Goal: Task Accomplishment & Management: Use online tool/utility

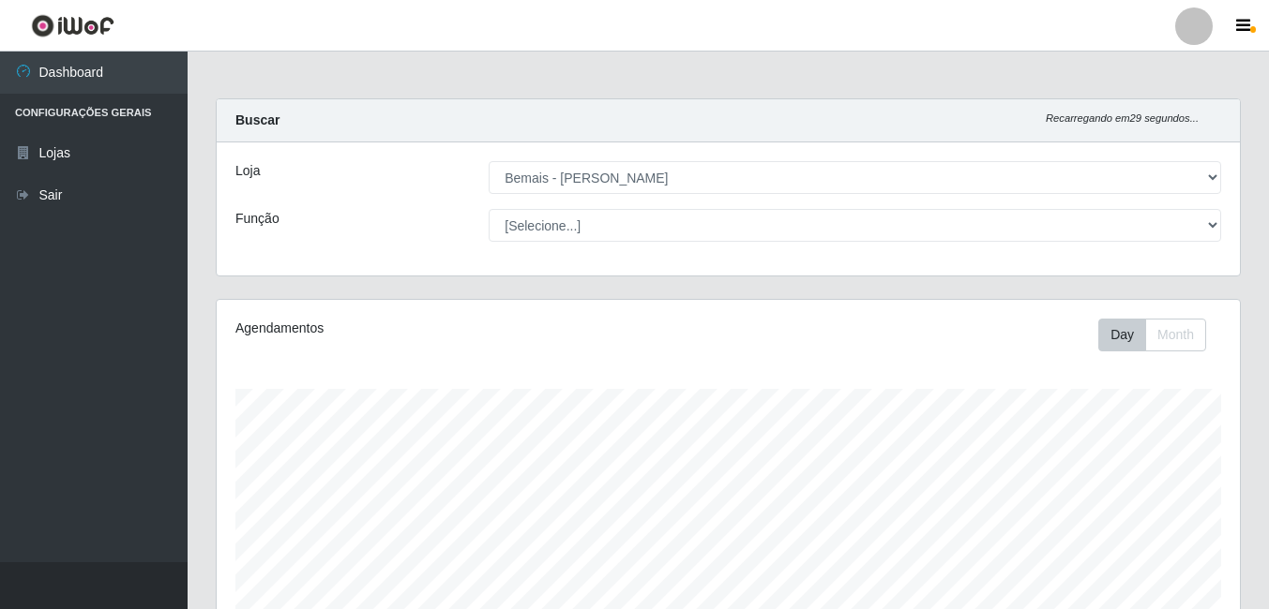
select select "230"
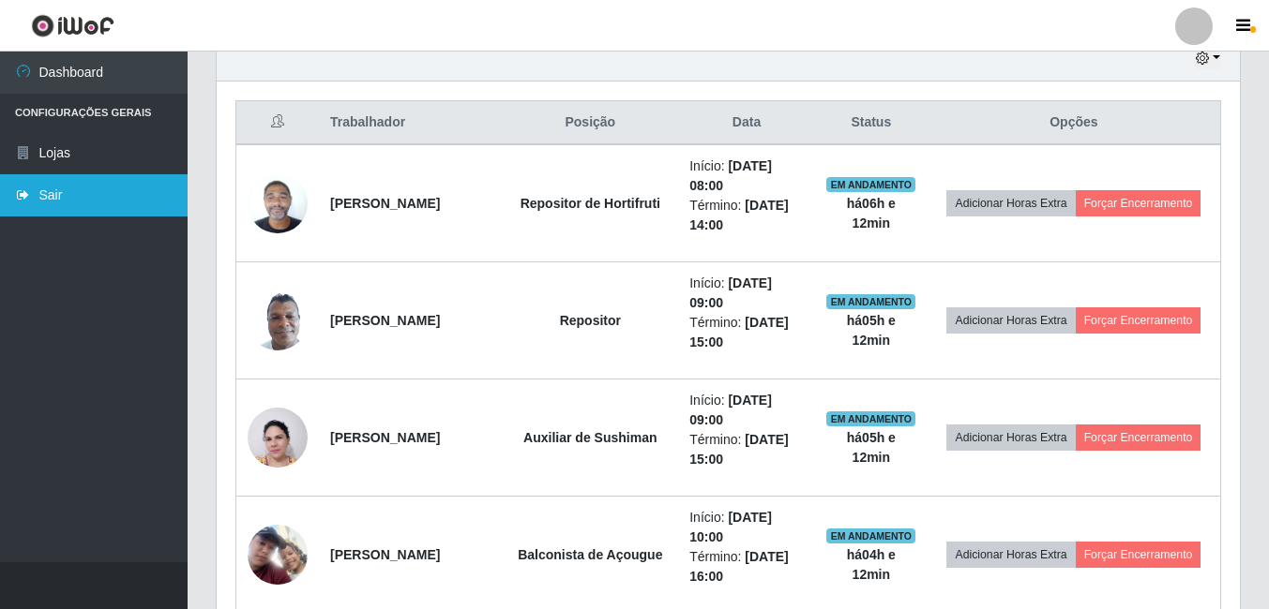
scroll to position [389, 1023]
click at [100, 205] on link "Sair" at bounding box center [94, 195] width 188 height 42
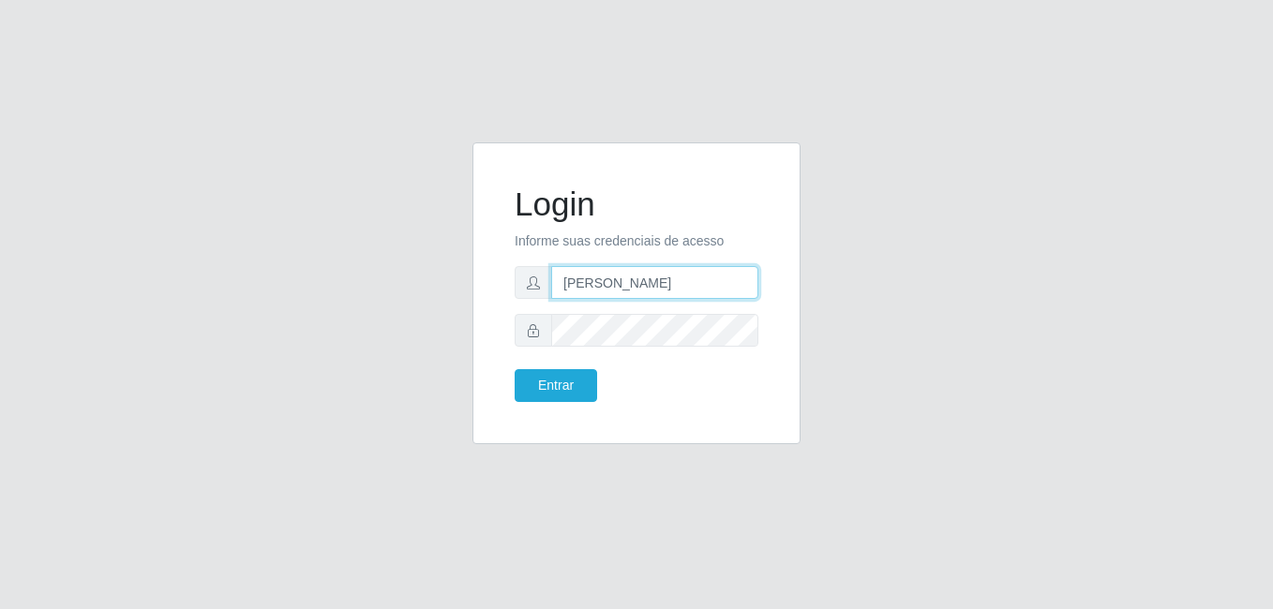
click at [628, 284] on input "[PERSON_NAME]" at bounding box center [654, 282] width 207 height 33
type input "[PERSON_NAME]"
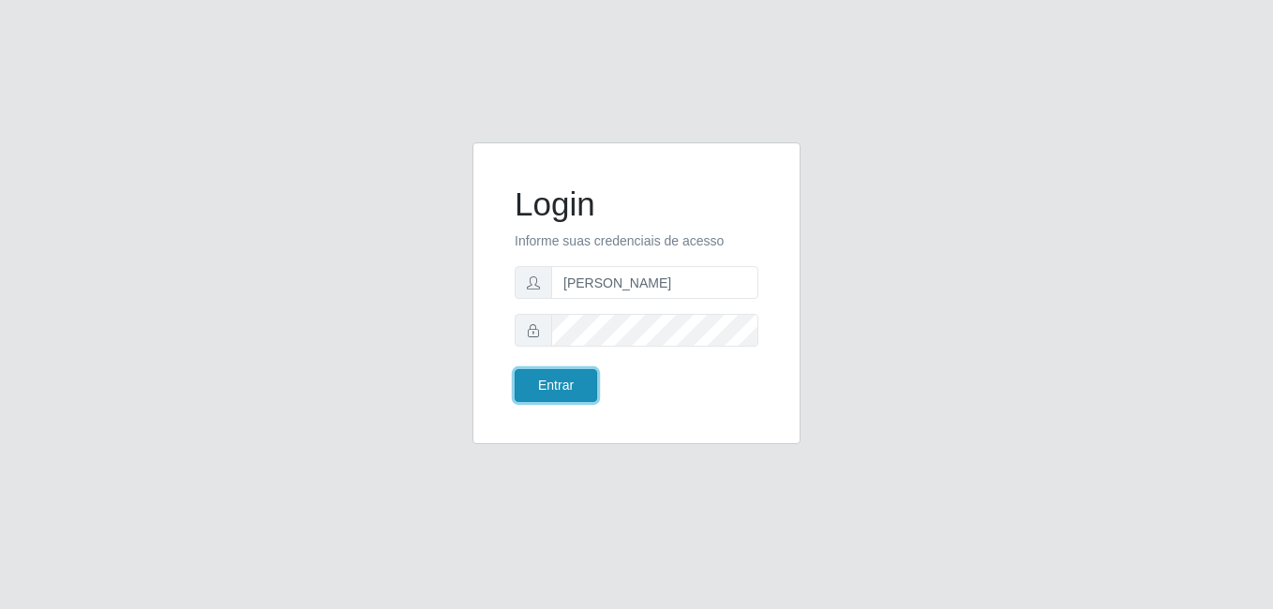
click at [542, 380] on button "Entrar" at bounding box center [556, 385] width 83 height 33
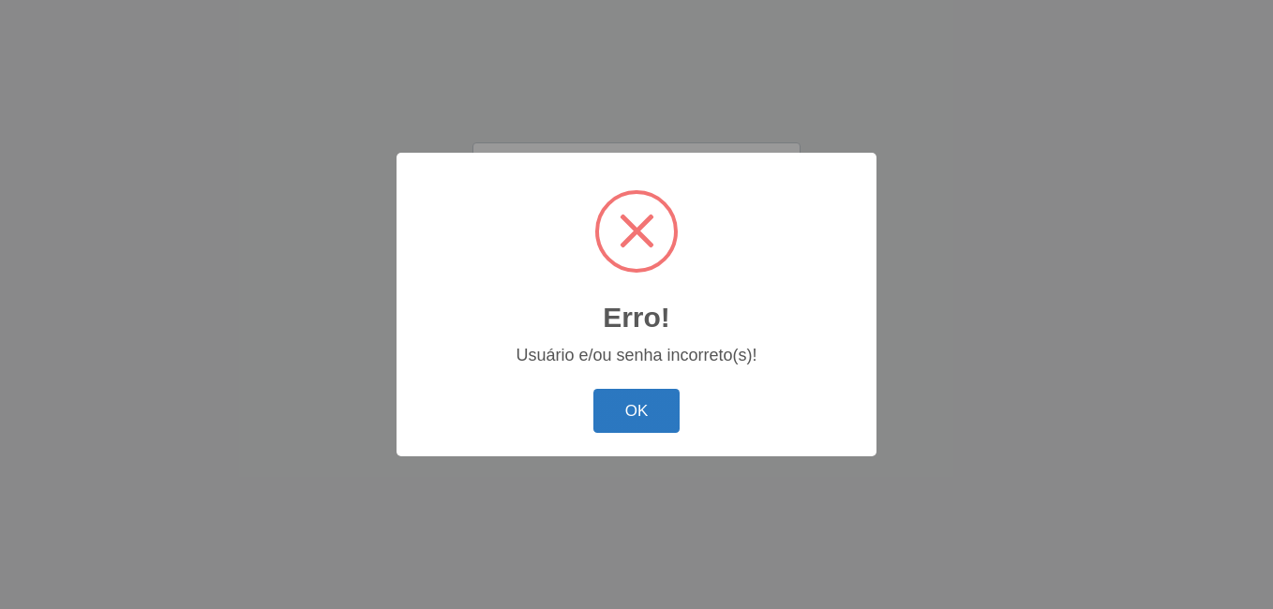
click at [653, 410] on button "OK" at bounding box center [636, 411] width 87 height 44
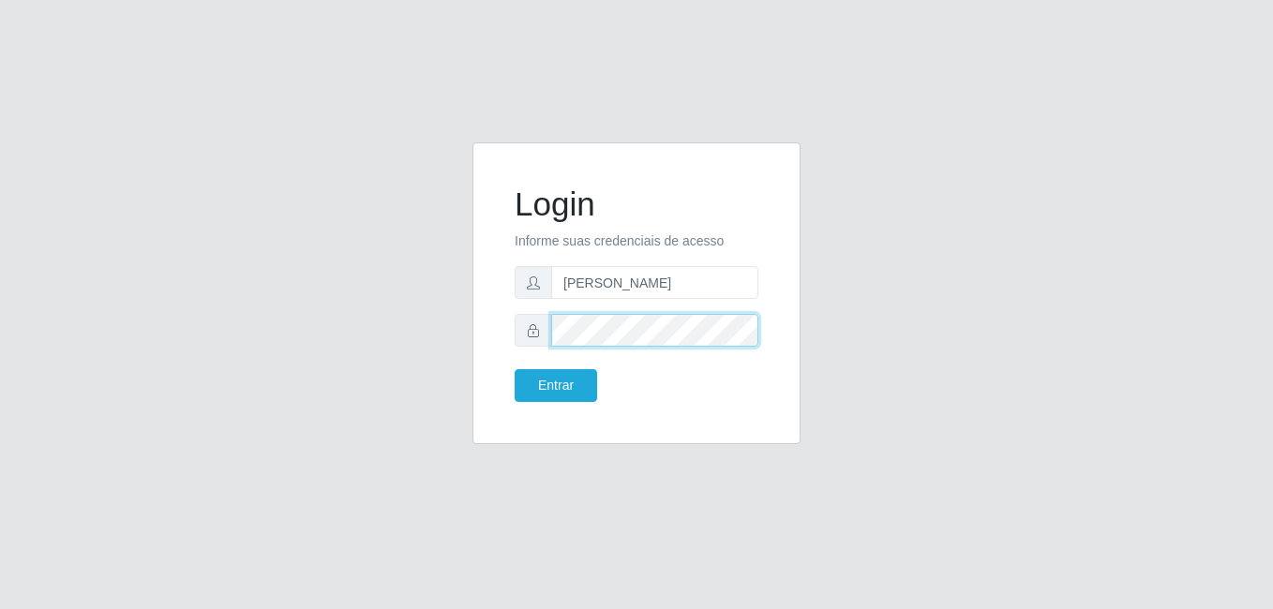
click at [547, 326] on div at bounding box center [637, 330] width 244 height 33
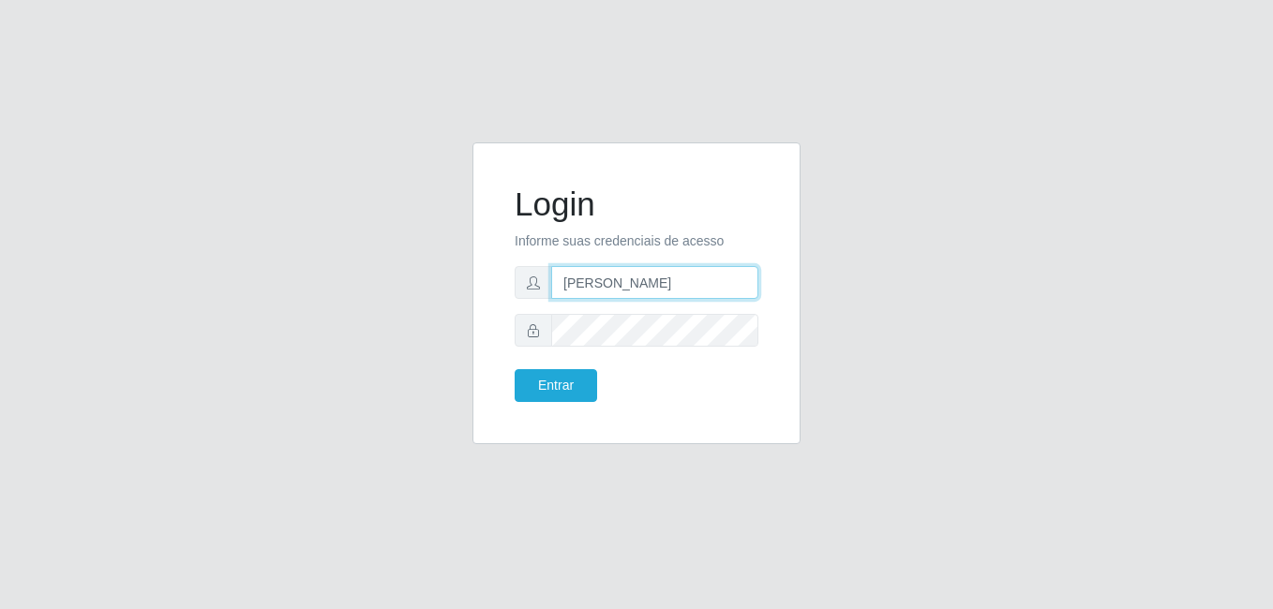
drag, startPoint x: 667, startPoint y: 285, endPoint x: 525, endPoint y: 302, distance: 142.6
click at [525, 302] on form "Login Informe suas credenciais de acesso [PERSON_NAME] Entrar" at bounding box center [637, 294] width 244 height 218
type input "[PERSON_NAME]"
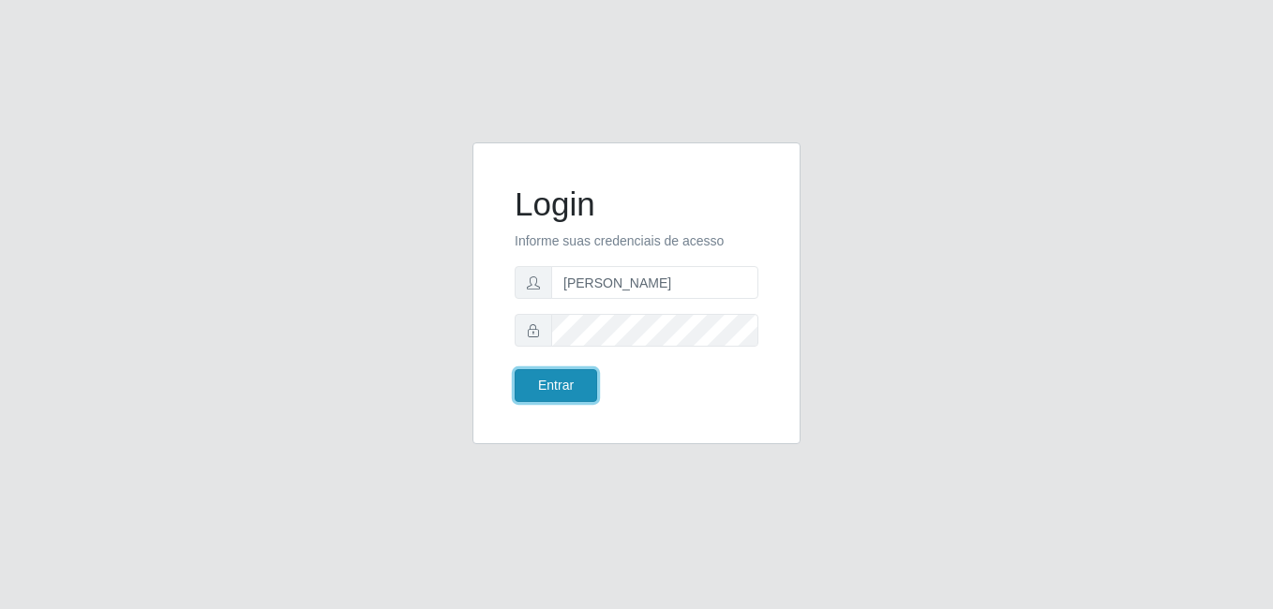
click at [581, 376] on button "Entrar" at bounding box center [556, 385] width 83 height 33
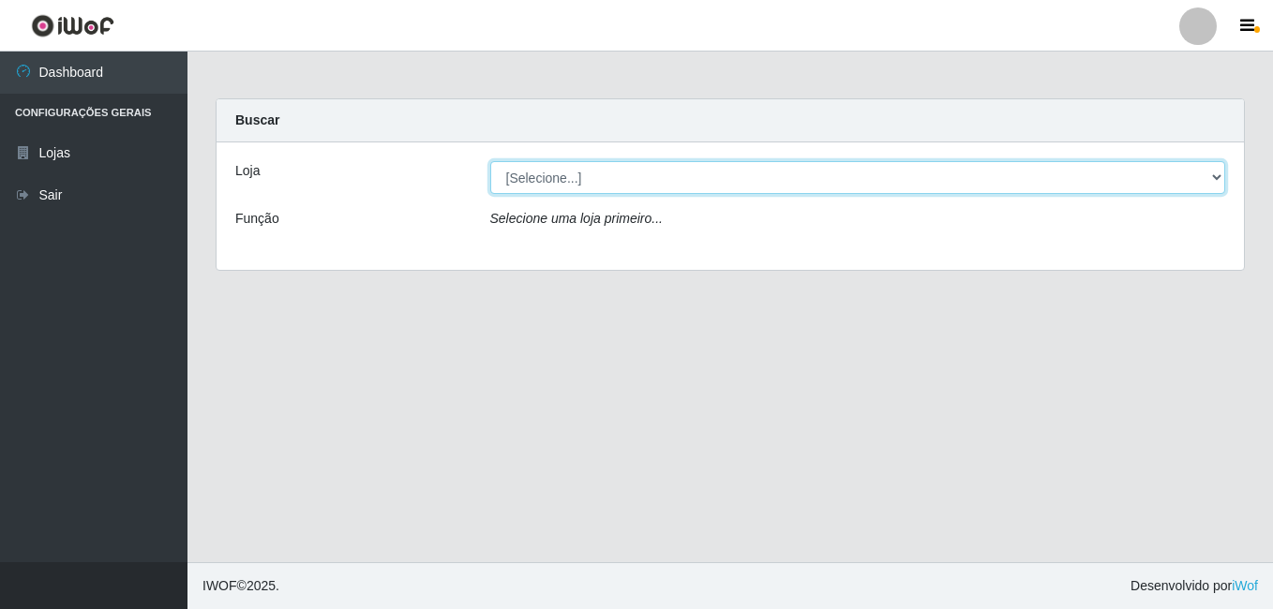
click at [616, 186] on select "[Selecione...] [PERSON_NAME]" at bounding box center [858, 177] width 736 height 33
select select "230"
click at [490, 161] on select "[Selecione...] [PERSON_NAME]" at bounding box center [858, 177] width 736 height 33
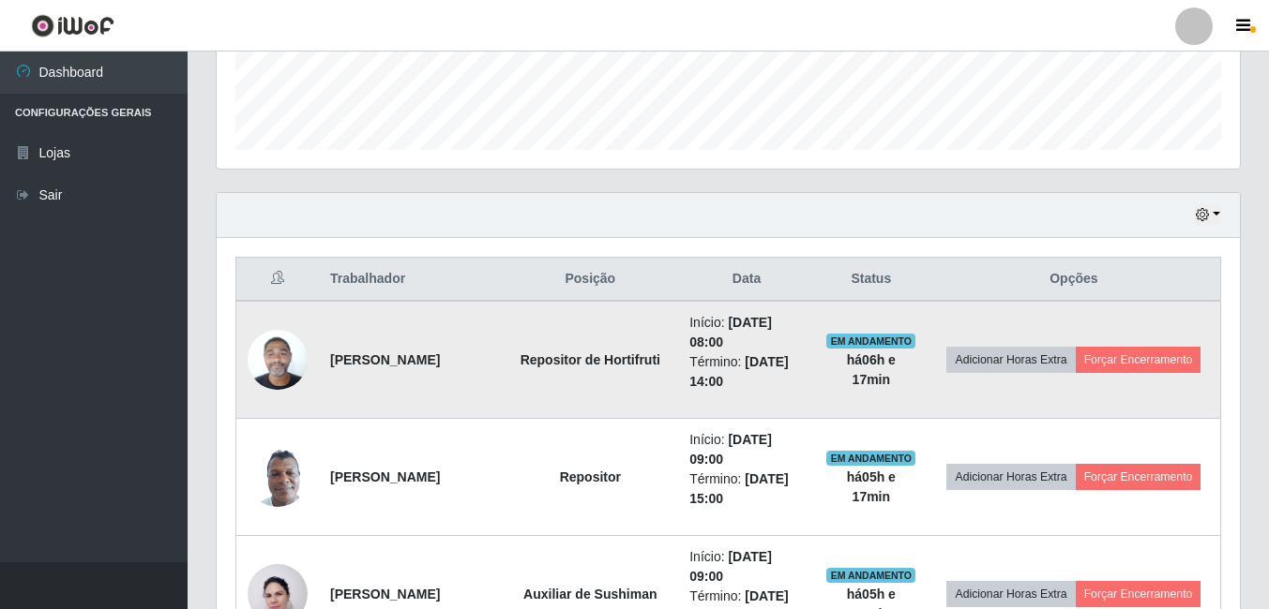
scroll to position [563, 0]
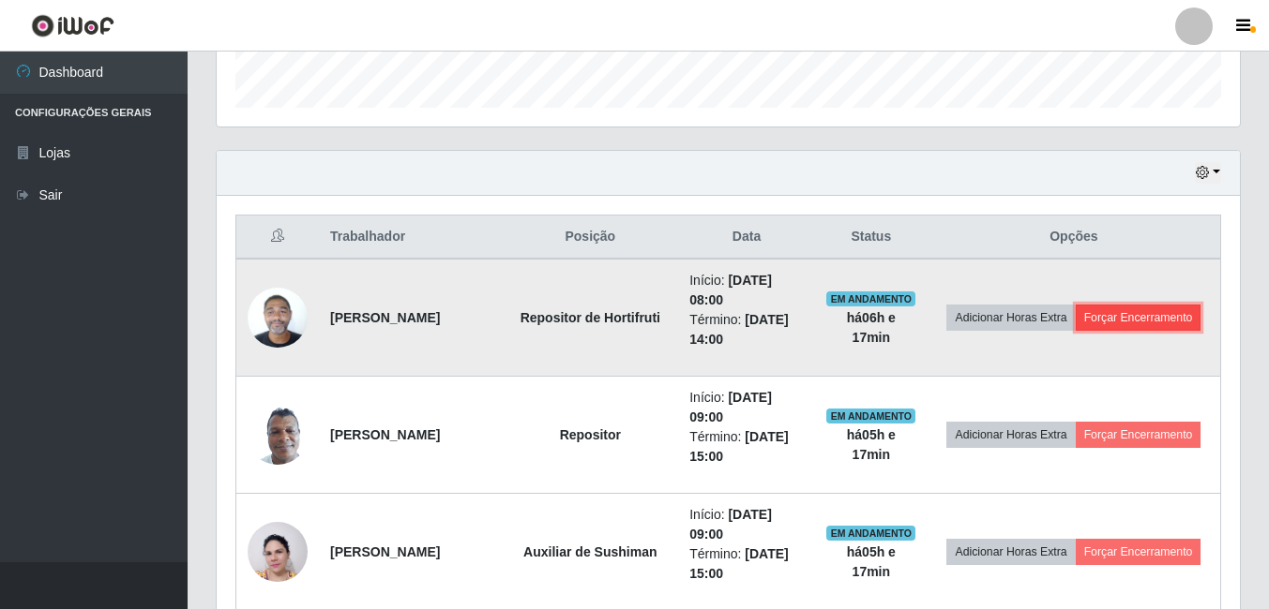
click at [1115, 331] on button "Forçar Encerramento" at bounding box center [1138, 318] width 126 height 26
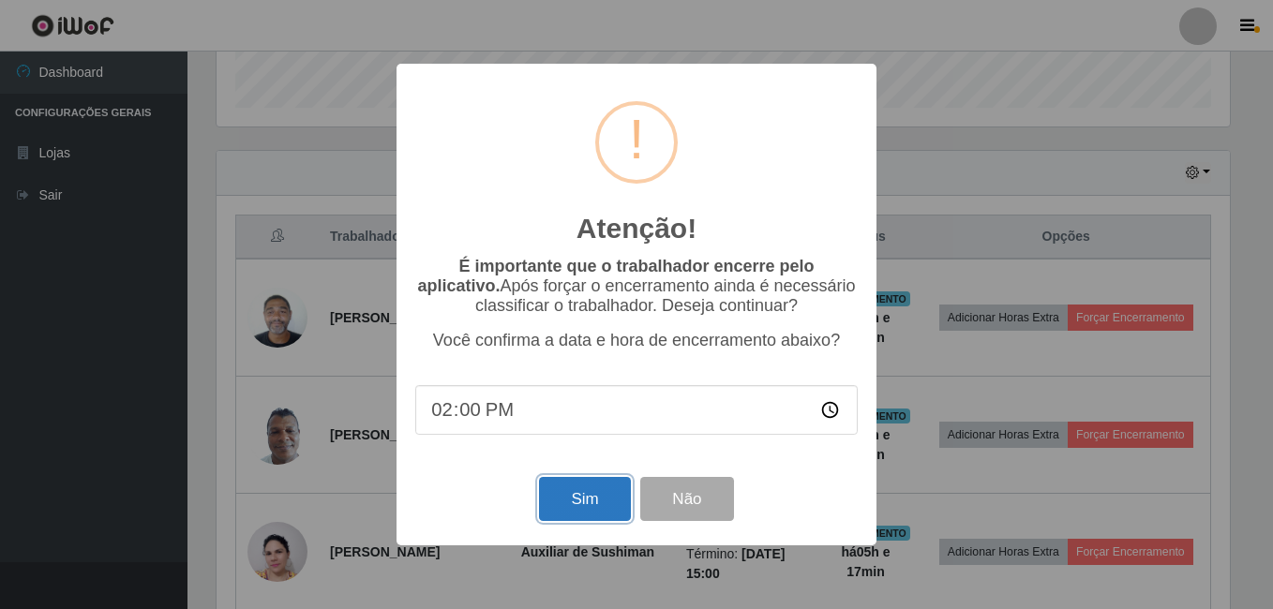
click at [549, 500] on button "Sim" at bounding box center [584, 499] width 91 height 44
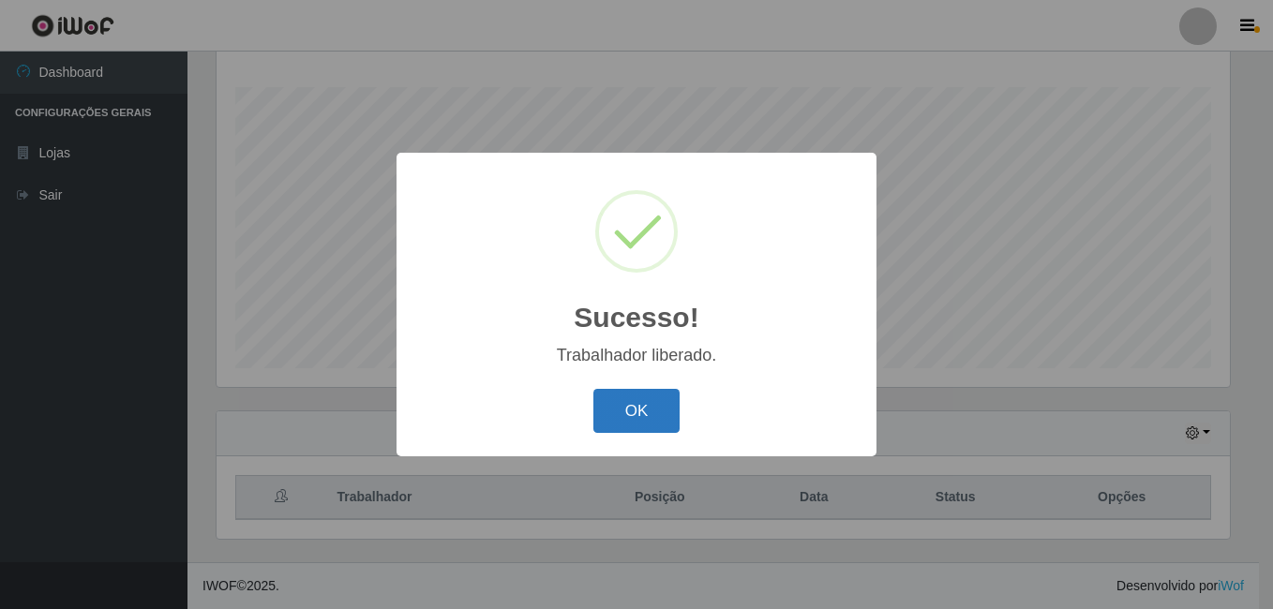
click at [665, 420] on button "OK" at bounding box center [636, 411] width 87 height 44
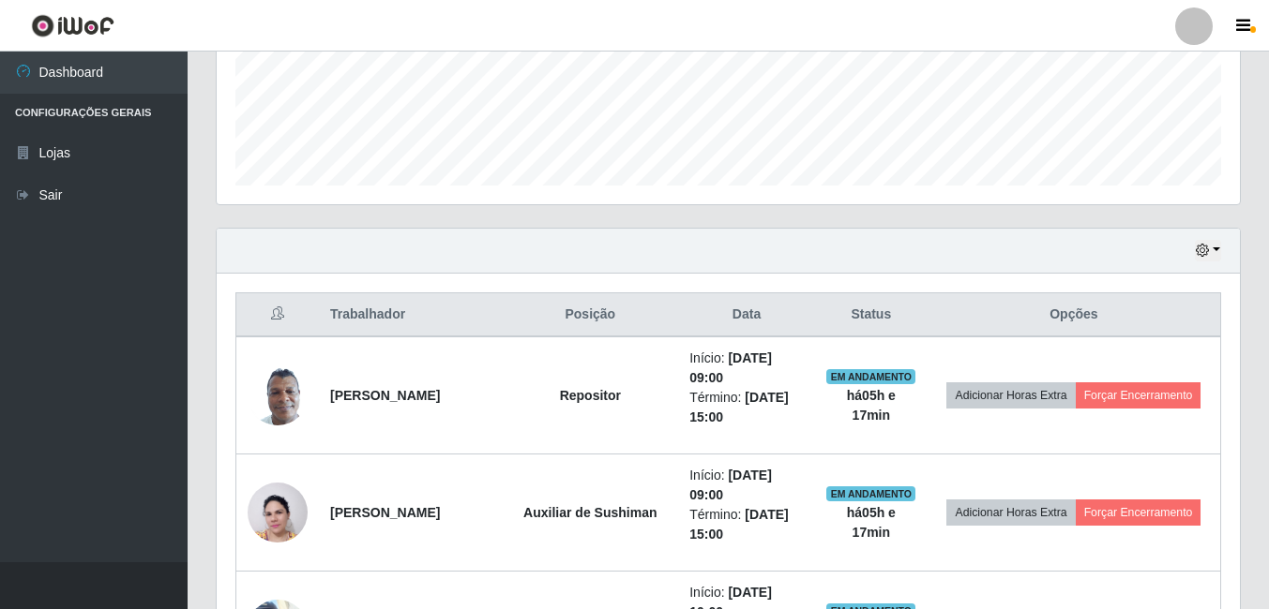
scroll to position [489, 0]
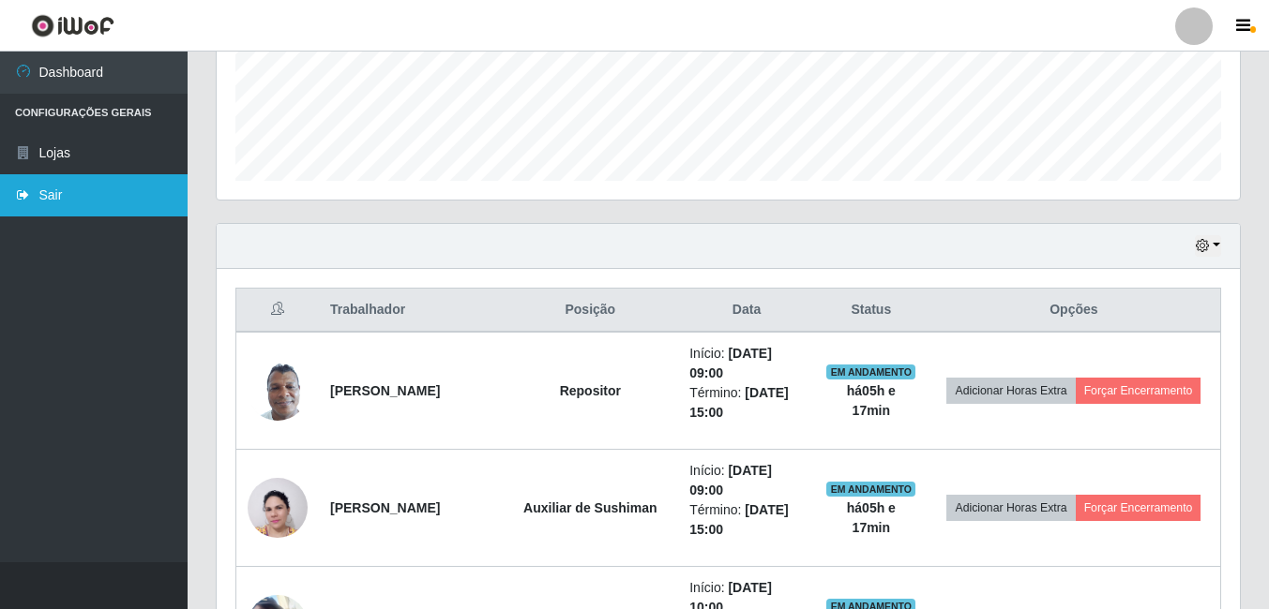
click at [91, 192] on link "Sair" at bounding box center [94, 195] width 188 height 42
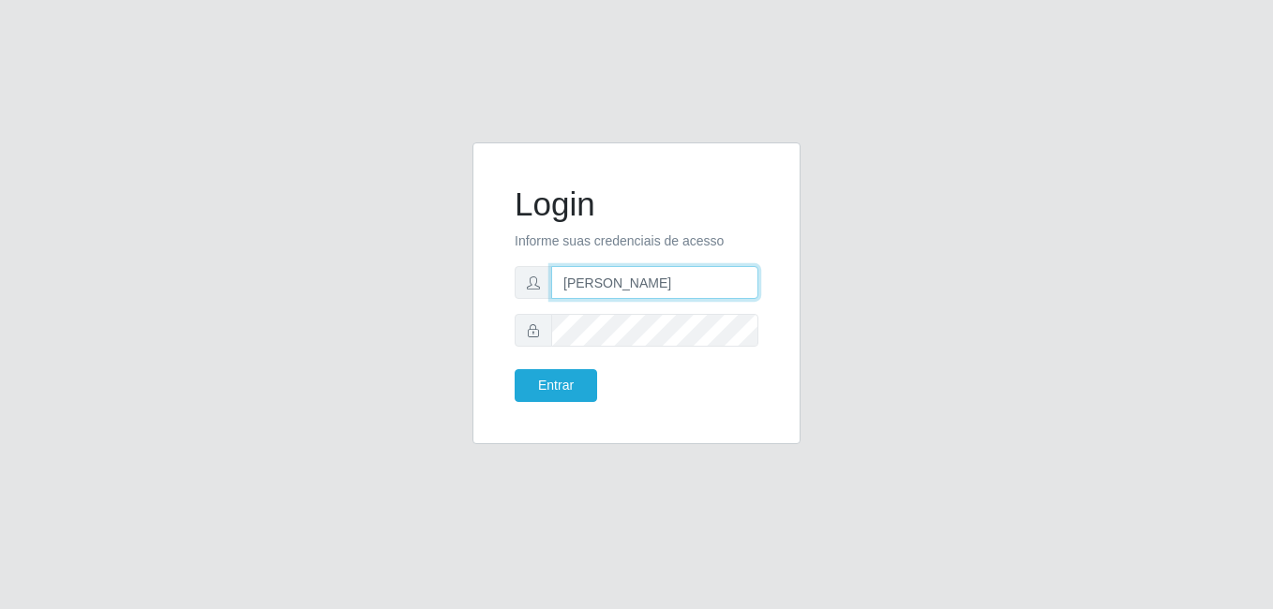
drag, startPoint x: 684, startPoint y: 282, endPoint x: 523, endPoint y: 286, distance: 161.3
click at [523, 286] on div "[PERSON_NAME]" at bounding box center [637, 282] width 244 height 33
type input "gyovana@bemais"
click at [515, 369] on button "Entrar" at bounding box center [556, 385] width 83 height 33
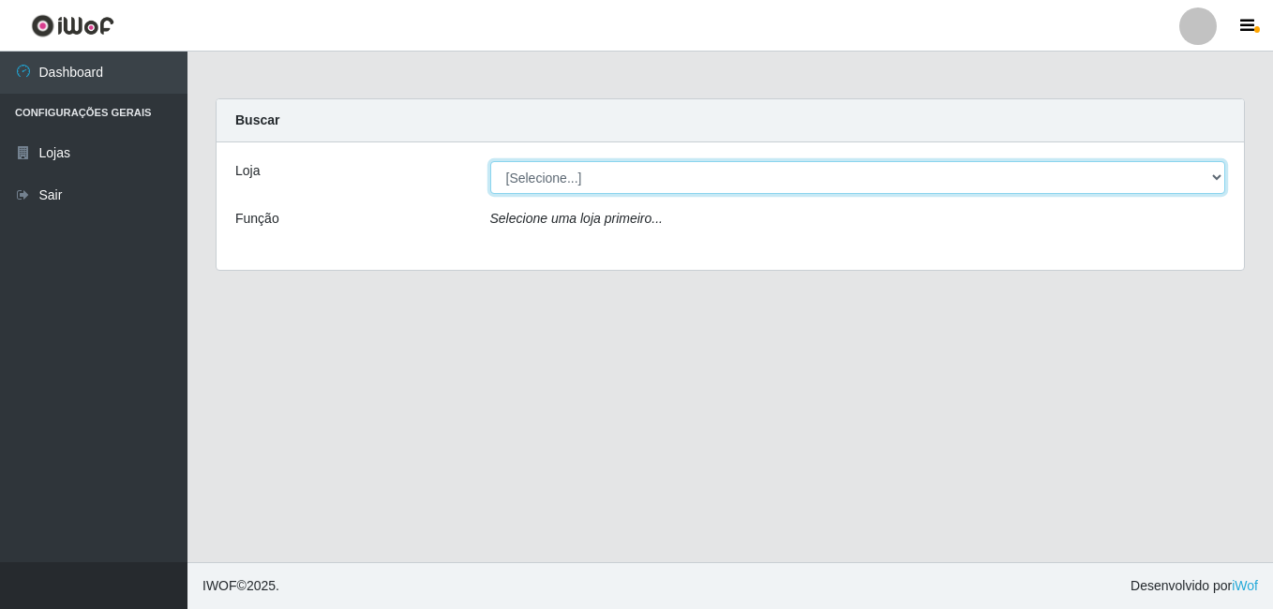
click at [549, 183] on select "[Selecione...] [PERSON_NAME]" at bounding box center [858, 177] width 736 height 33
select select "230"
click at [490, 161] on select "[Selecione...] [PERSON_NAME]" at bounding box center [858, 177] width 736 height 33
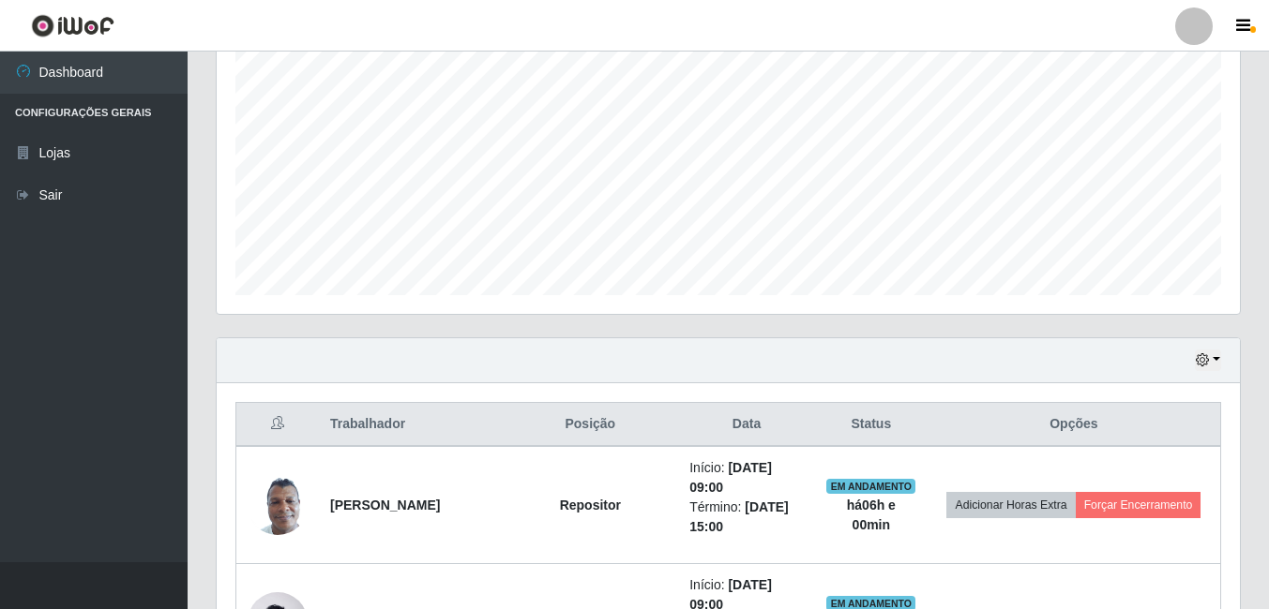
scroll to position [563, 0]
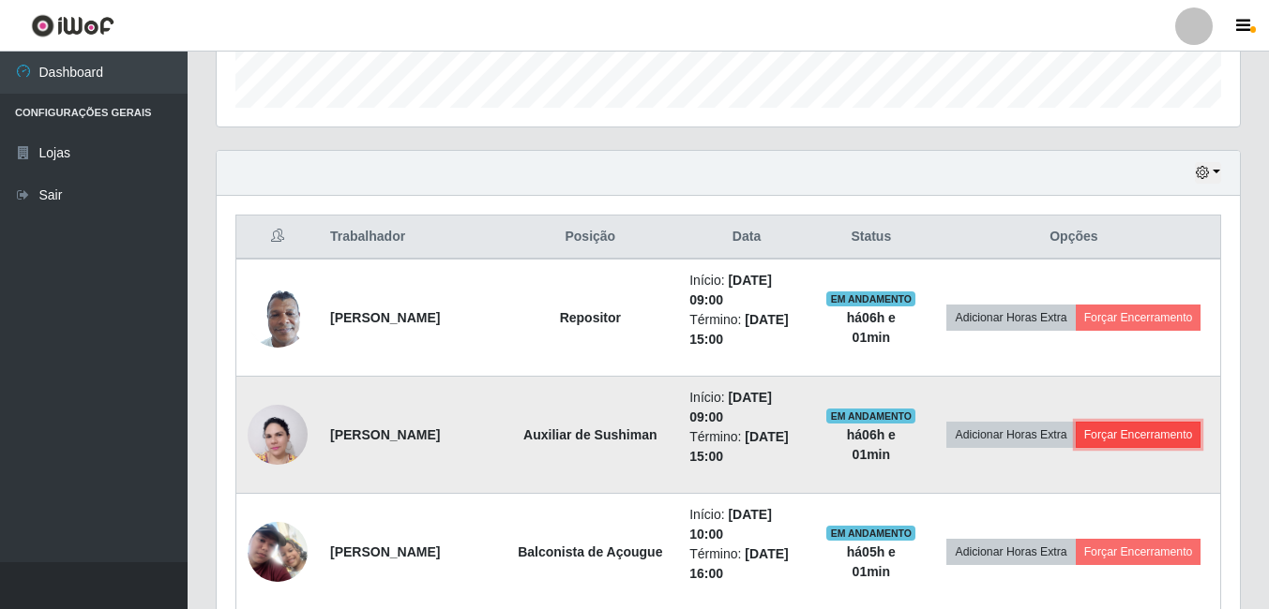
click at [1075, 448] on button "Forçar Encerramento" at bounding box center [1138, 435] width 126 height 26
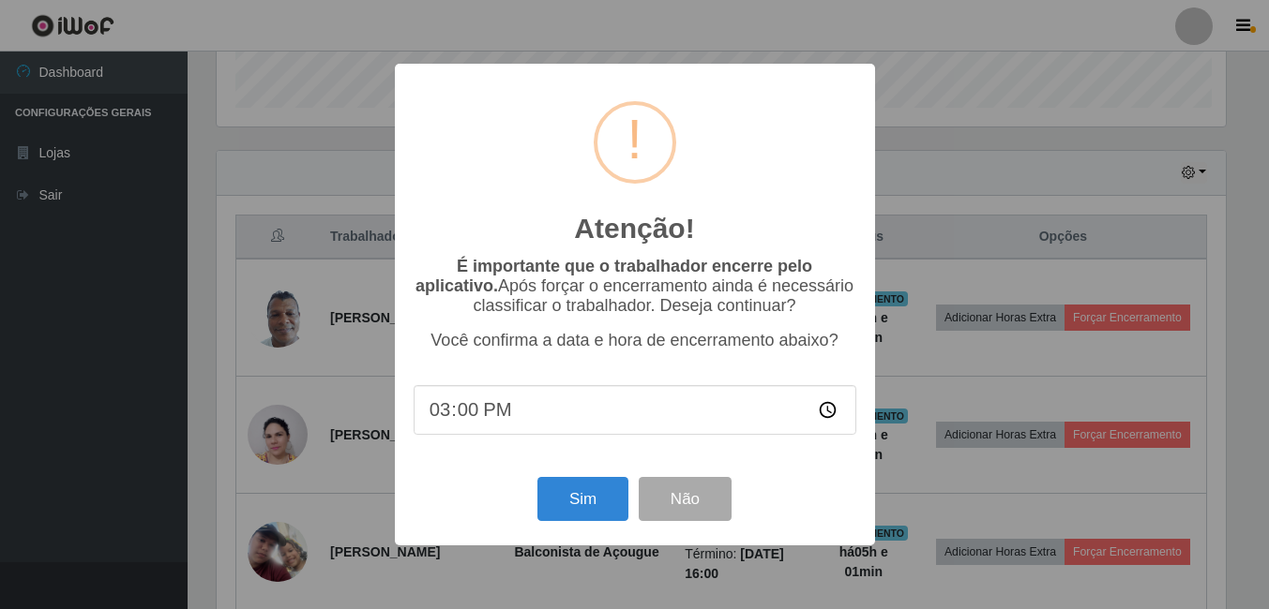
scroll to position [389, 1014]
click at [580, 503] on button "Sim" at bounding box center [584, 499] width 91 height 44
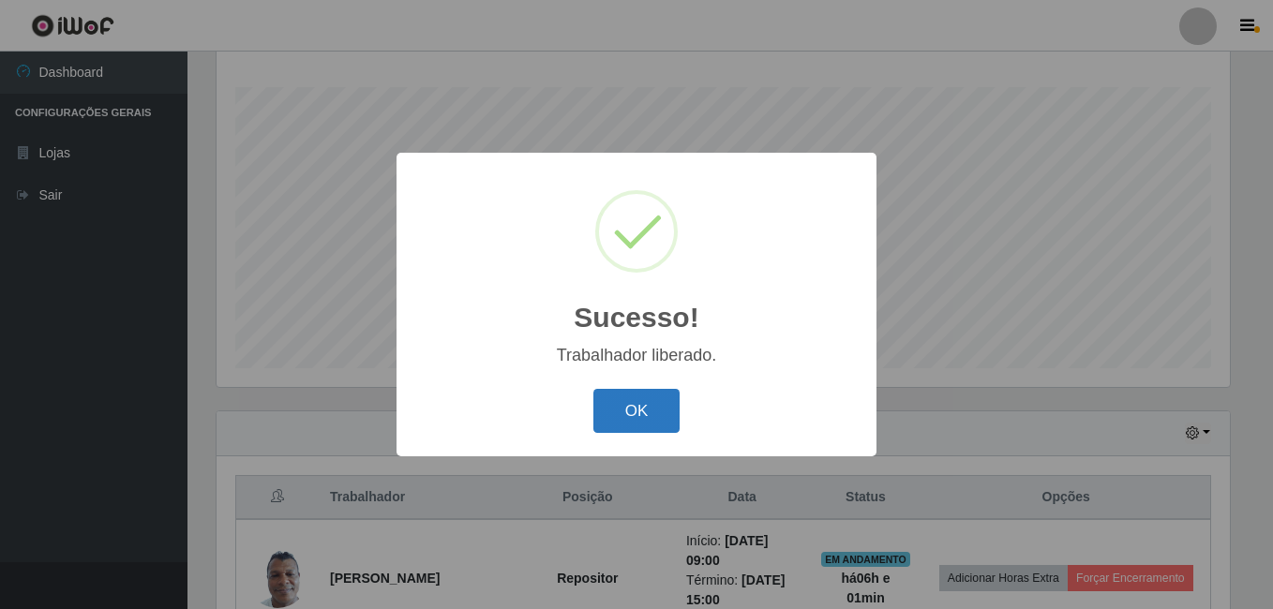
click at [642, 419] on button "OK" at bounding box center [636, 411] width 87 height 44
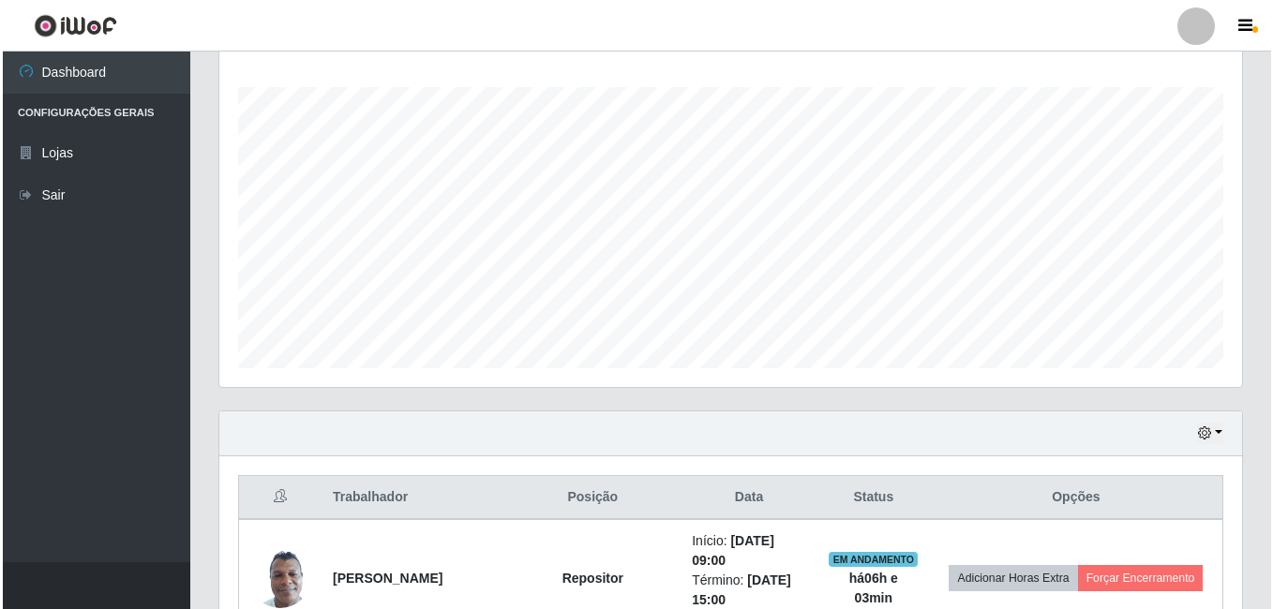
scroll to position [489, 0]
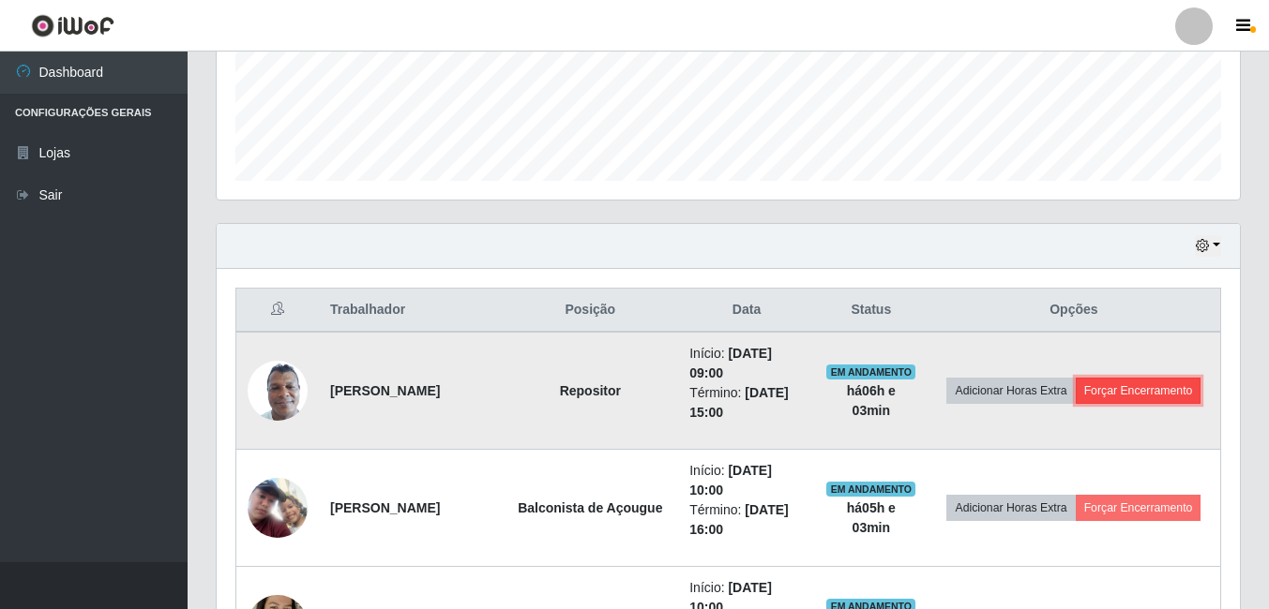
click at [1105, 401] on button "Forçar Encerramento" at bounding box center [1138, 391] width 126 height 26
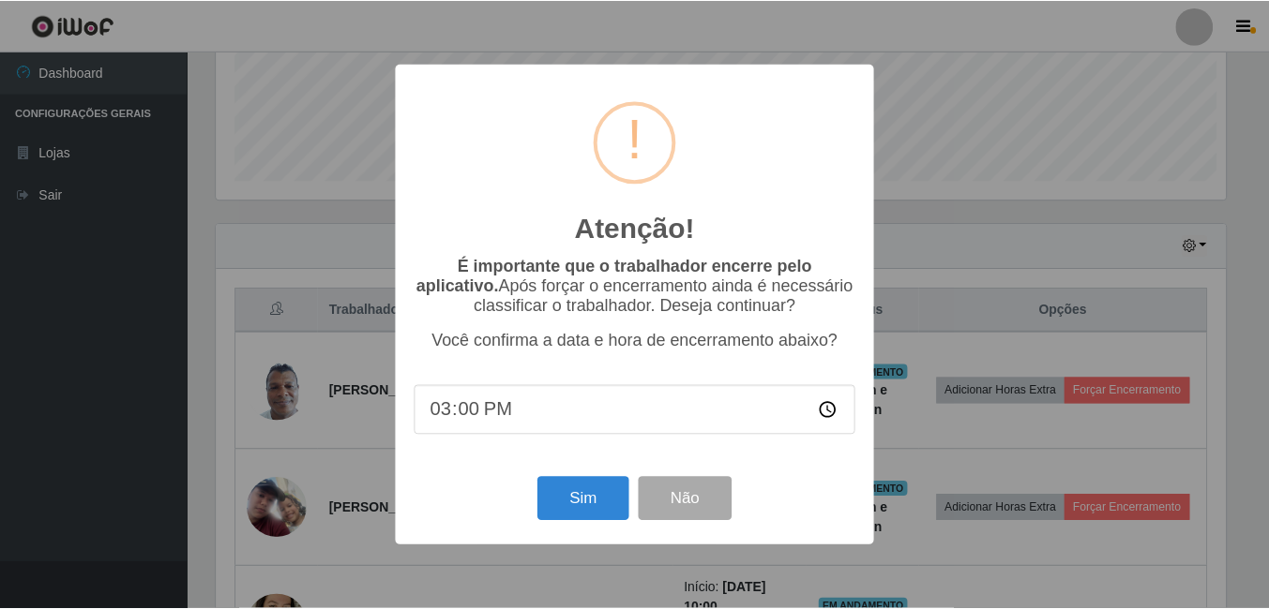
scroll to position [389, 1014]
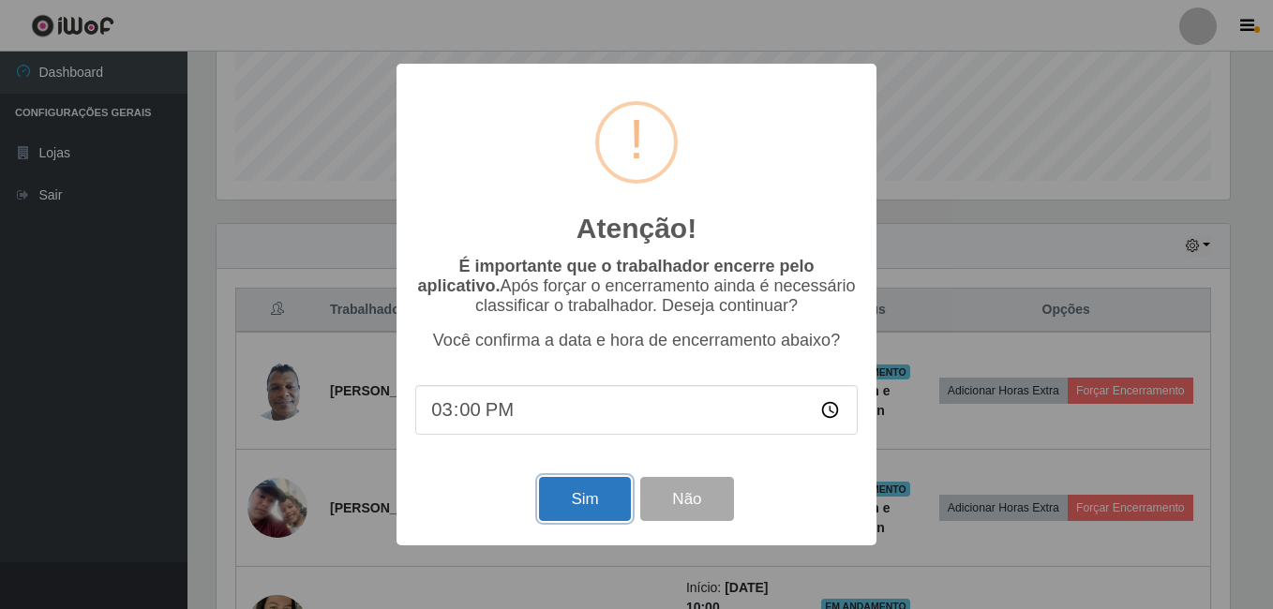
click at [575, 502] on button "Sim" at bounding box center [584, 499] width 91 height 44
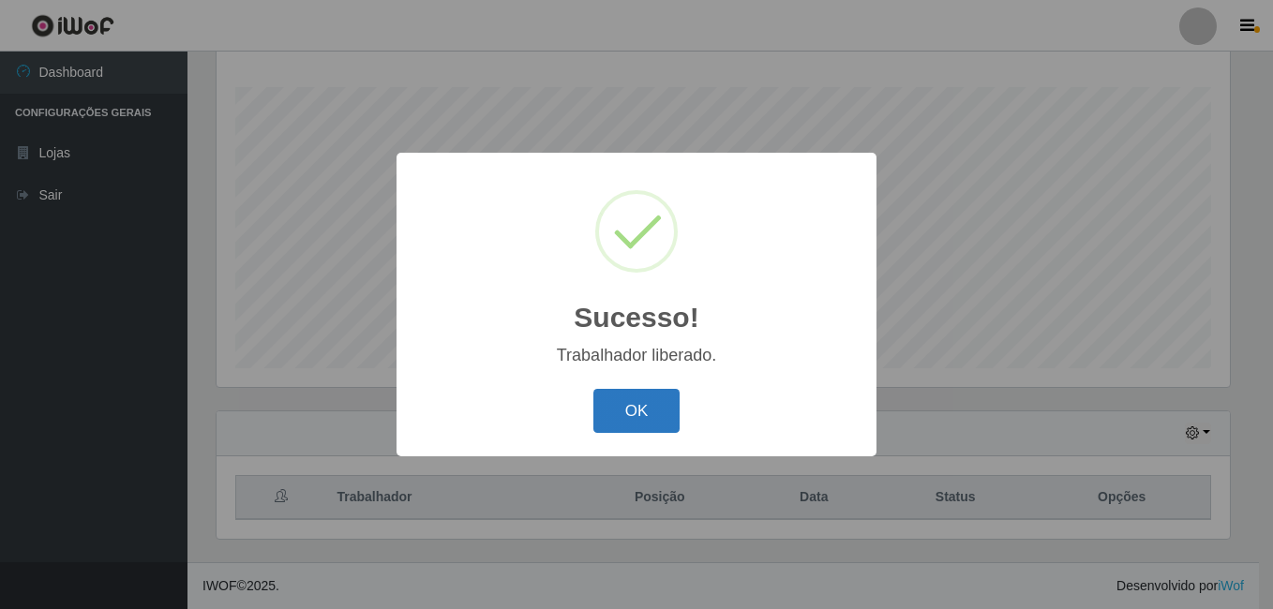
click at [643, 409] on button "OK" at bounding box center [636, 411] width 87 height 44
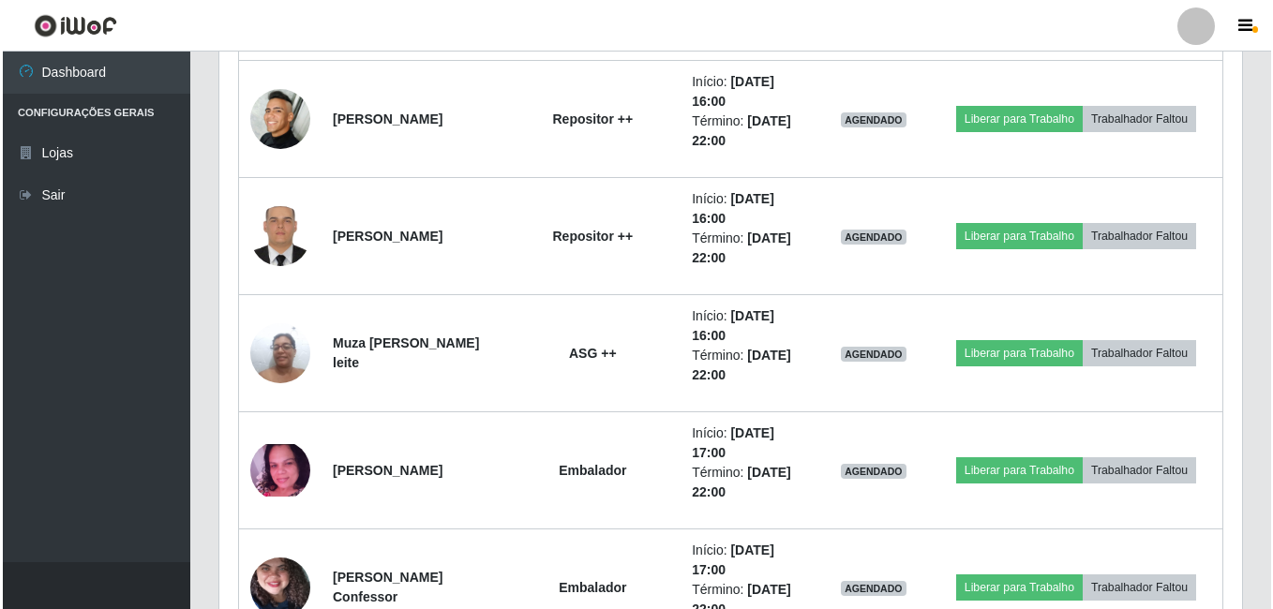
scroll to position [1615, 0]
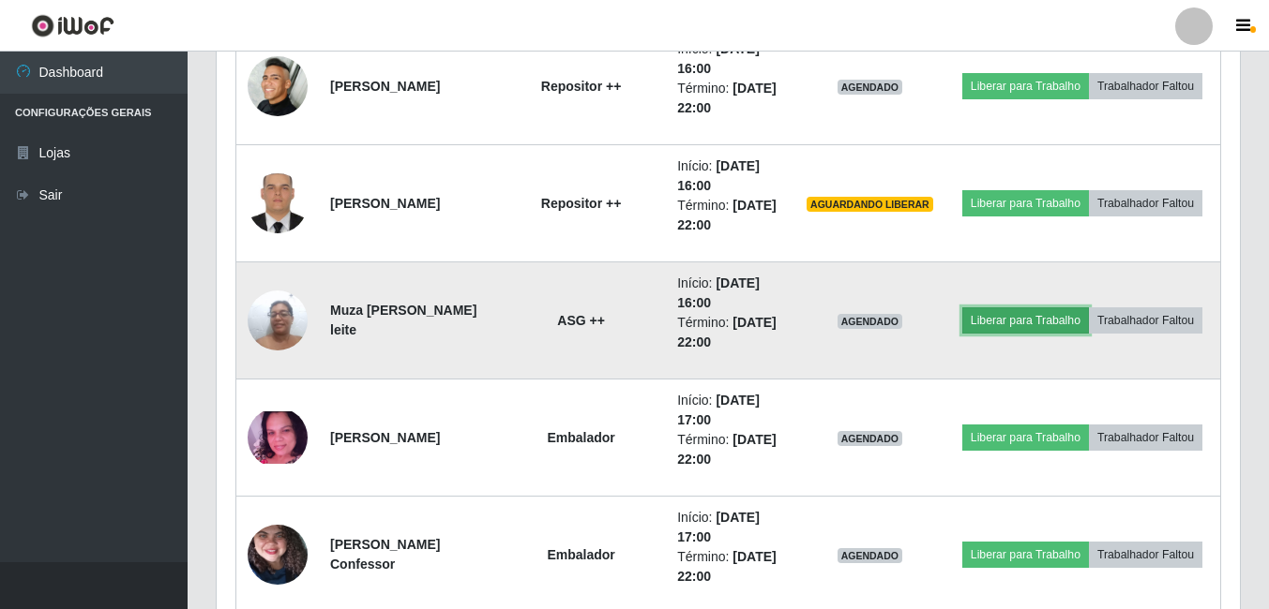
click at [1089, 308] on button "Liberar para Trabalho" at bounding box center [1025, 321] width 127 height 26
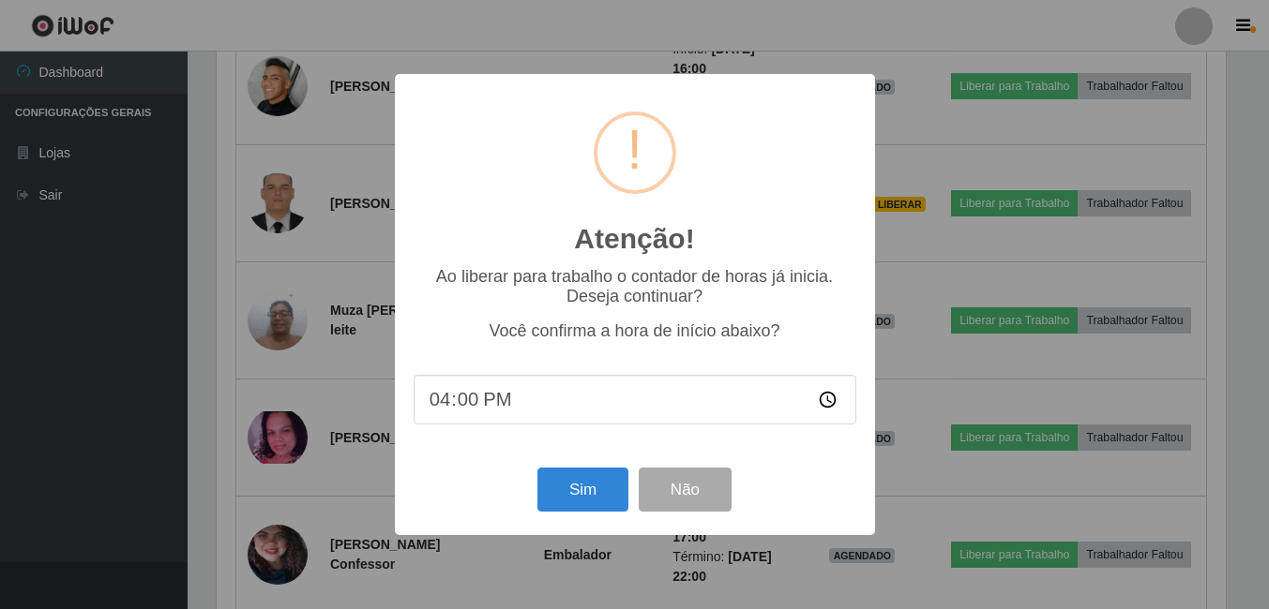
scroll to position [389, 1014]
click at [565, 484] on button "Sim" at bounding box center [584, 490] width 91 height 44
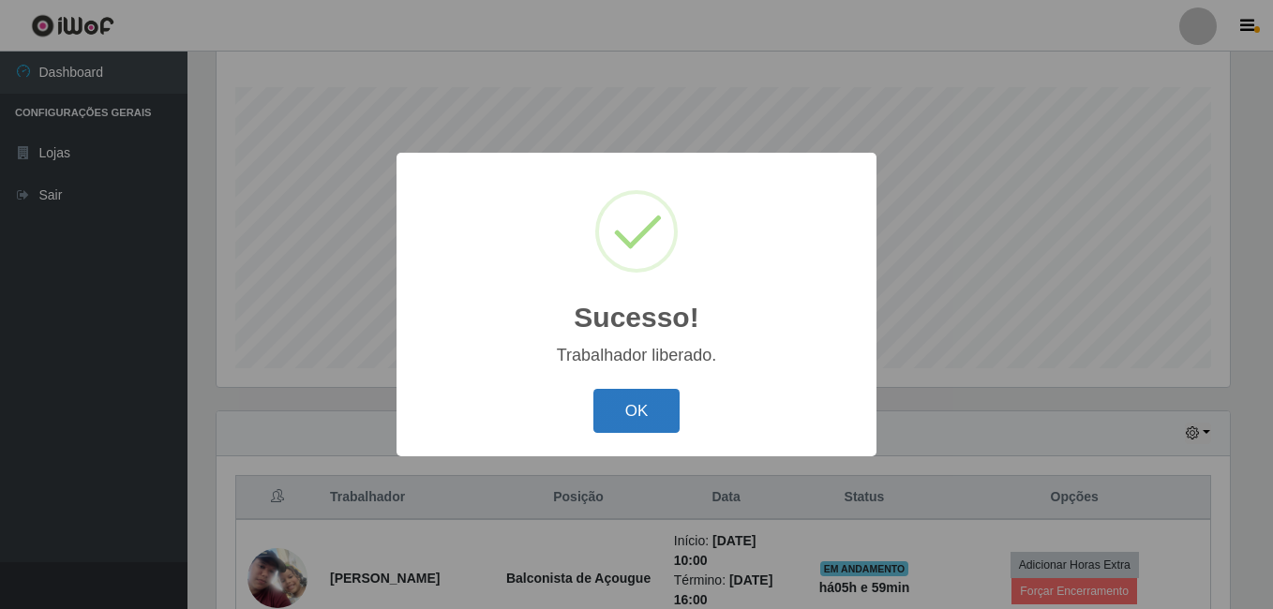
click at [635, 424] on button "OK" at bounding box center [636, 411] width 87 height 44
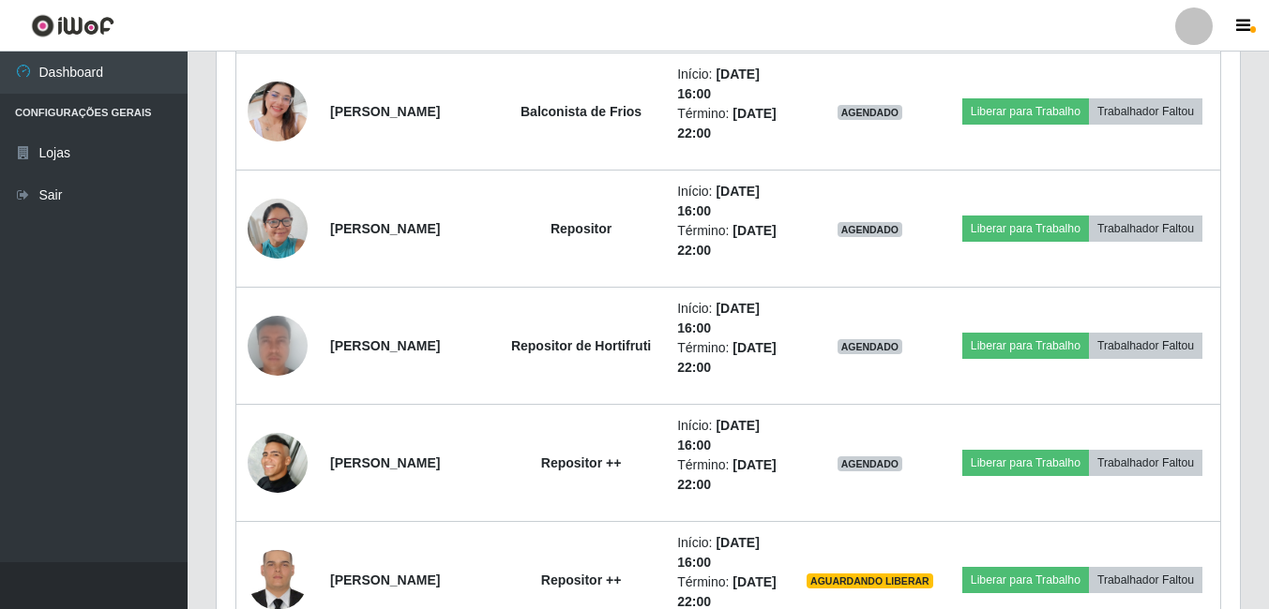
scroll to position [1239, 0]
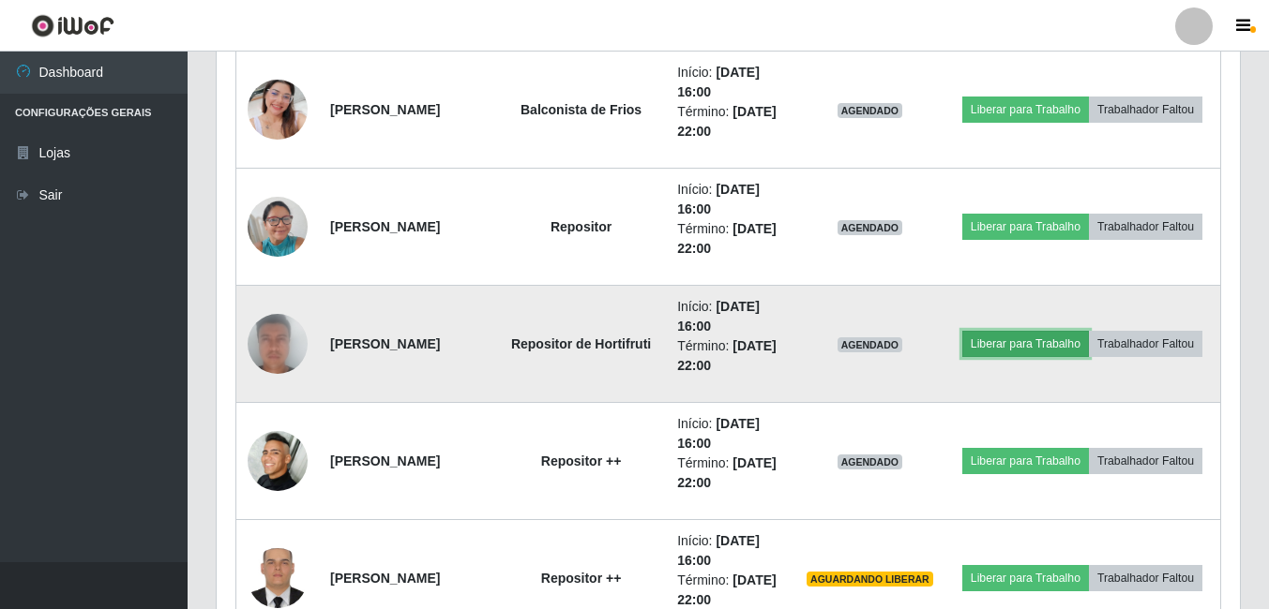
click at [1043, 331] on button "Liberar para Trabalho" at bounding box center [1025, 344] width 127 height 26
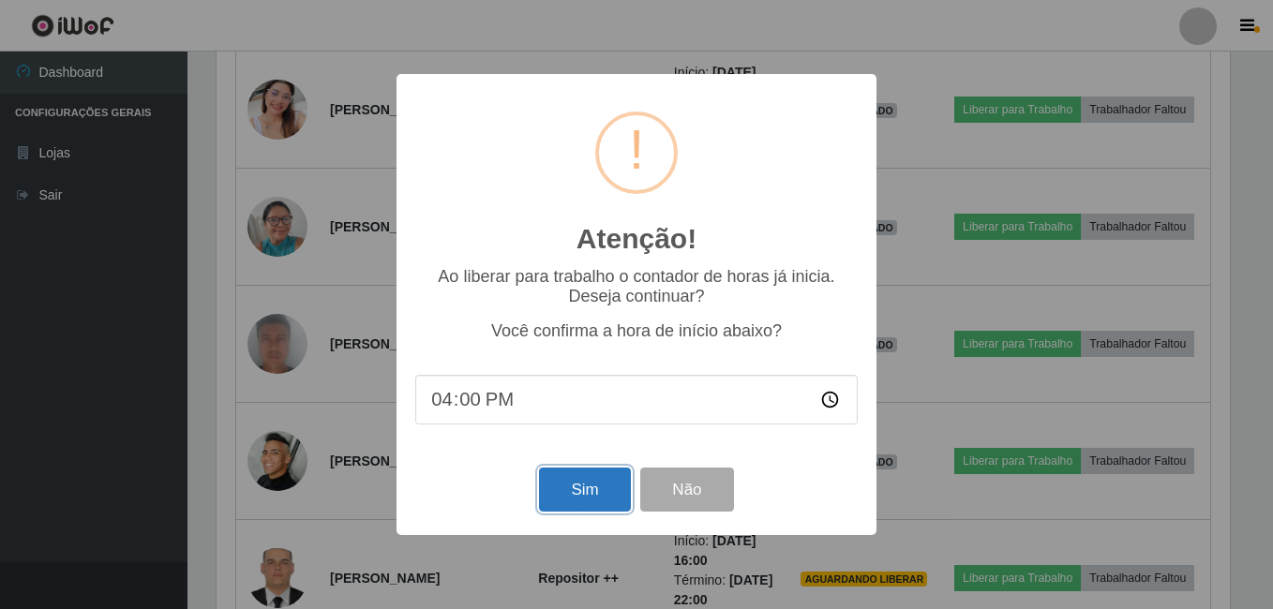
click at [605, 492] on button "Sim" at bounding box center [584, 490] width 91 height 44
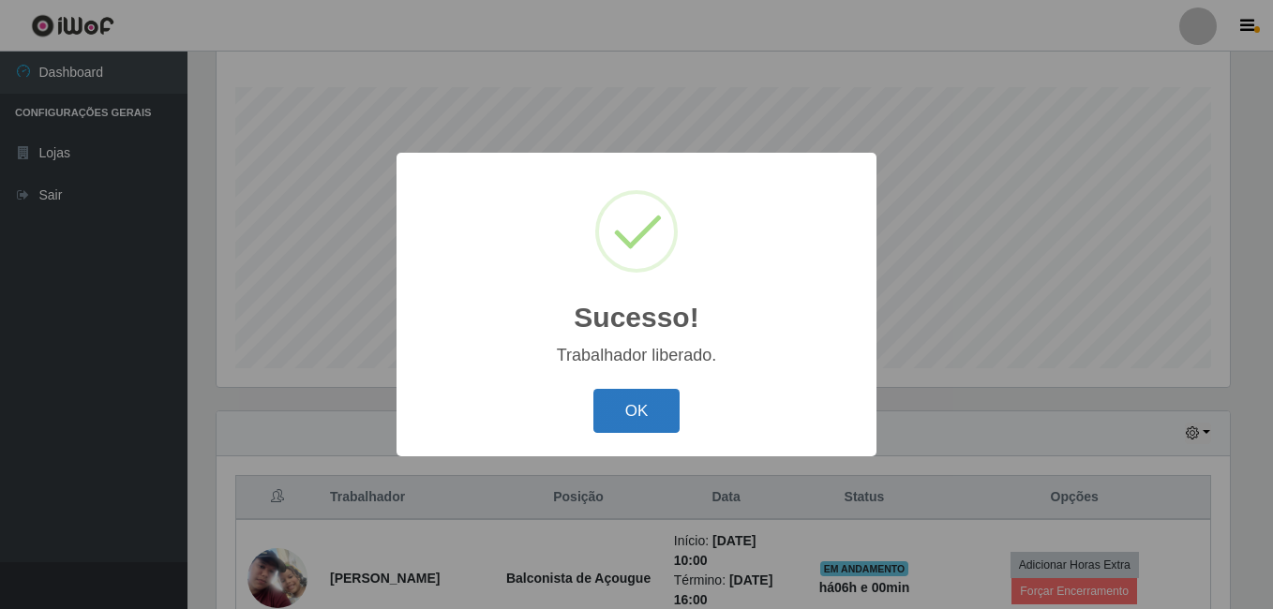
click at [648, 406] on button "OK" at bounding box center [636, 411] width 87 height 44
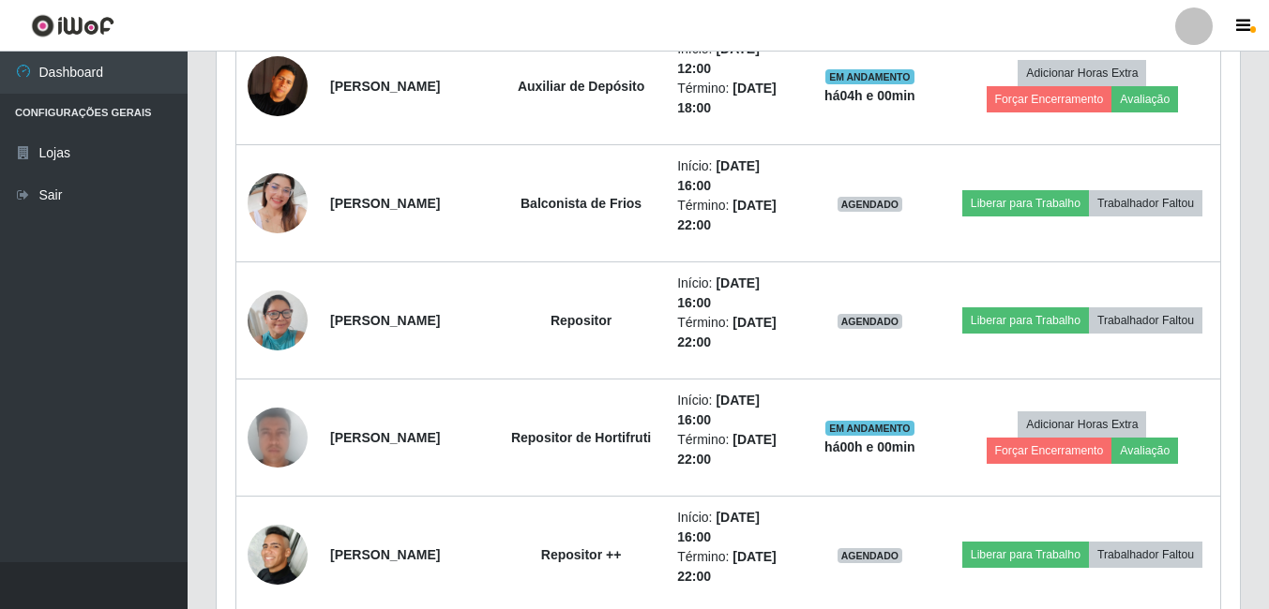
scroll to position [1239, 0]
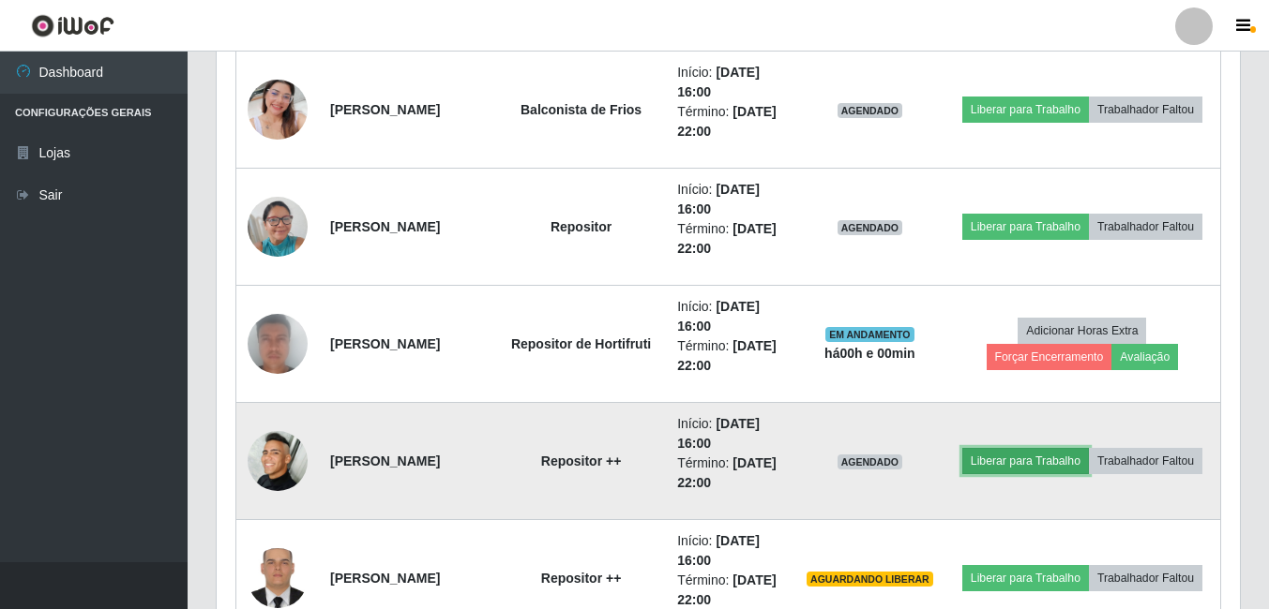
click at [1065, 448] on button "Liberar para Trabalho" at bounding box center [1025, 461] width 127 height 26
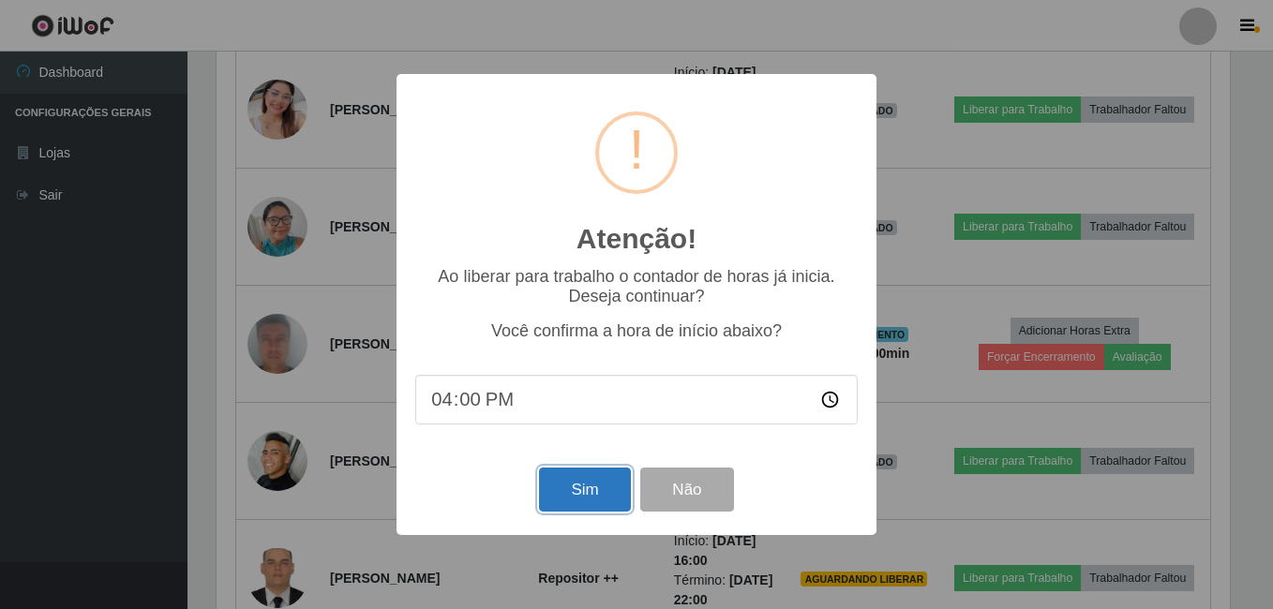
click at [593, 491] on button "Sim" at bounding box center [584, 490] width 91 height 44
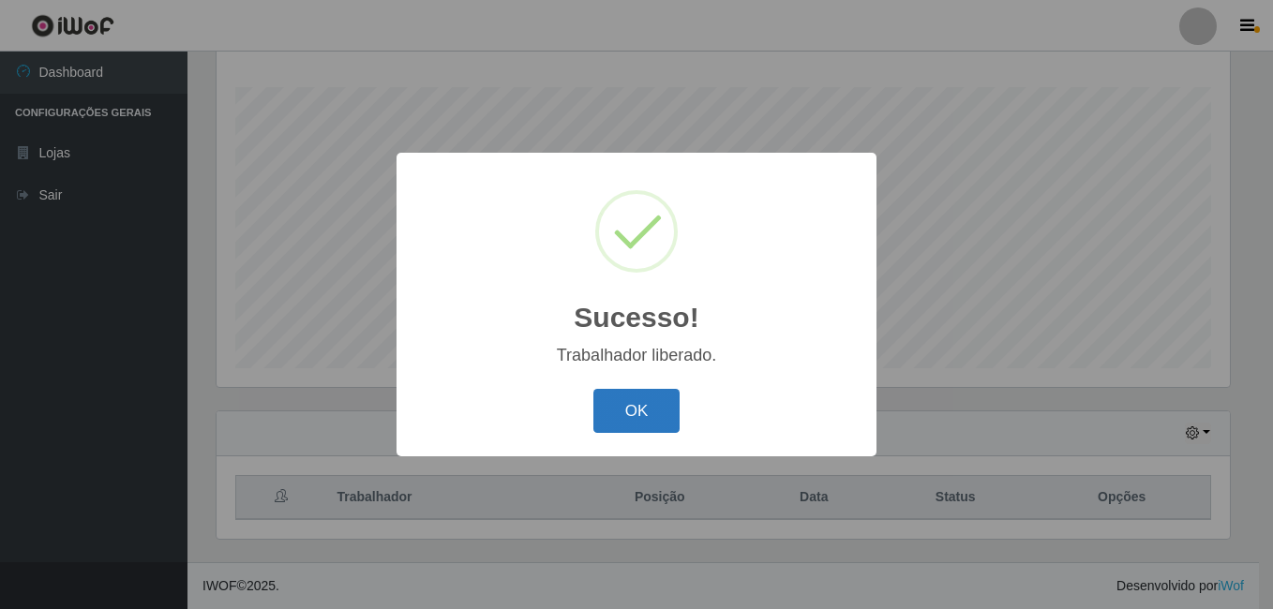
click at [637, 421] on button "OK" at bounding box center [636, 411] width 87 height 44
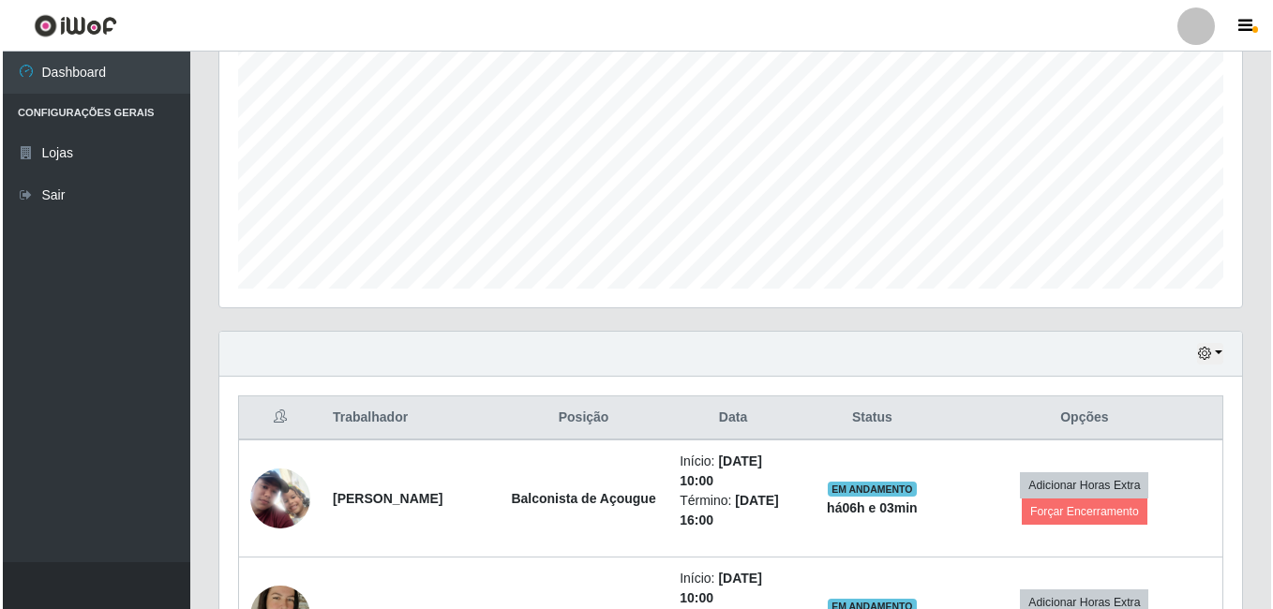
scroll to position [583, 0]
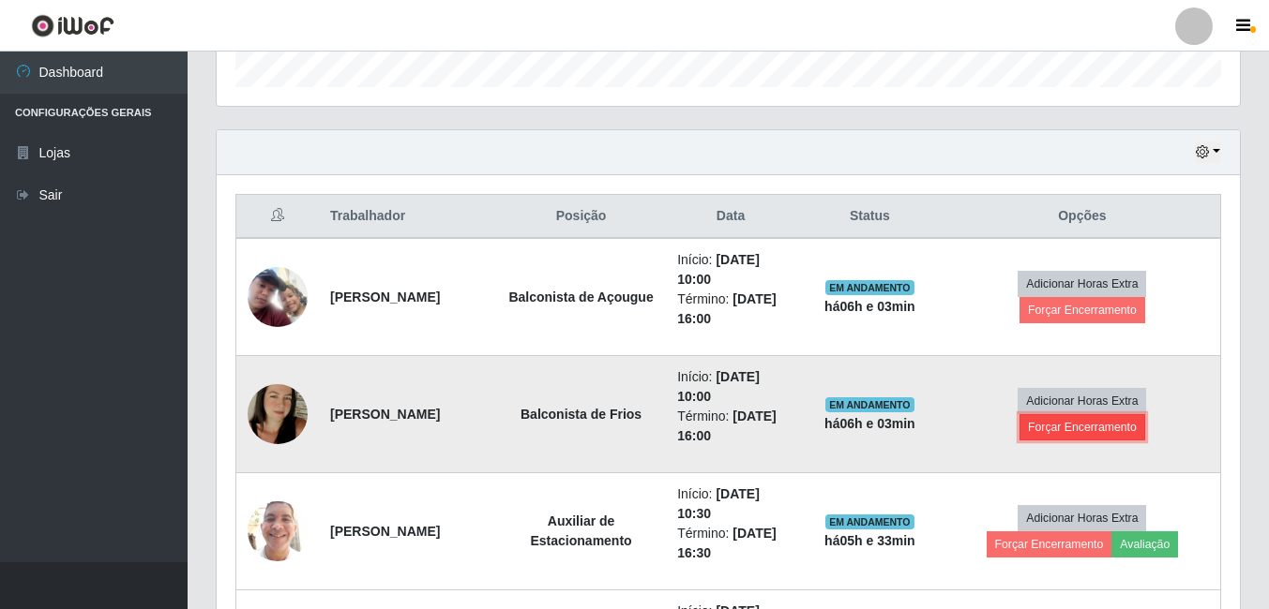
click at [1059, 428] on button "Forçar Encerramento" at bounding box center [1082, 427] width 126 height 26
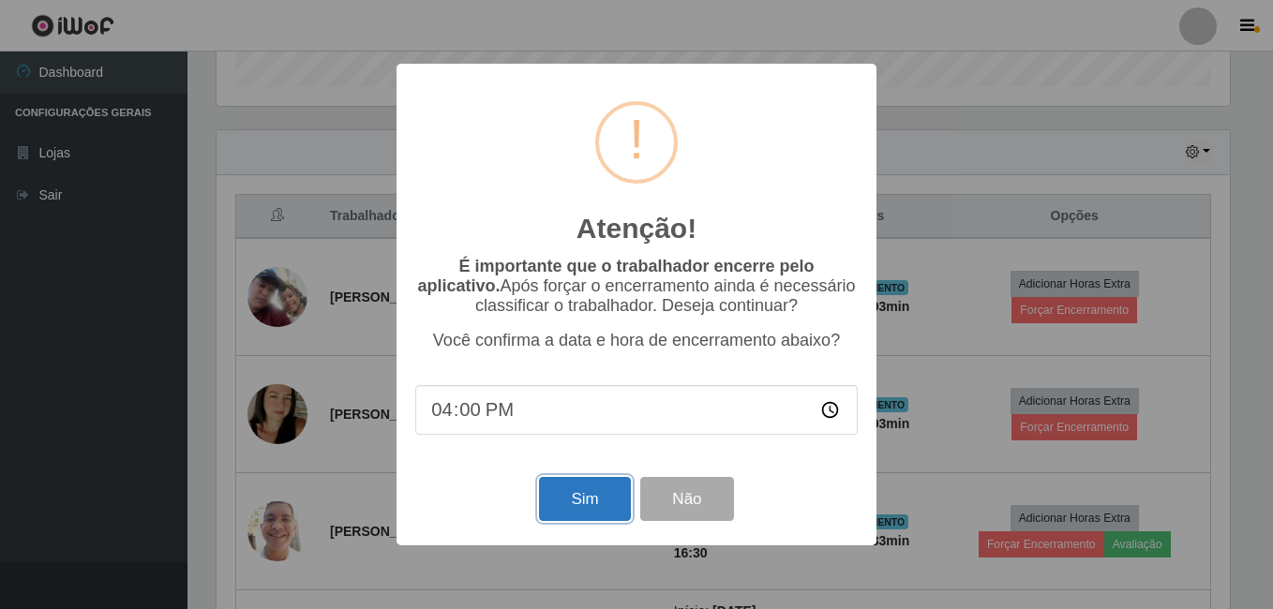
click at [563, 496] on button "Sim" at bounding box center [584, 499] width 91 height 44
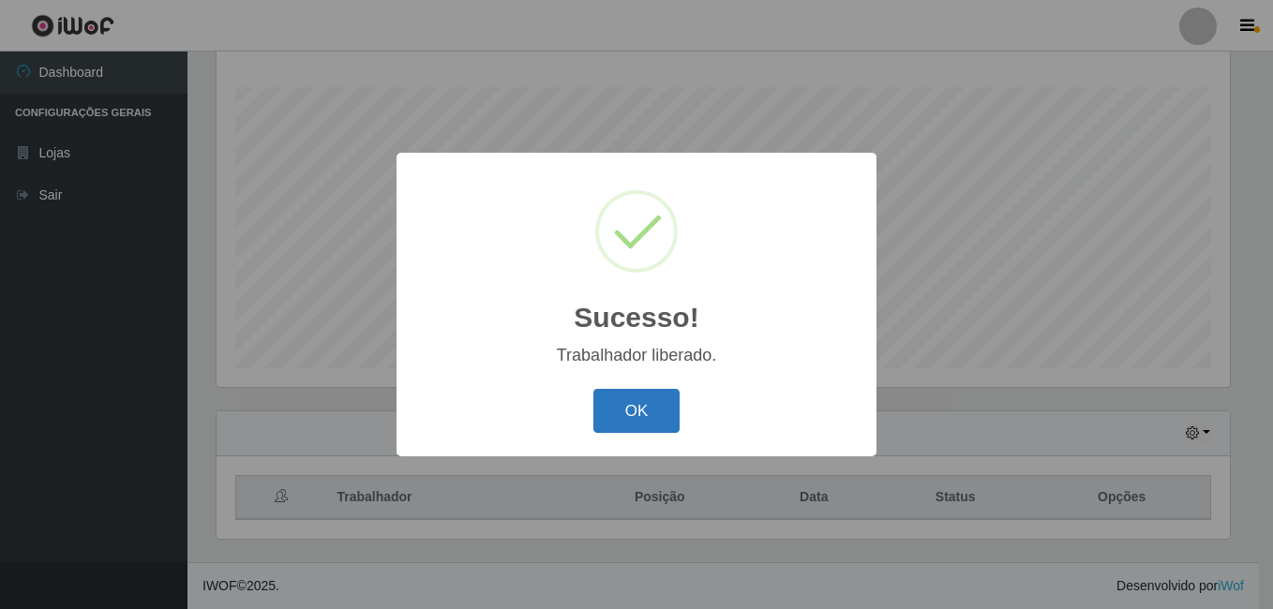
click at [618, 416] on button "OK" at bounding box center [636, 411] width 87 height 44
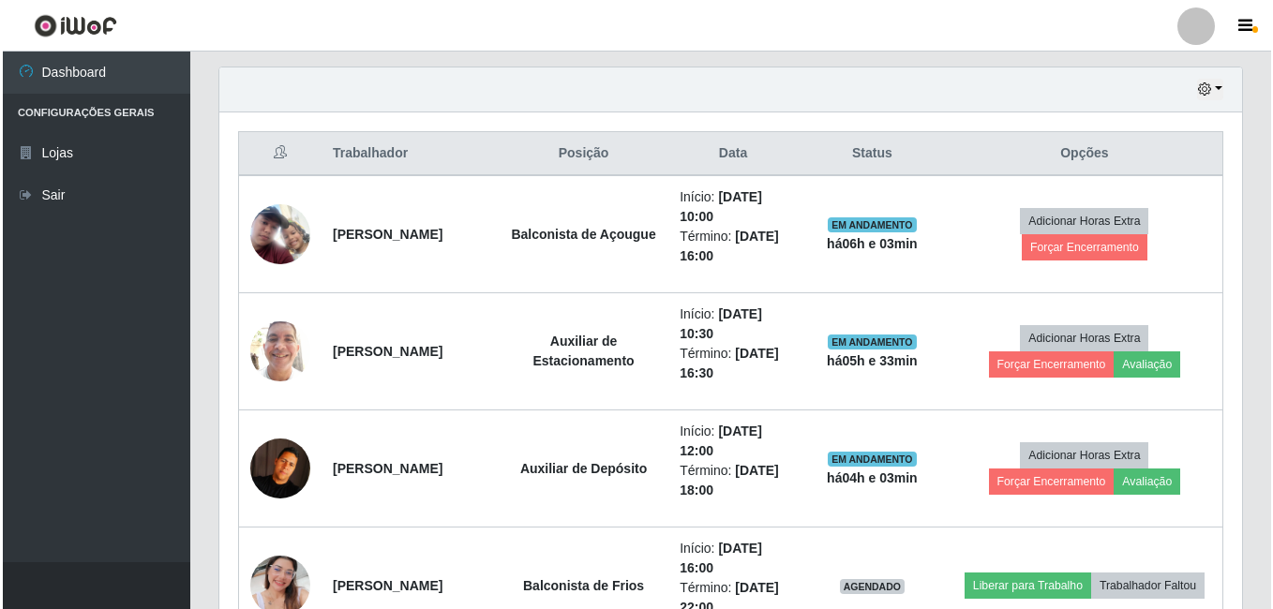
scroll to position [677, 0]
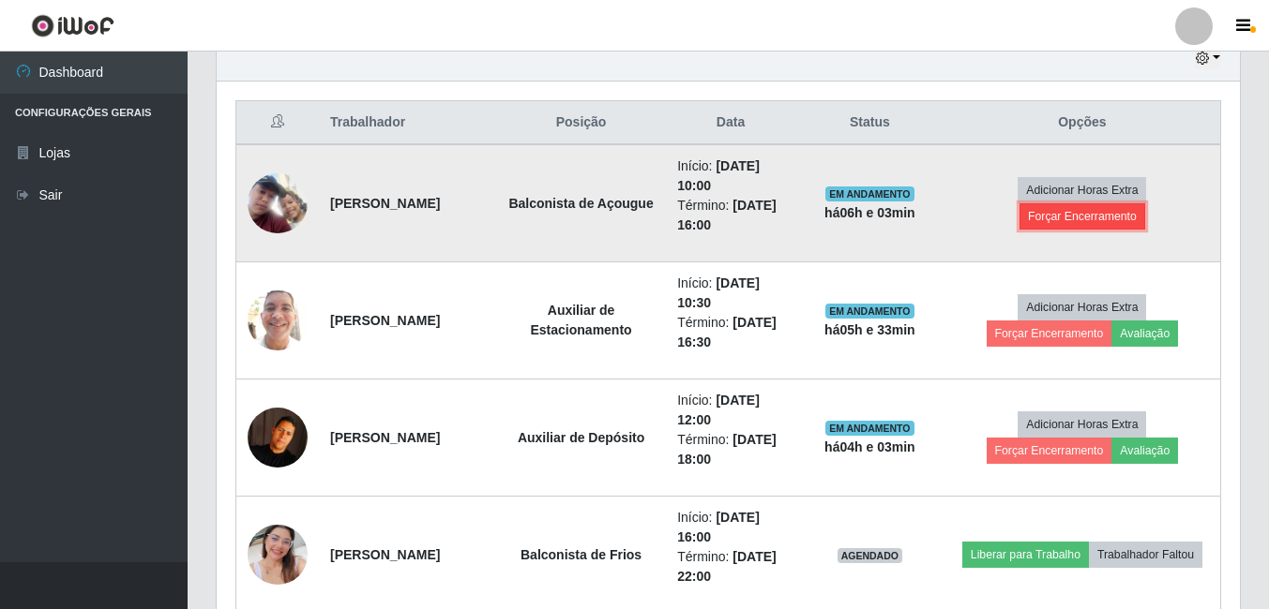
click at [1043, 213] on button "Forçar Encerramento" at bounding box center [1082, 216] width 126 height 26
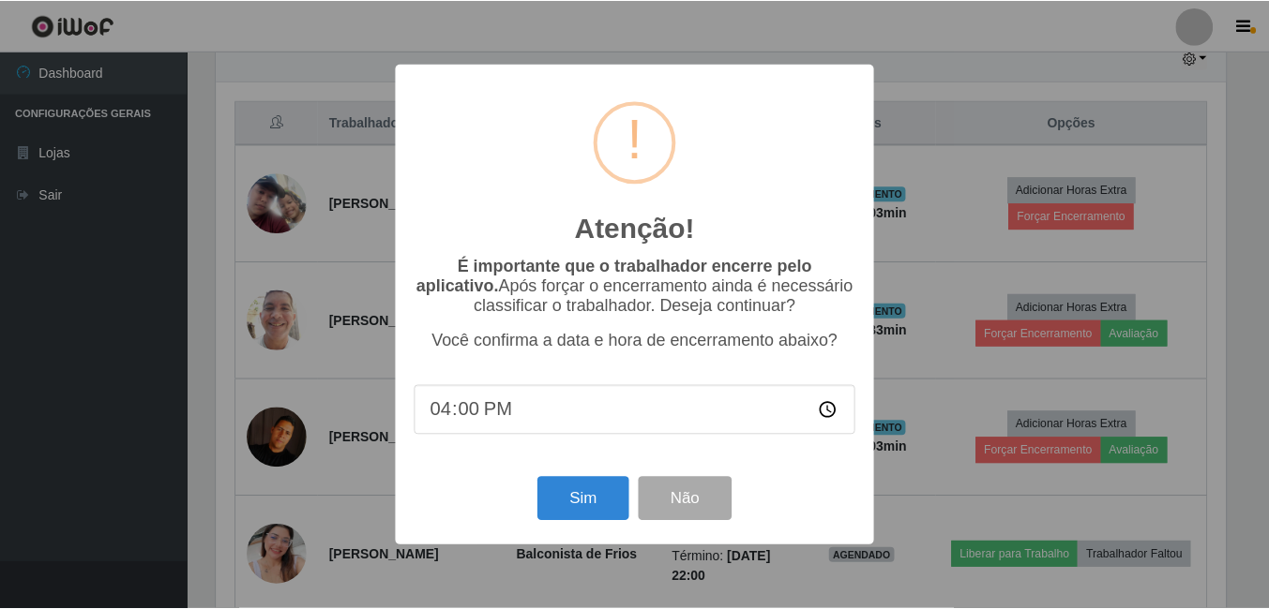
scroll to position [389, 1014]
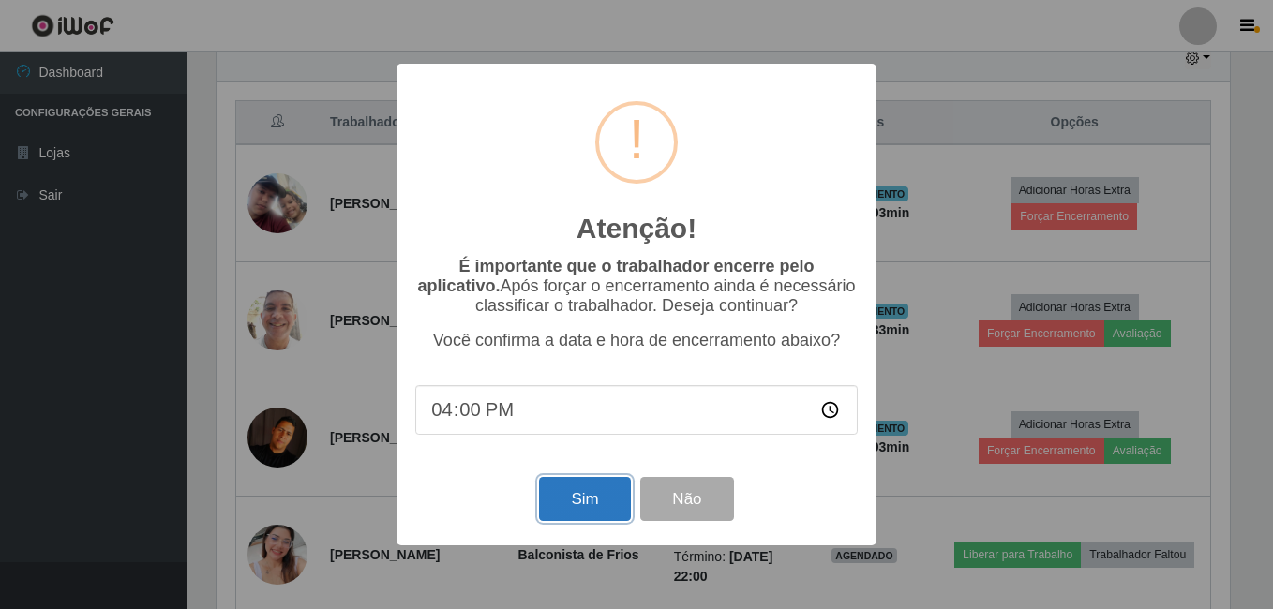
click at [591, 495] on button "Sim" at bounding box center [584, 499] width 91 height 44
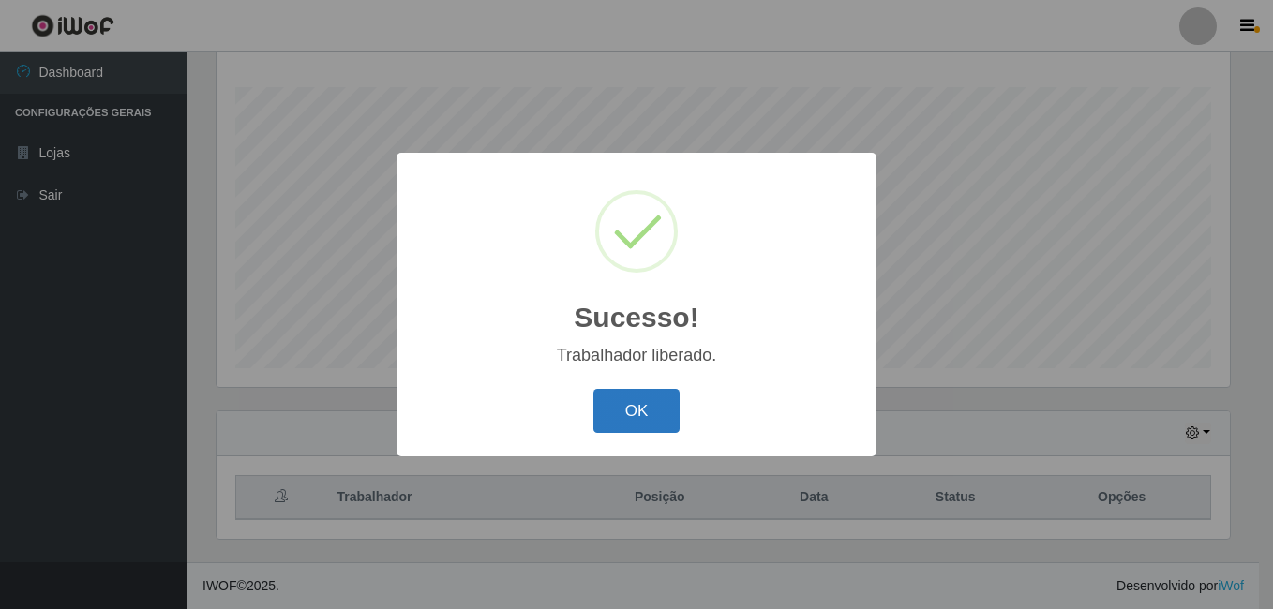
click at [658, 405] on button "OK" at bounding box center [636, 411] width 87 height 44
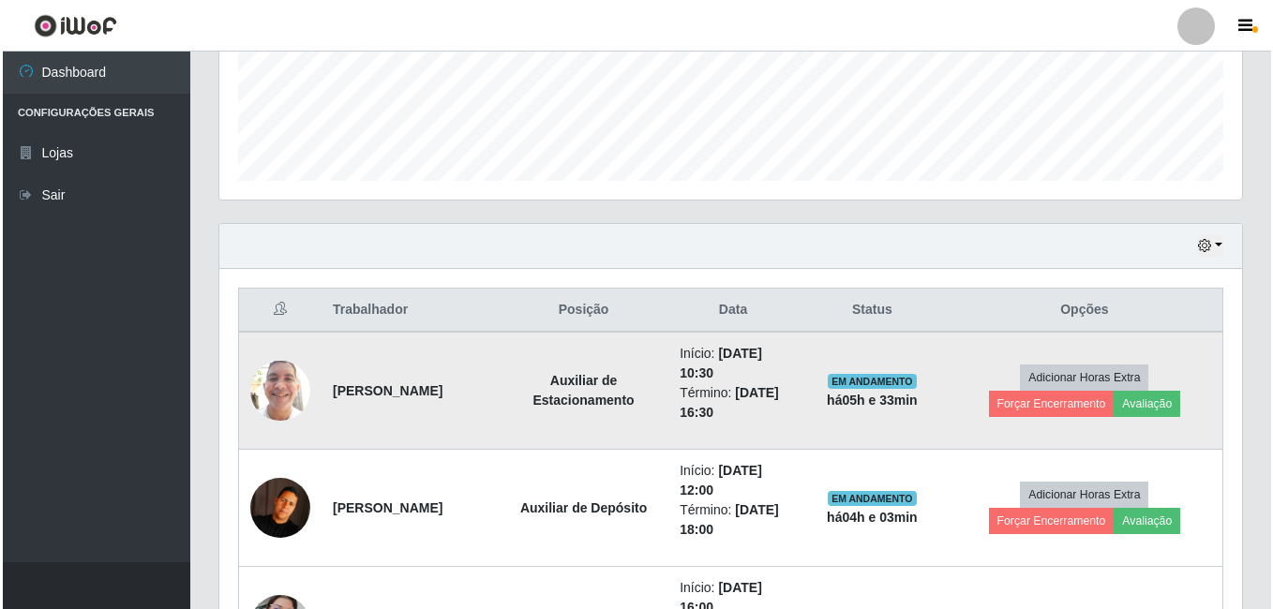
scroll to position [677, 0]
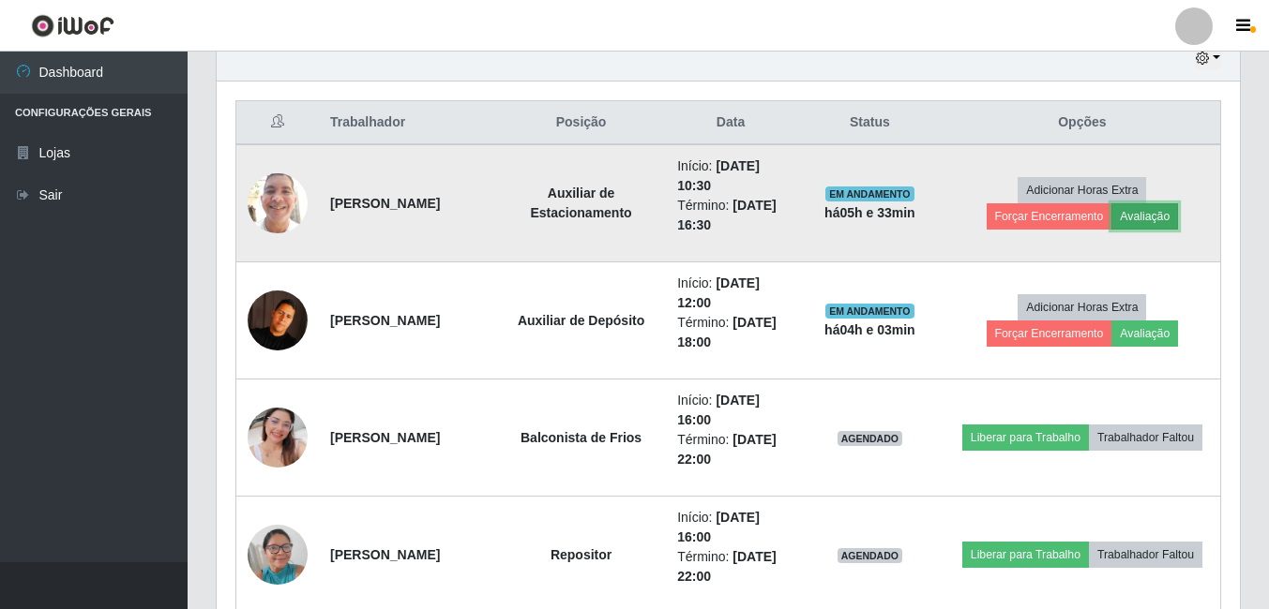
click at [1154, 218] on button "Avaliação" at bounding box center [1144, 216] width 67 height 26
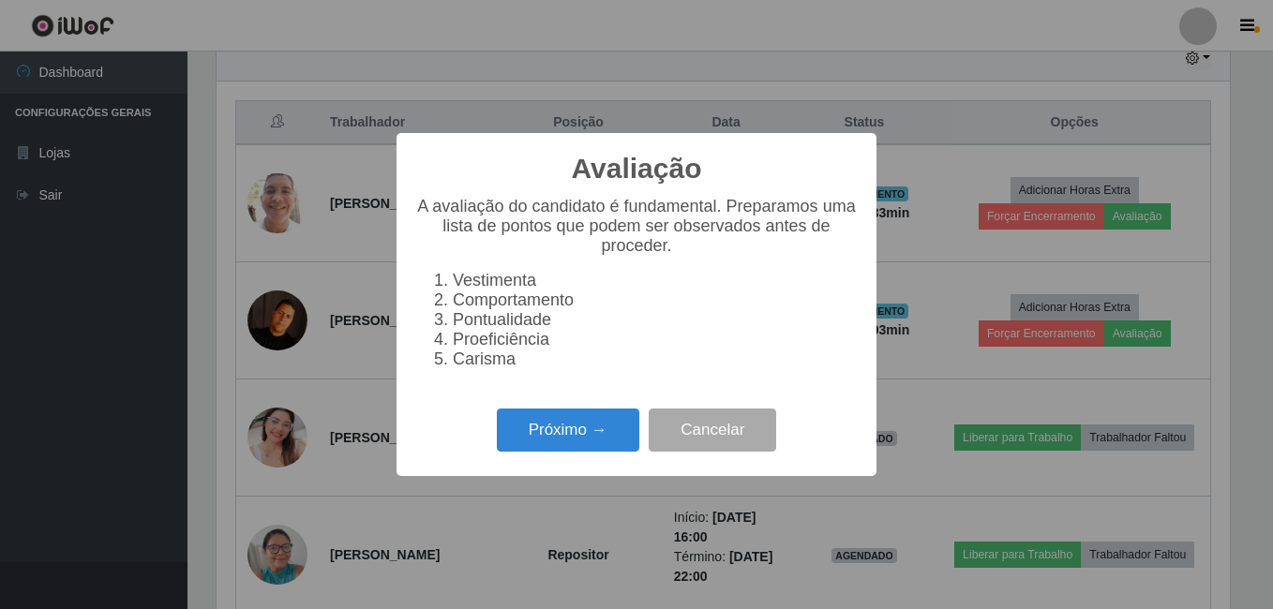
scroll to position [389, 1014]
click at [574, 442] on button "Próximo →" at bounding box center [568, 431] width 143 height 44
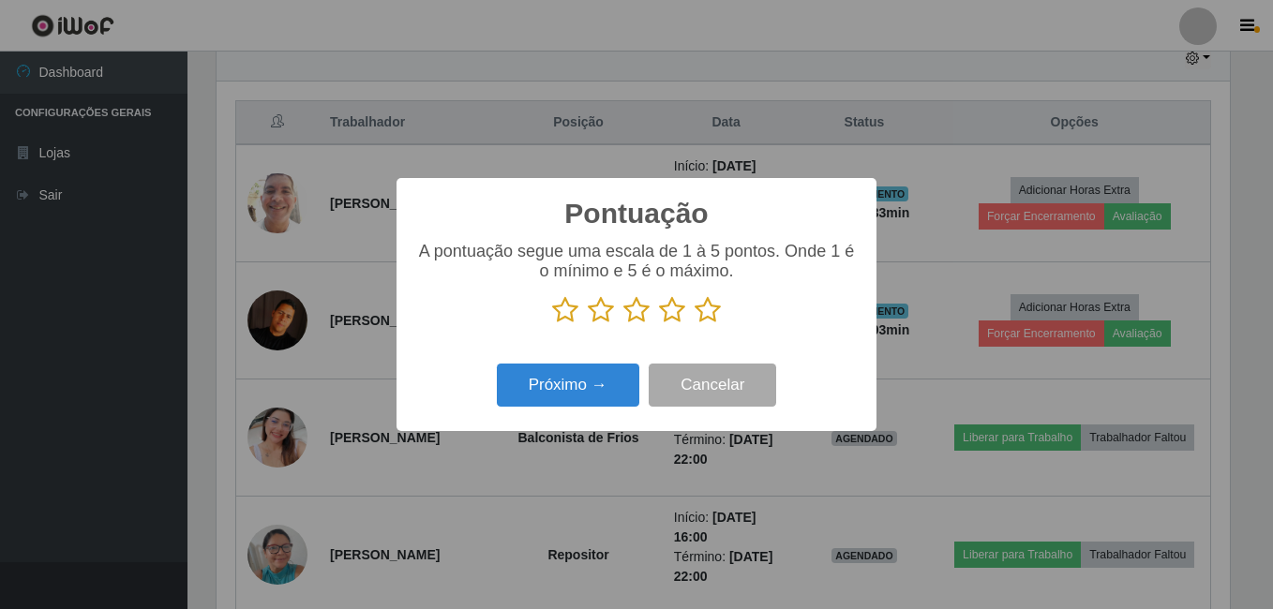
click at [714, 317] on icon at bounding box center [708, 310] width 26 height 28
click at [695, 324] on input "radio" at bounding box center [695, 324] width 0 height 0
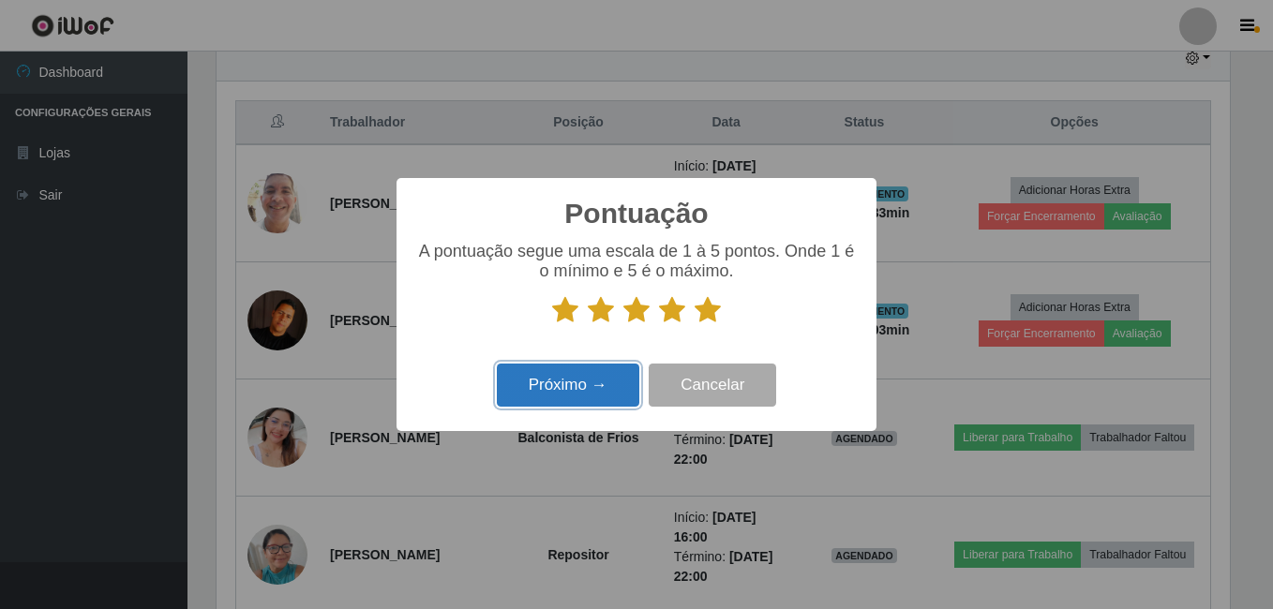
click at [574, 391] on button "Próximo →" at bounding box center [568, 386] width 143 height 44
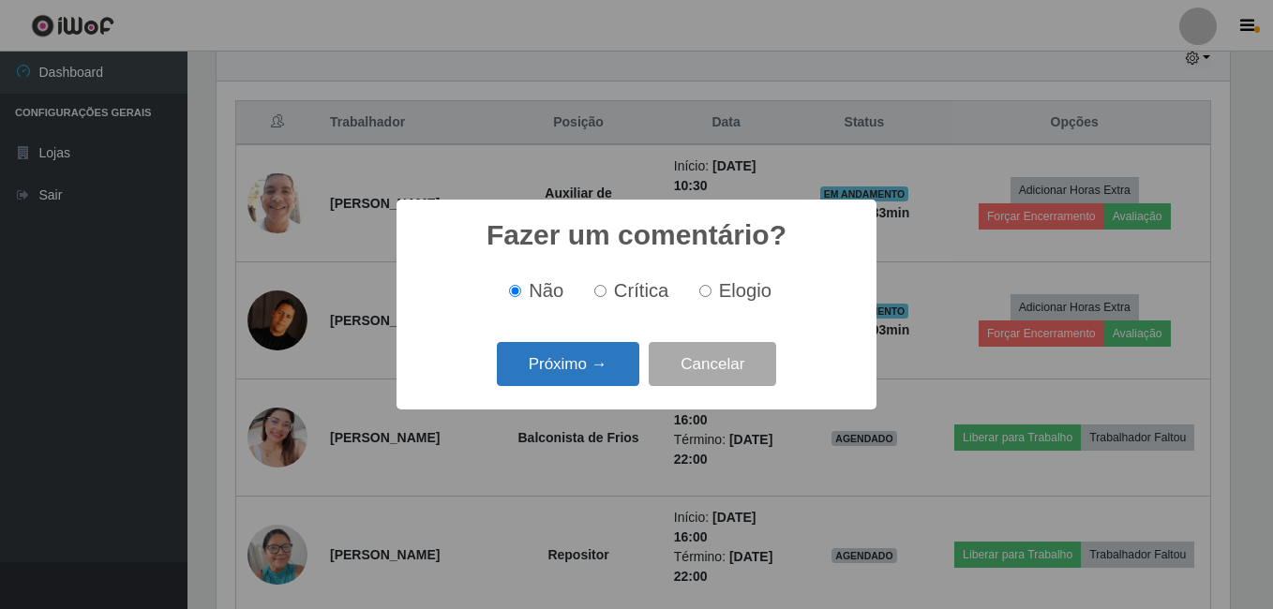
click at [587, 379] on button "Próximo →" at bounding box center [568, 364] width 143 height 44
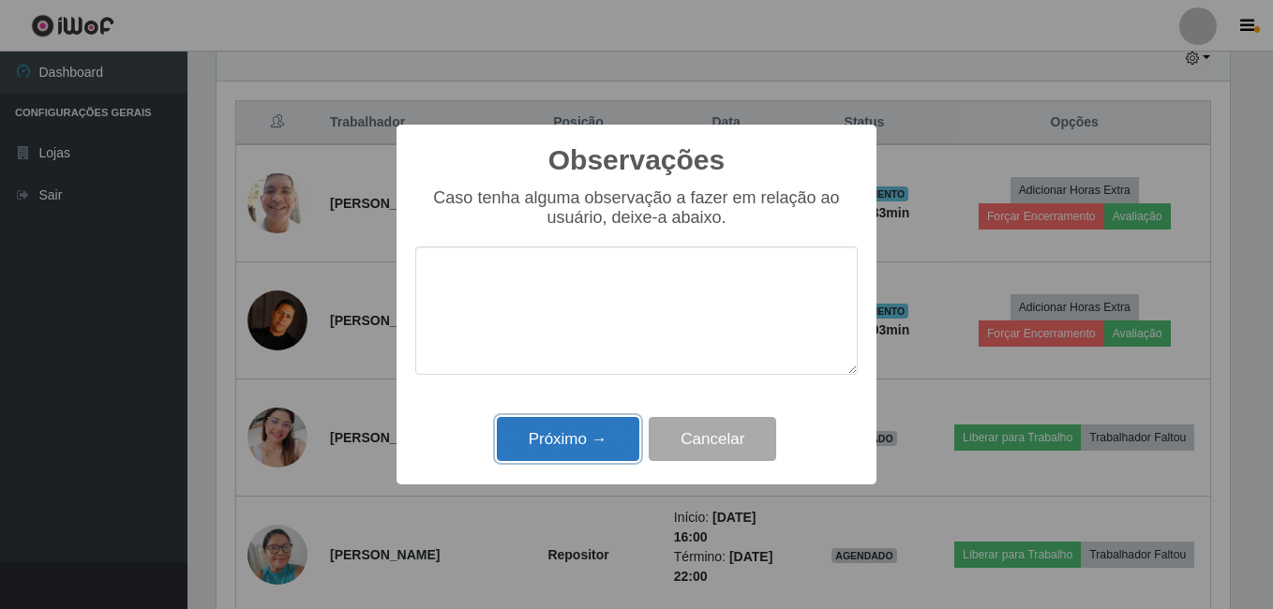
click at [566, 456] on button "Próximo →" at bounding box center [568, 439] width 143 height 44
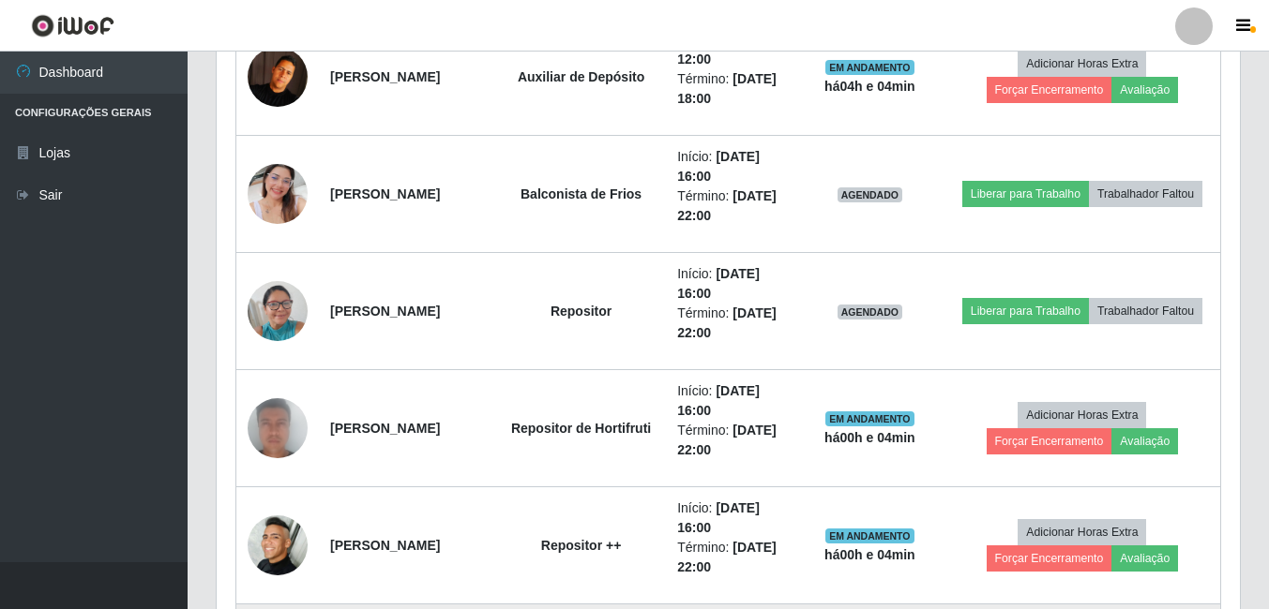
scroll to position [888, 0]
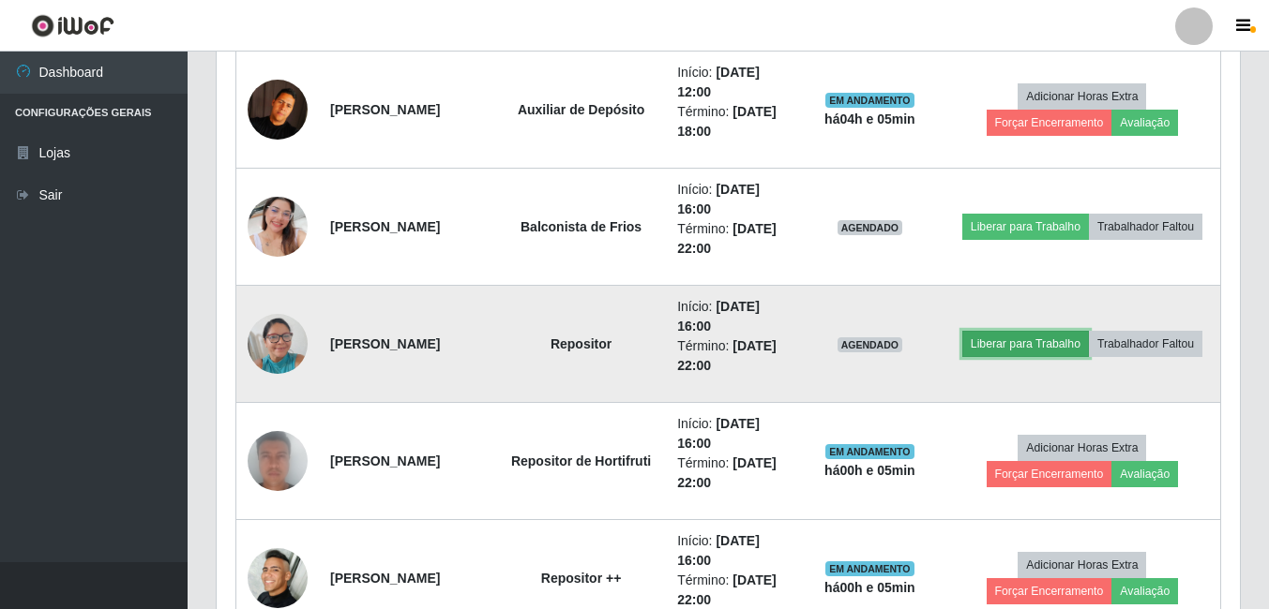
click at [1050, 331] on button "Liberar para Trabalho" at bounding box center [1025, 344] width 127 height 26
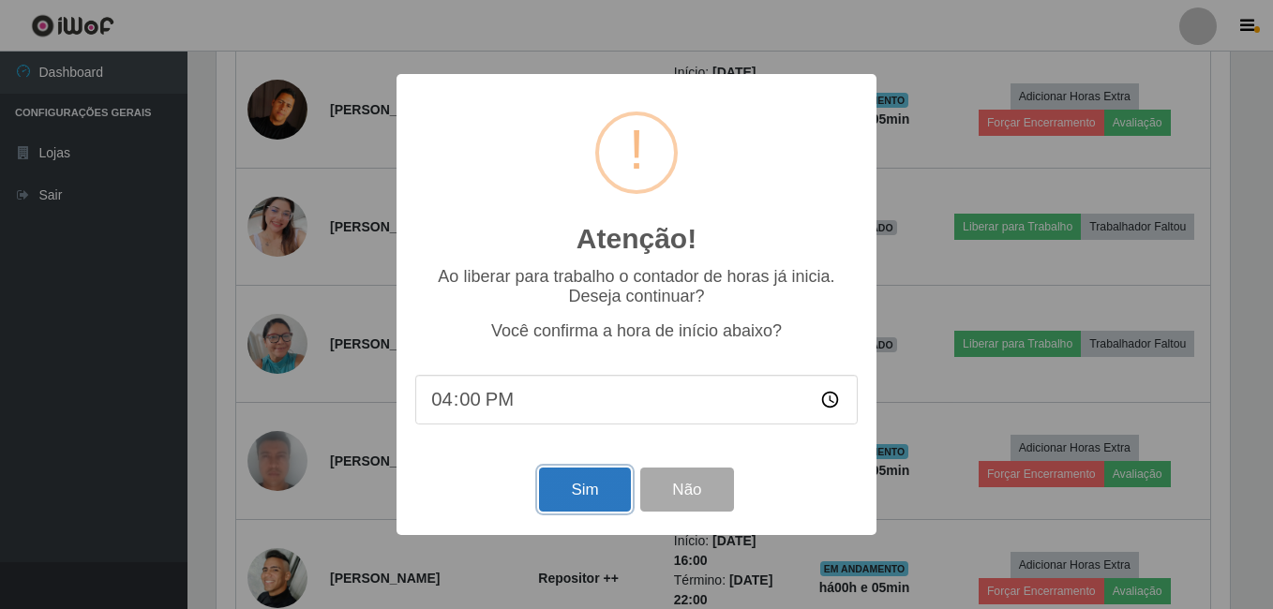
click at [588, 483] on button "Sim" at bounding box center [584, 490] width 91 height 44
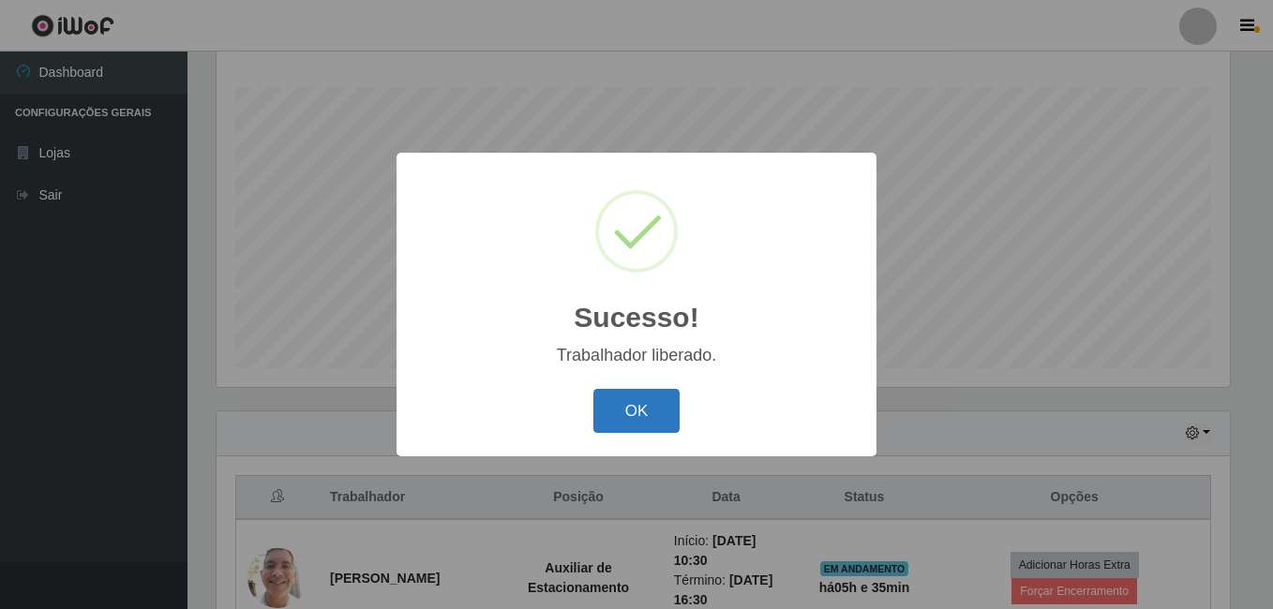
click at [620, 410] on button "OK" at bounding box center [636, 411] width 87 height 44
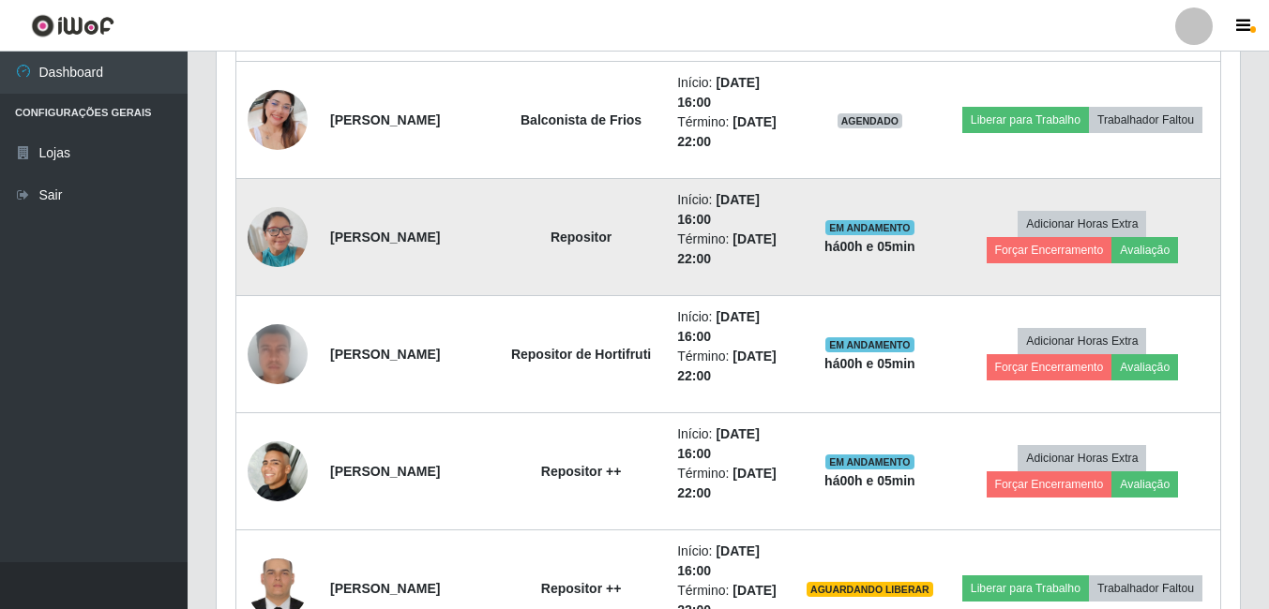
scroll to position [888, 0]
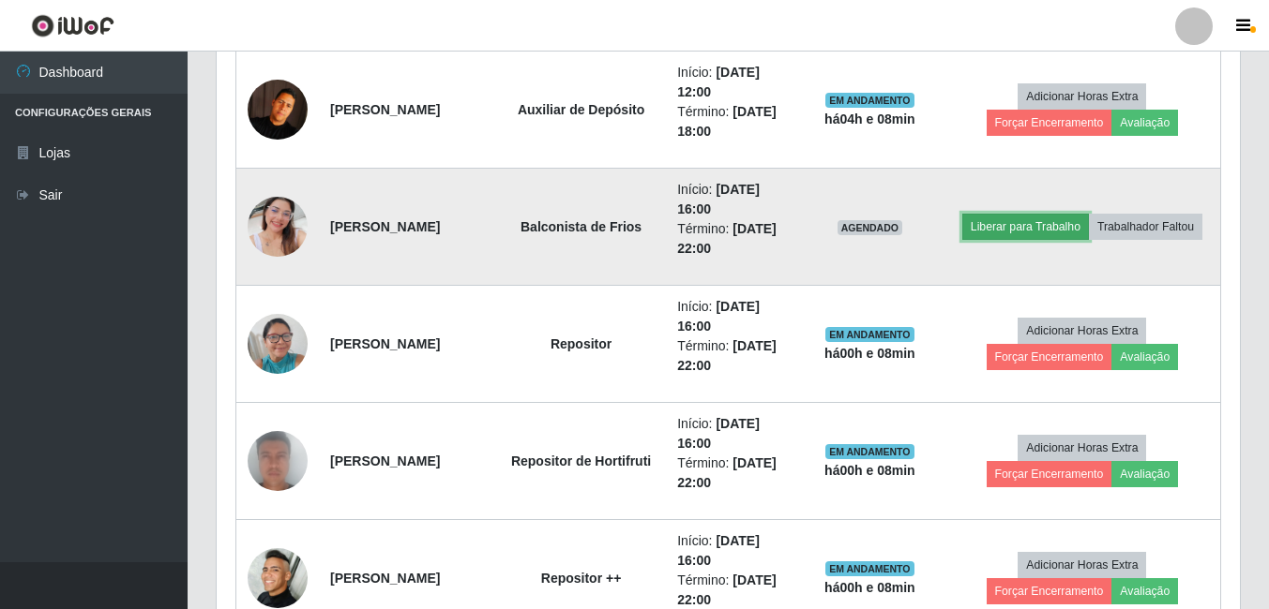
click at [1075, 214] on button "Liberar para Trabalho" at bounding box center [1025, 227] width 127 height 26
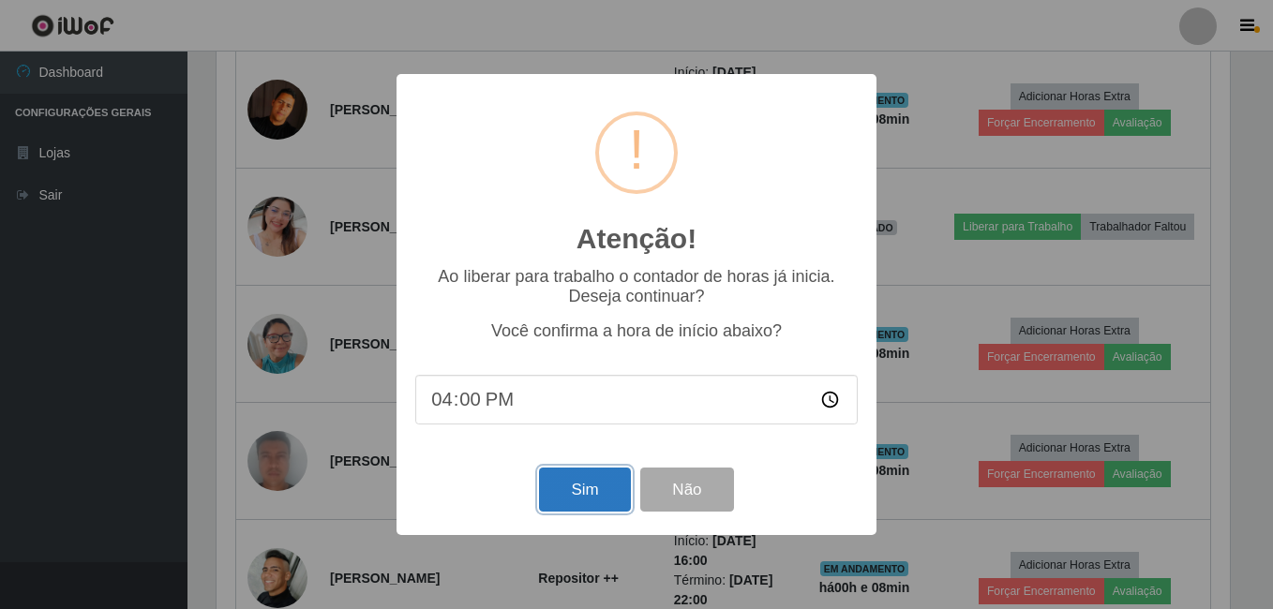
click at [578, 503] on button "Sim" at bounding box center [584, 490] width 91 height 44
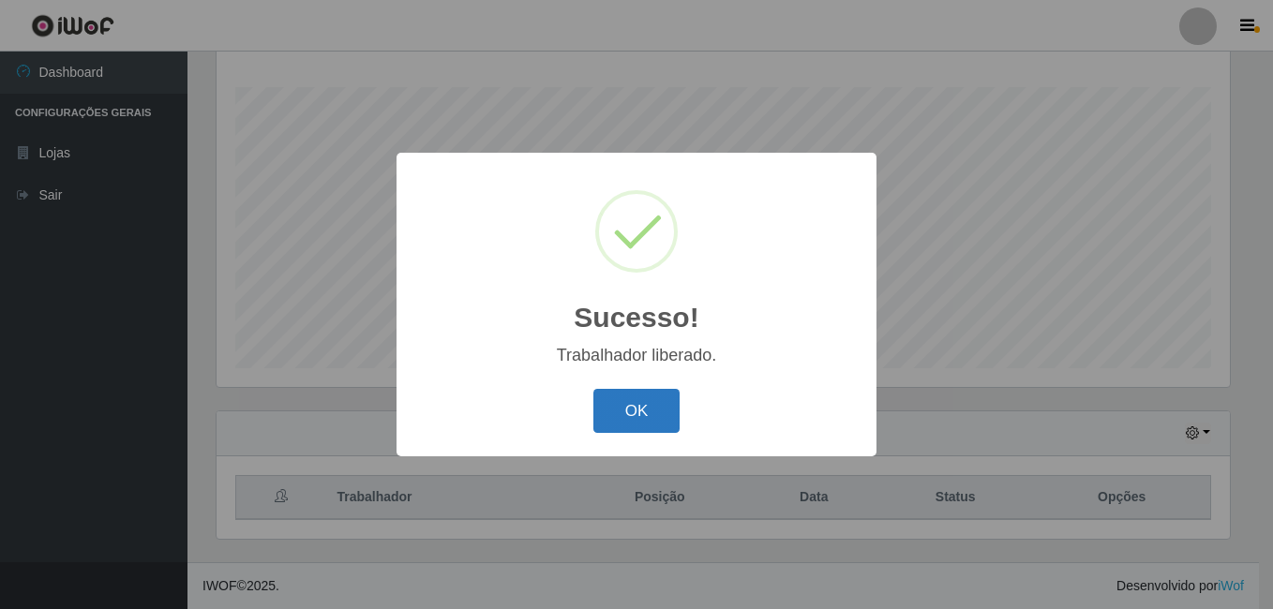
click at [639, 418] on button "OK" at bounding box center [636, 411] width 87 height 44
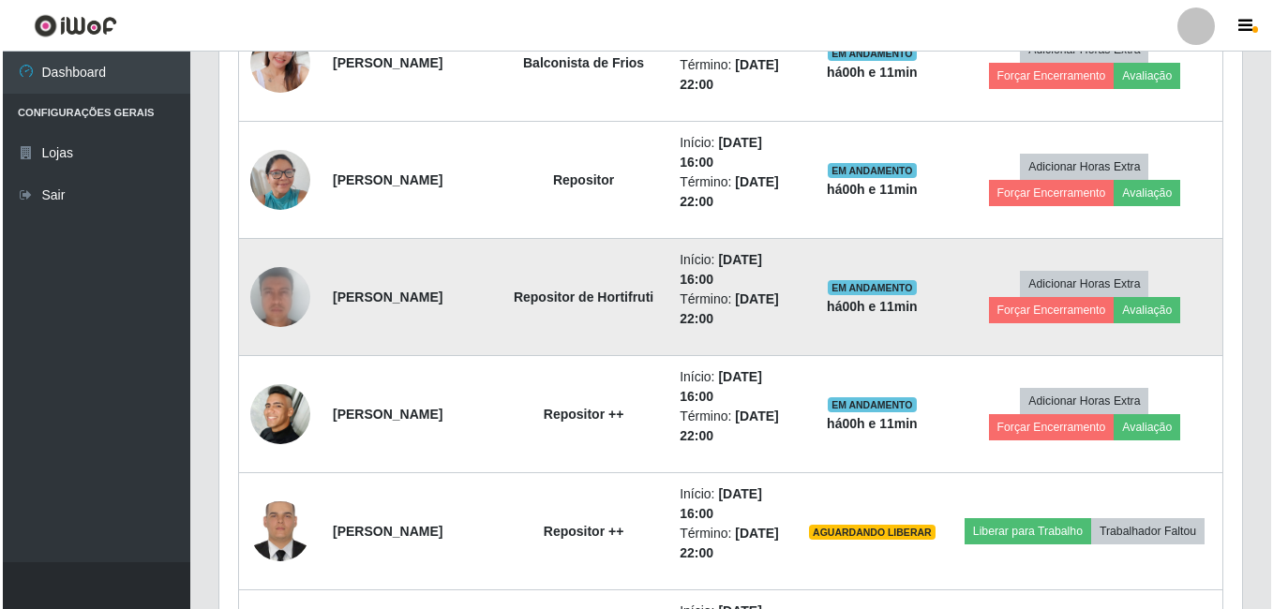
scroll to position [1146, 0]
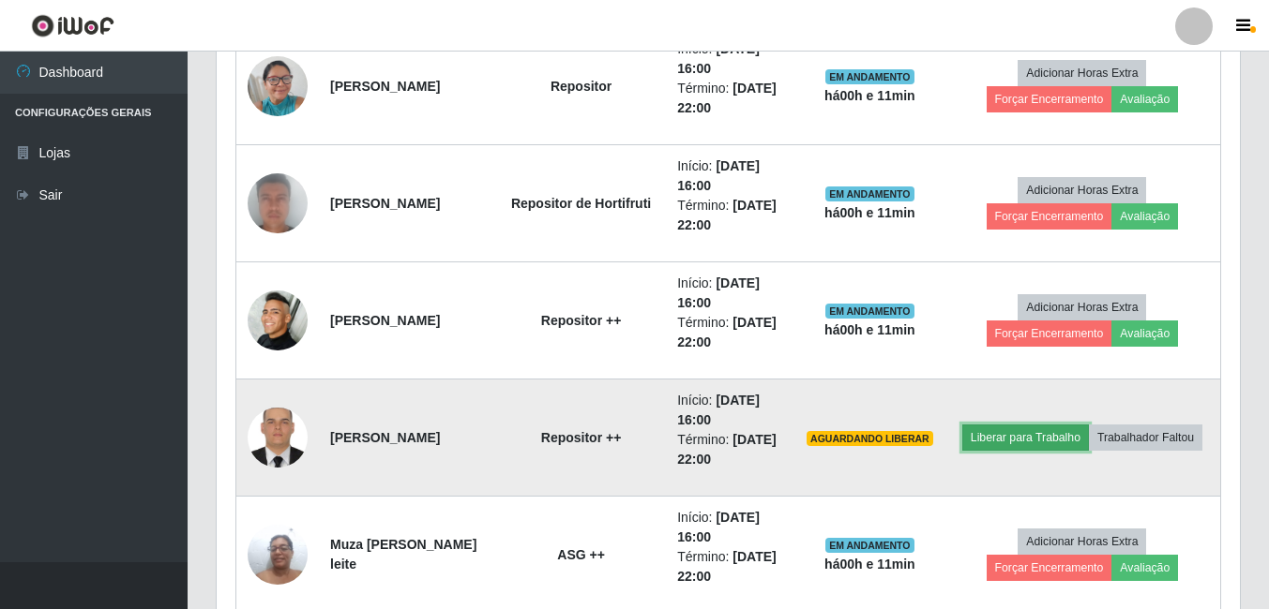
click at [1081, 425] on button "Liberar para Trabalho" at bounding box center [1025, 438] width 127 height 26
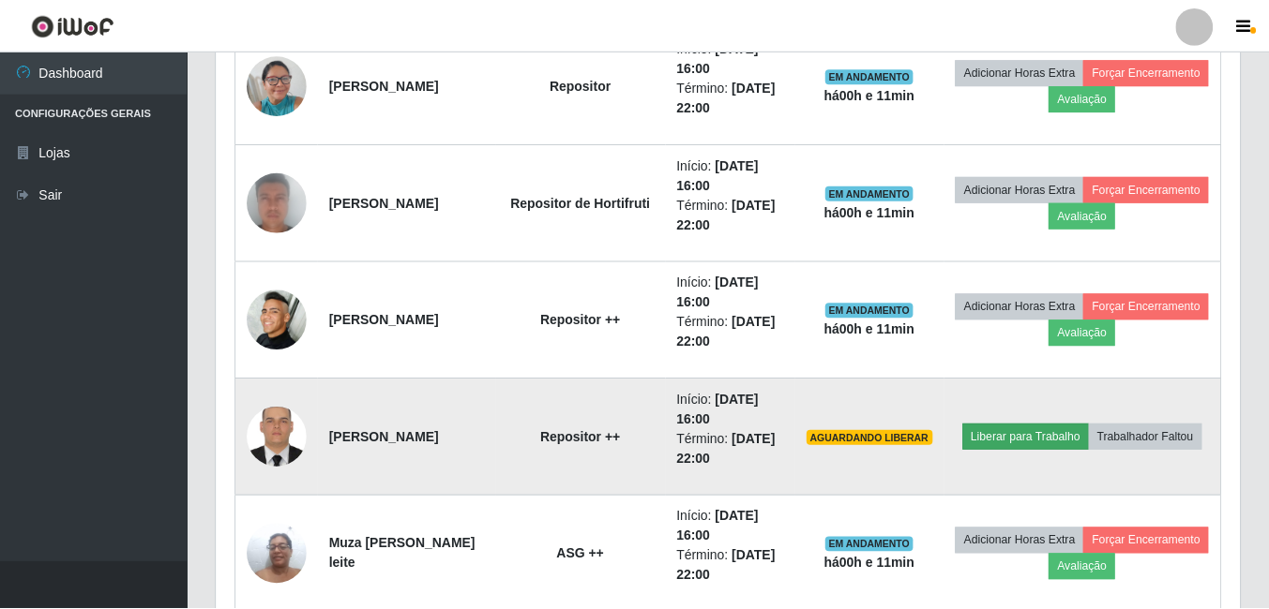
scroll to position [389, 1014]
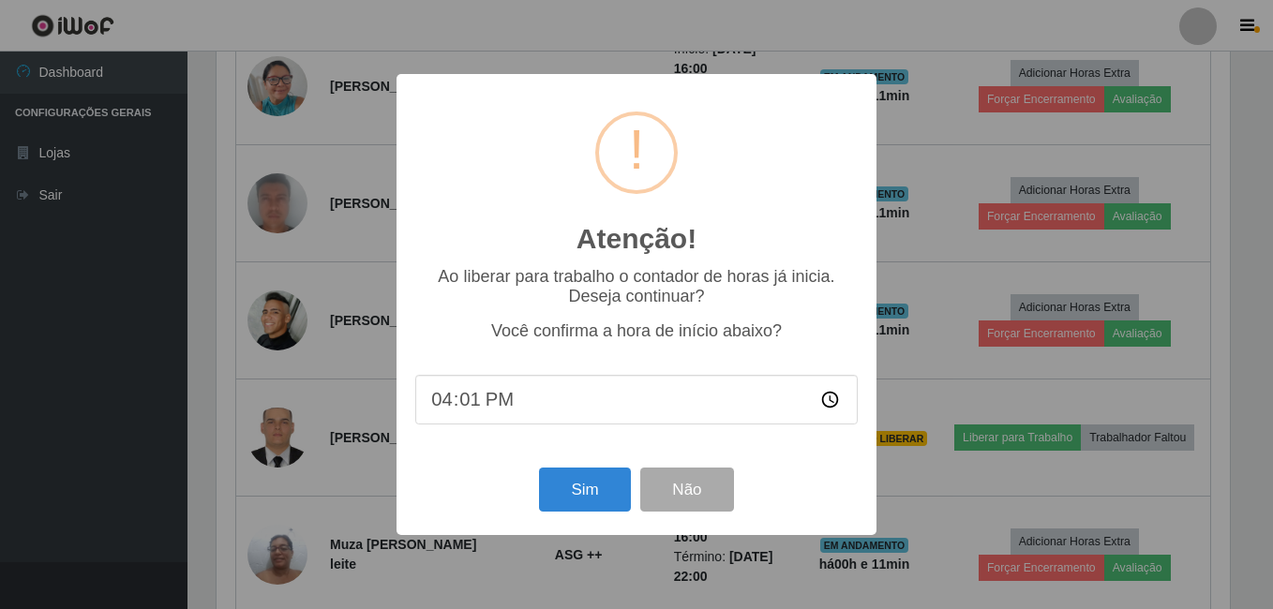
type input "16:11"
click at [759, 458] on div "Atenção! × Ao liberar para trabalho o contador de horas já inicia. Deseja conti…" at bounding box center [637, 304] width 480 height 461
click at [567, 486] on button "Sim" at bounding box center [584, 490] width 91 height 44
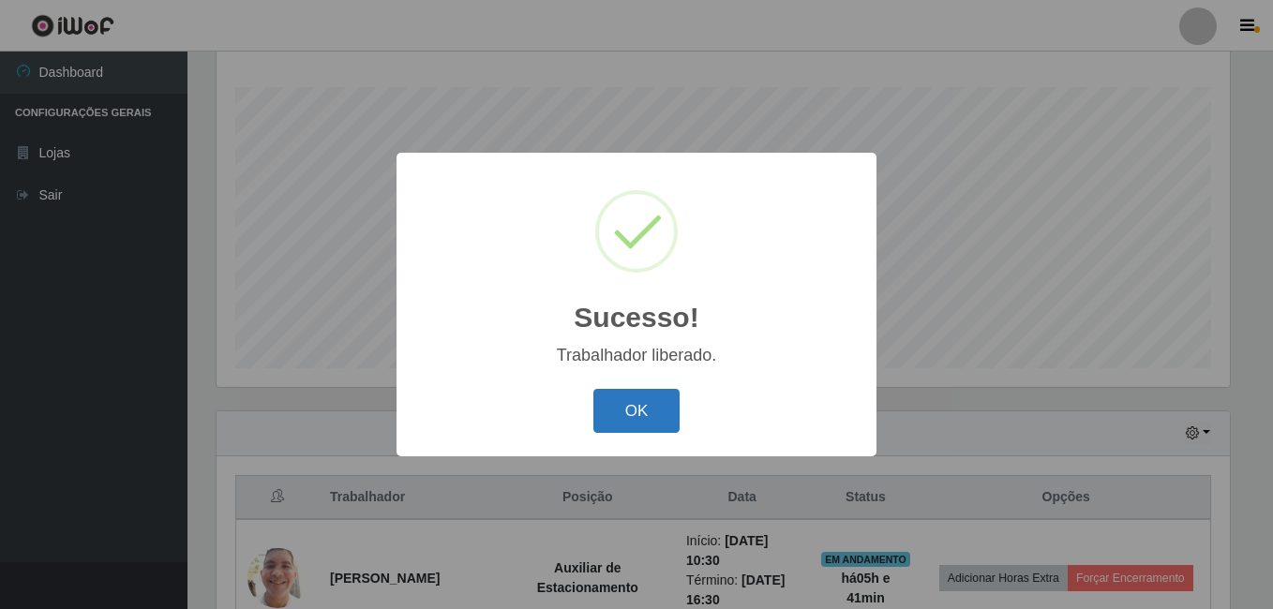
click at [663, 415] on button "OK" at bounding box center [636, 411] width 87 height 44
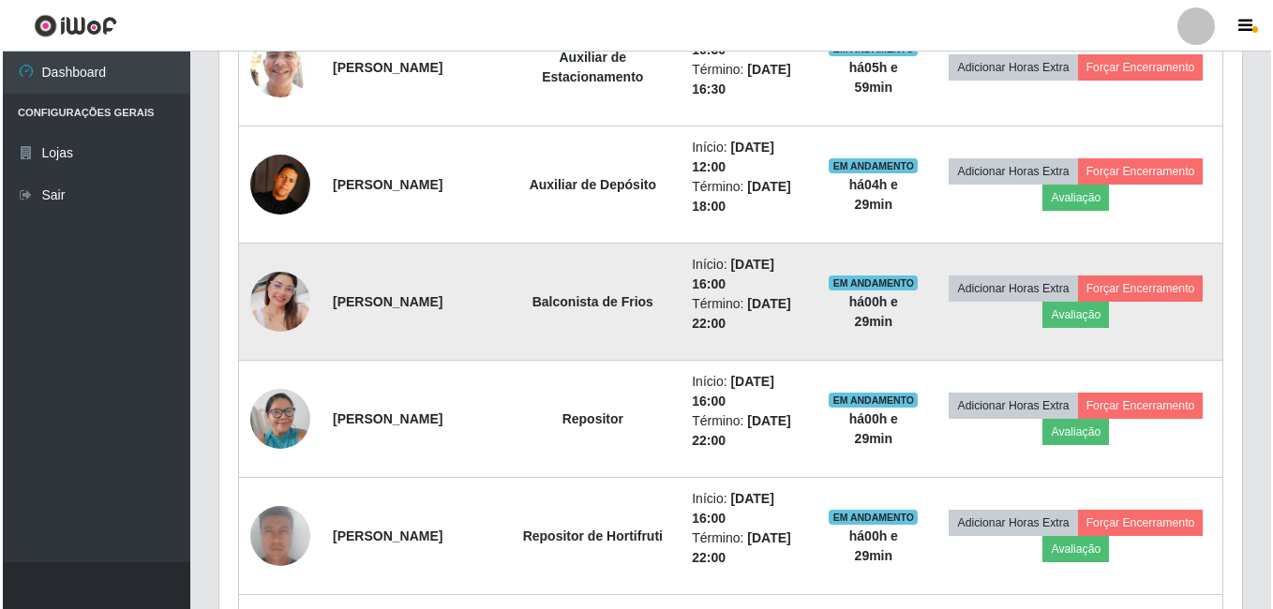
scroll to position [700, 0]
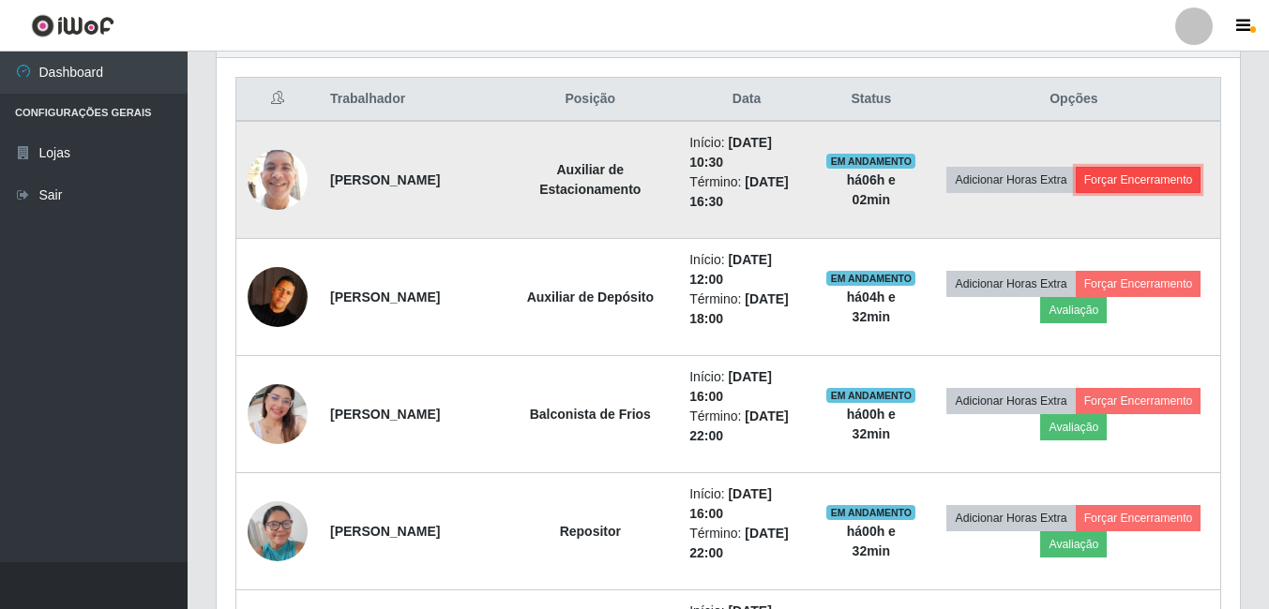
click at [1075, 193] on button "Forçar Encerramento" at bounding box center [1138, 180] width 126 height 26
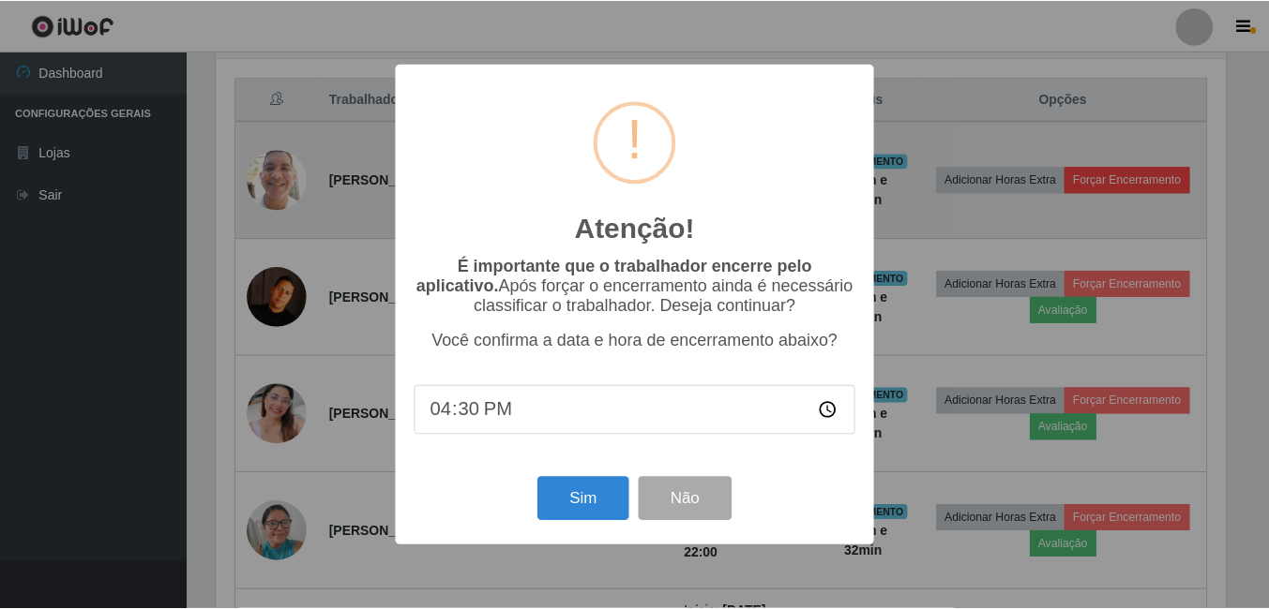
scroll to position [389, 1014]
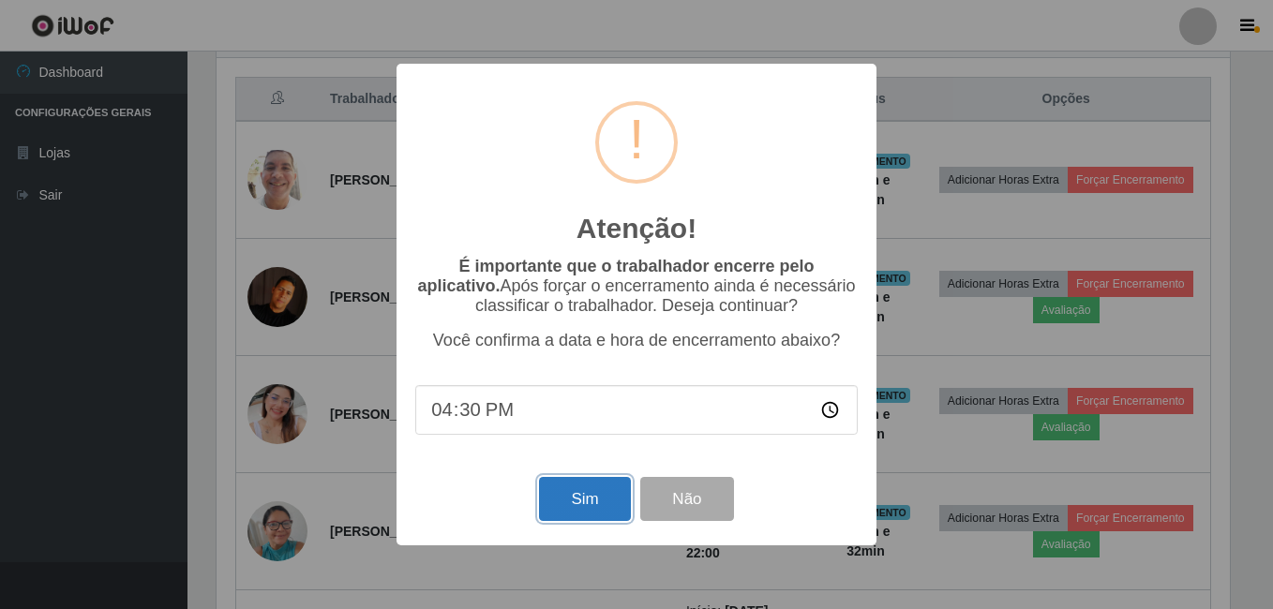
click at [588, 513] on button "Sim" at bounding box center [584, 499] width 91 height 44
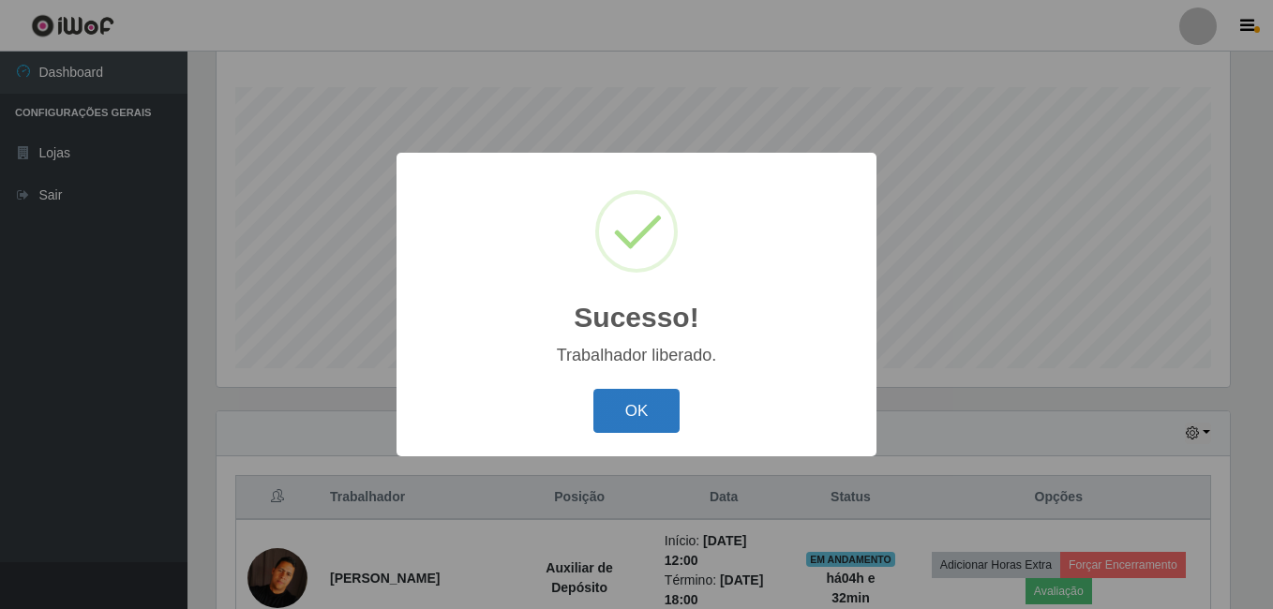
click at [644, 416] on button "OK" at bounding box center [636, 411] width 87 height 44
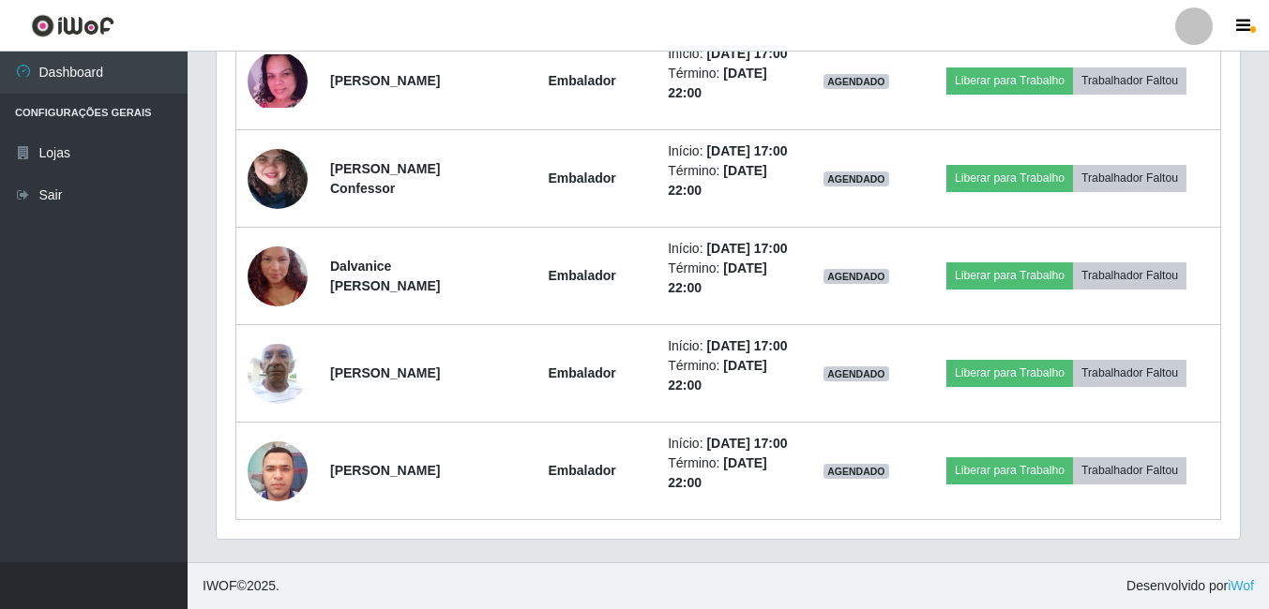
scroll to position [1708, 0]
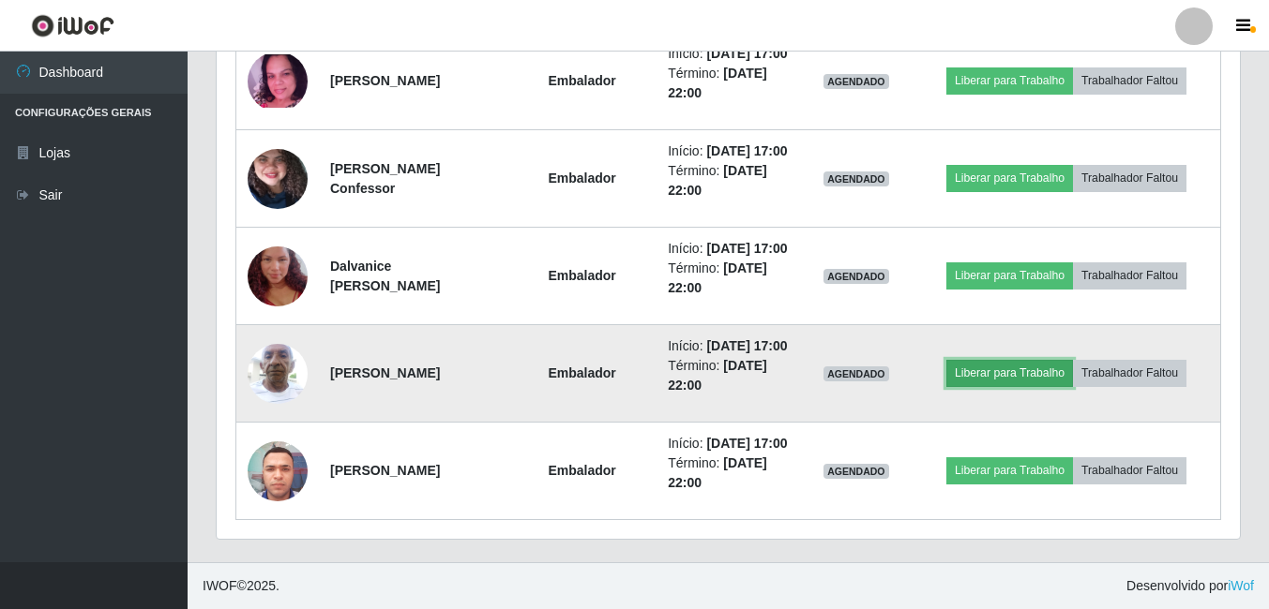
click at [1021, 360] on button "Liberar para Trabalho" at bounding box center [1009, 373] width 127 height 26
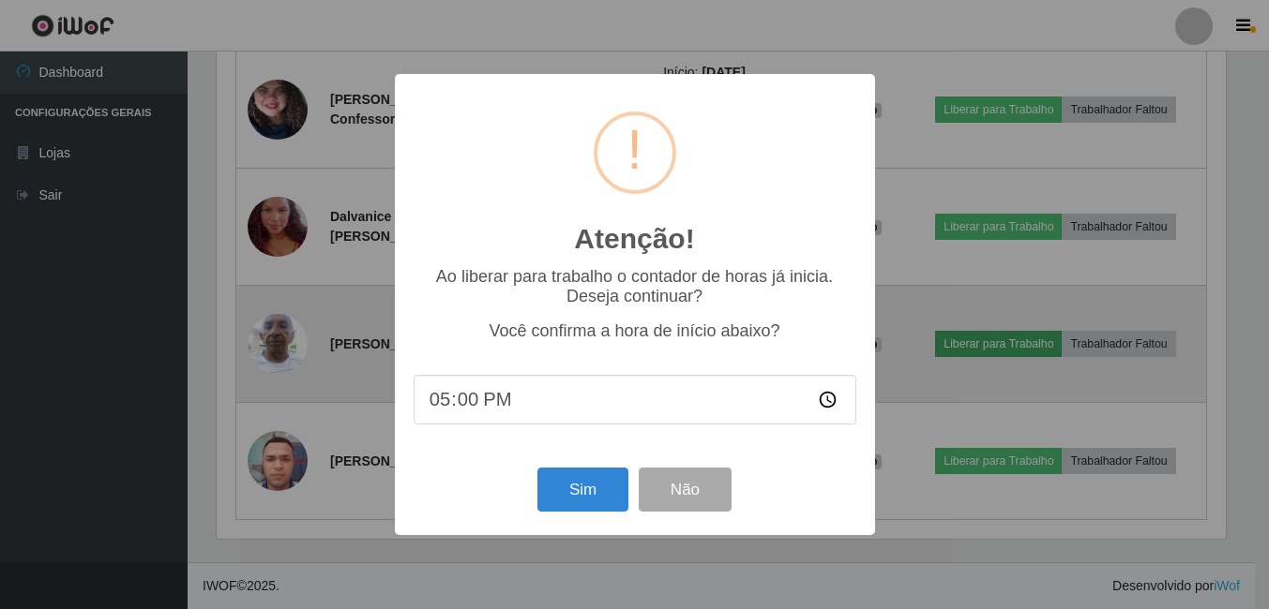
scroll to position [389, 1014]
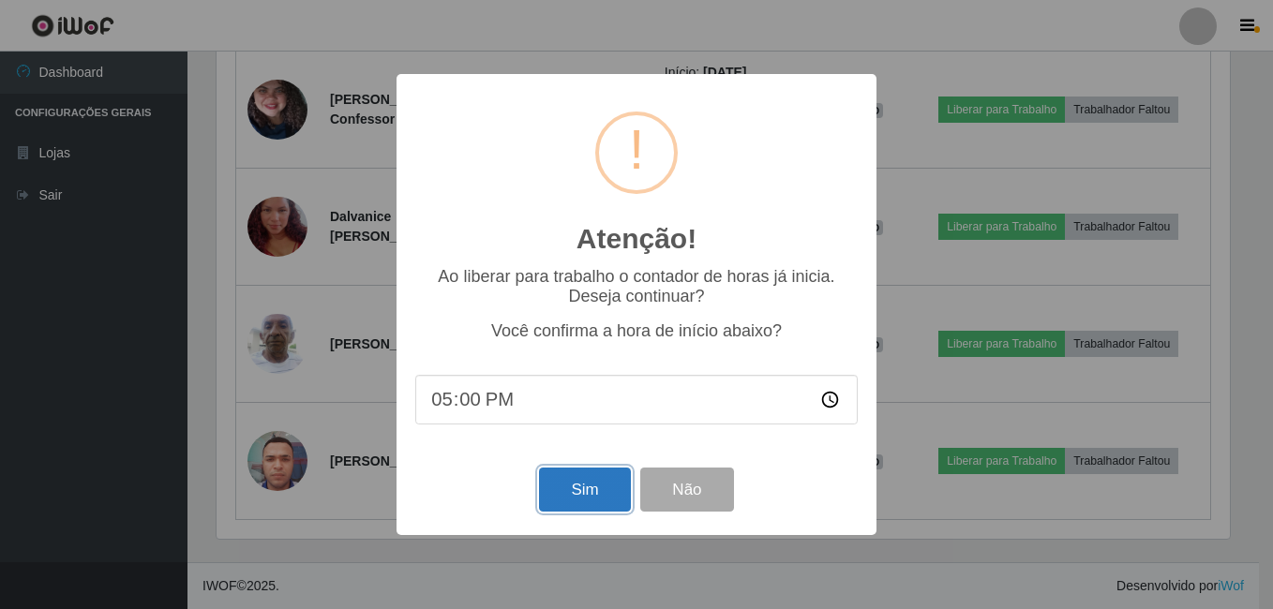
click at [576, 483] on button "Sim" at bounding box center [584, 490] width 91 height 44
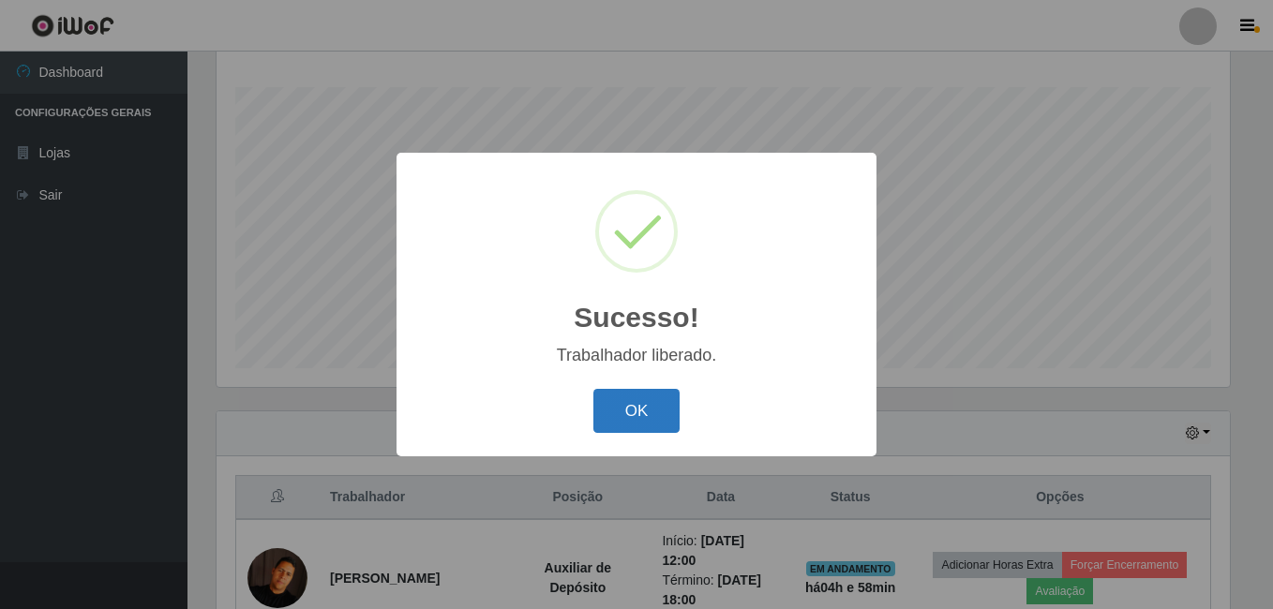
click at [644, 390] on button "OK" at bounding box center [636, 411] width 87 height 44
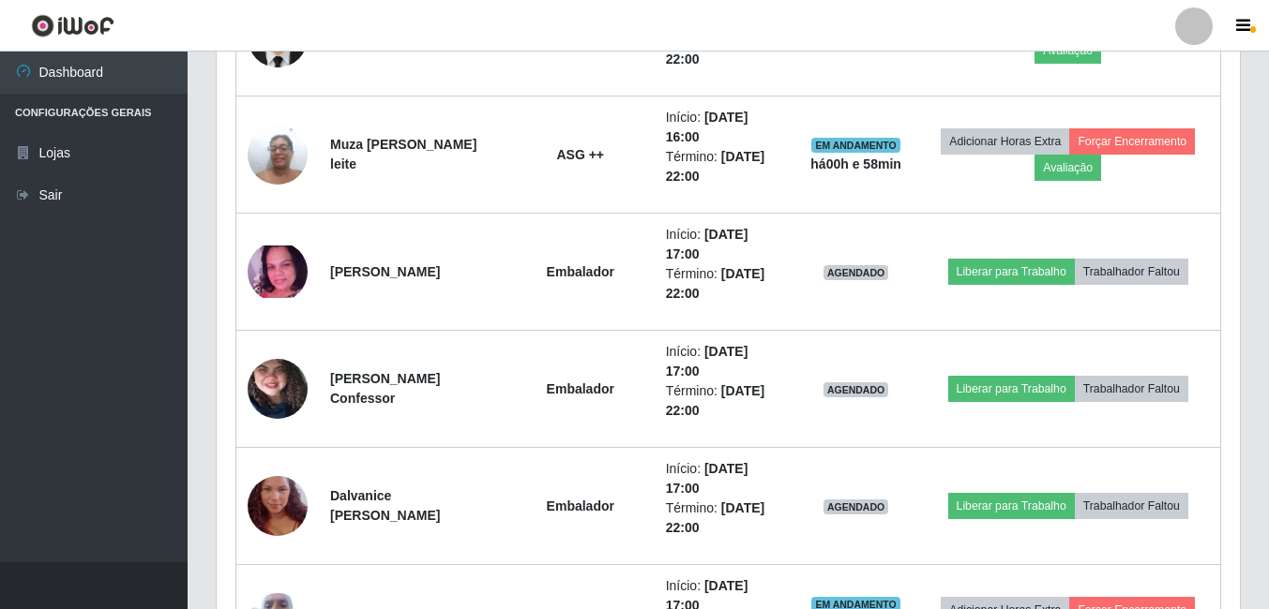
scroll to position [1521, 0]
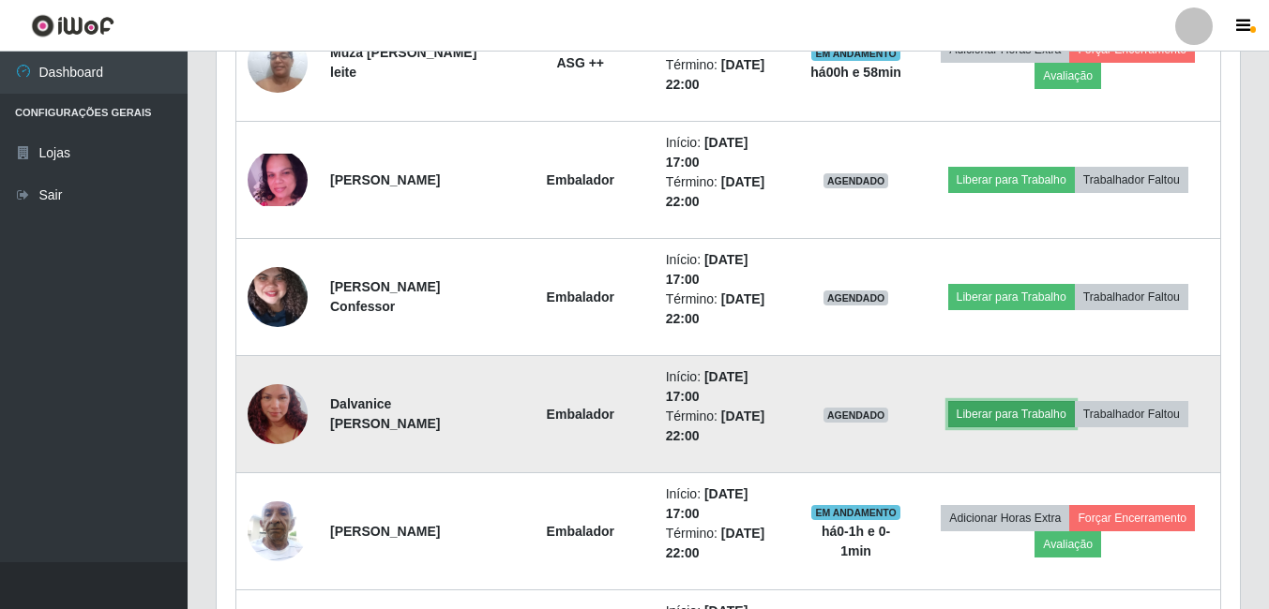
click at [993, 417] on button "Liberar para Trabalho" at bounding box center [1011, 414] width 127 height 26
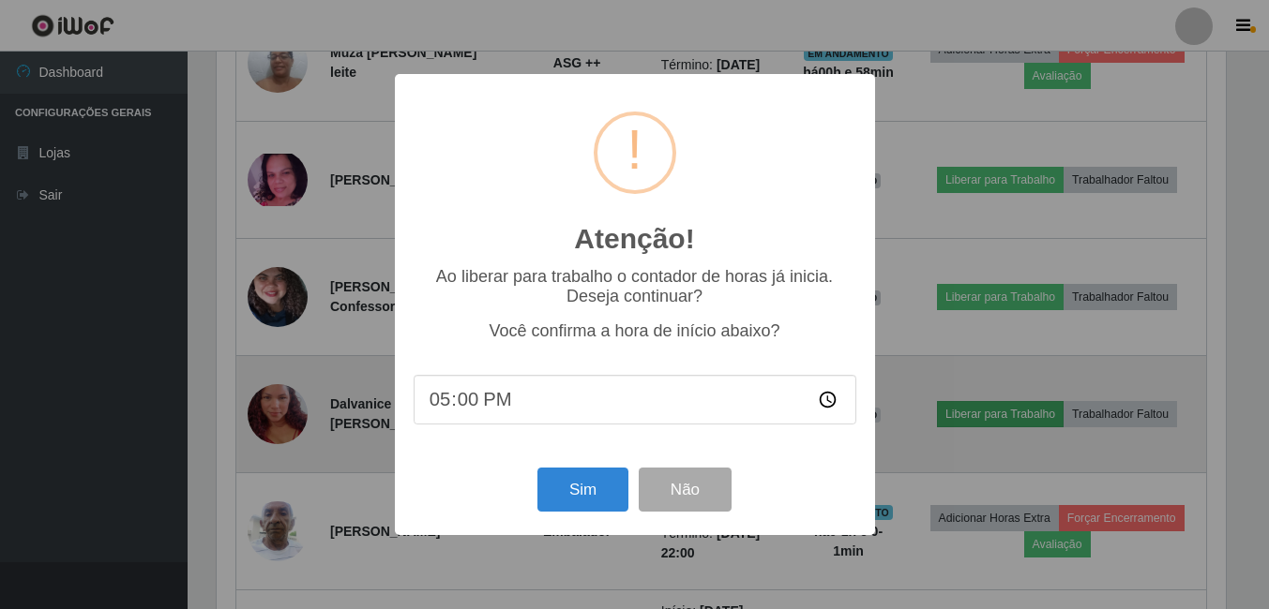
scroll to position [389, 1014]
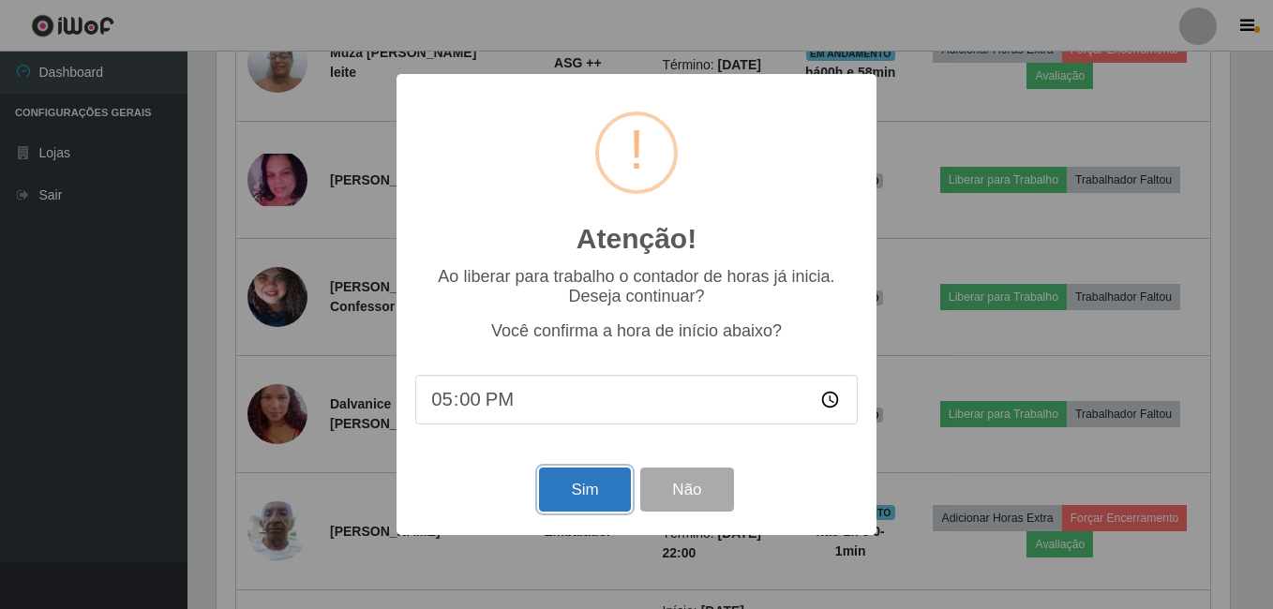
click at [574, 501] on button "Sim" at bounding box center [584, 490] width 91 height 44
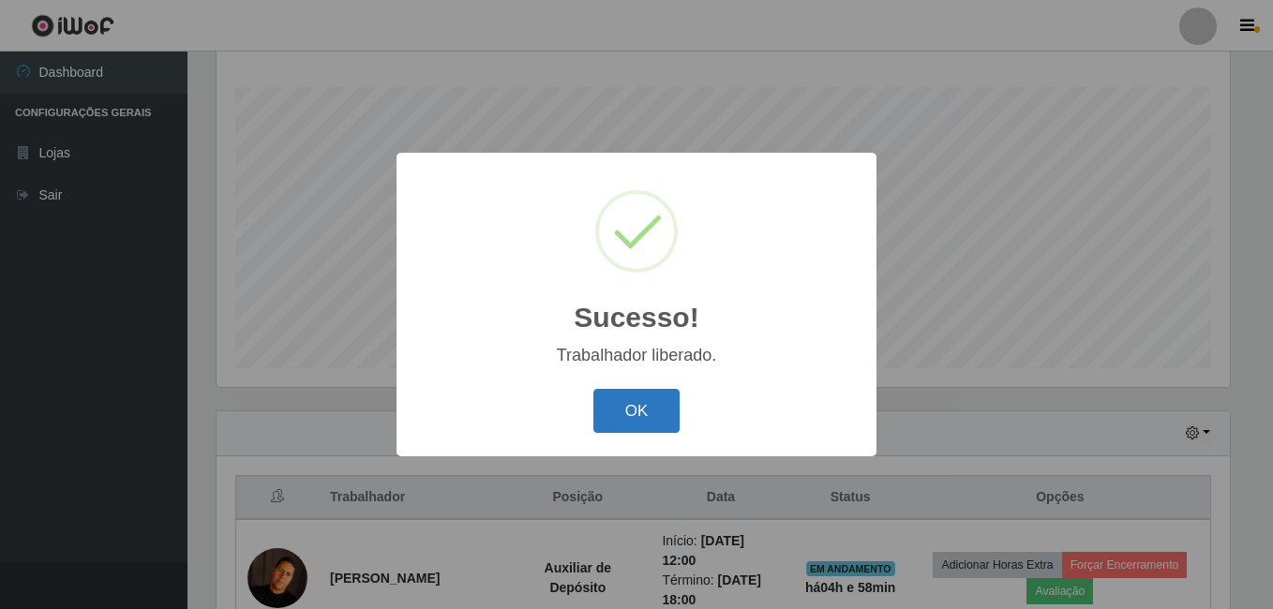
click at [648, 410] on button "OK" at bounding box center [636, 411] width 87 height 44
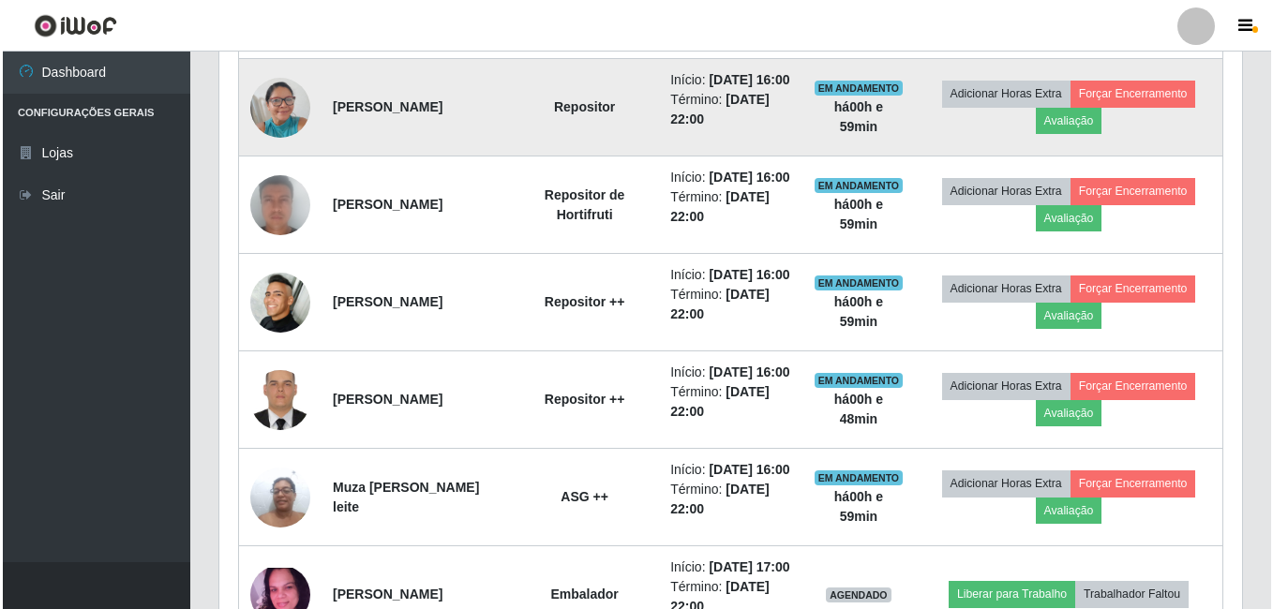
scroll to position [1239, 0]
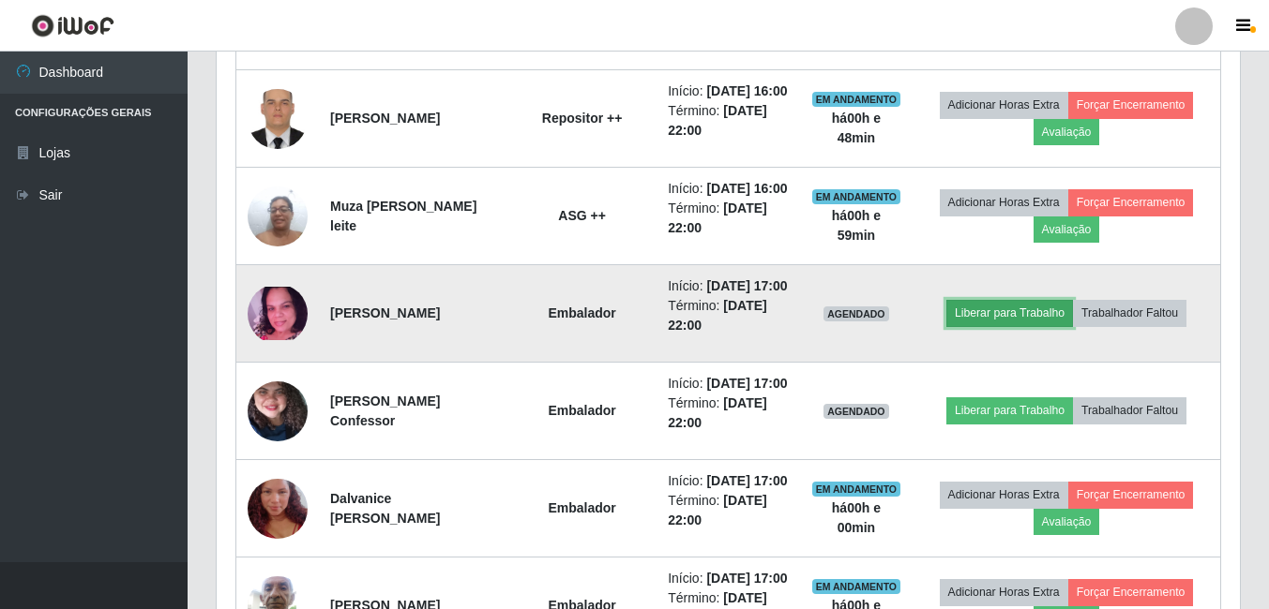
click at [1017, 326] on button "Liberar para Trabalho" at bounding box center [1009, 313] width 127 height 26
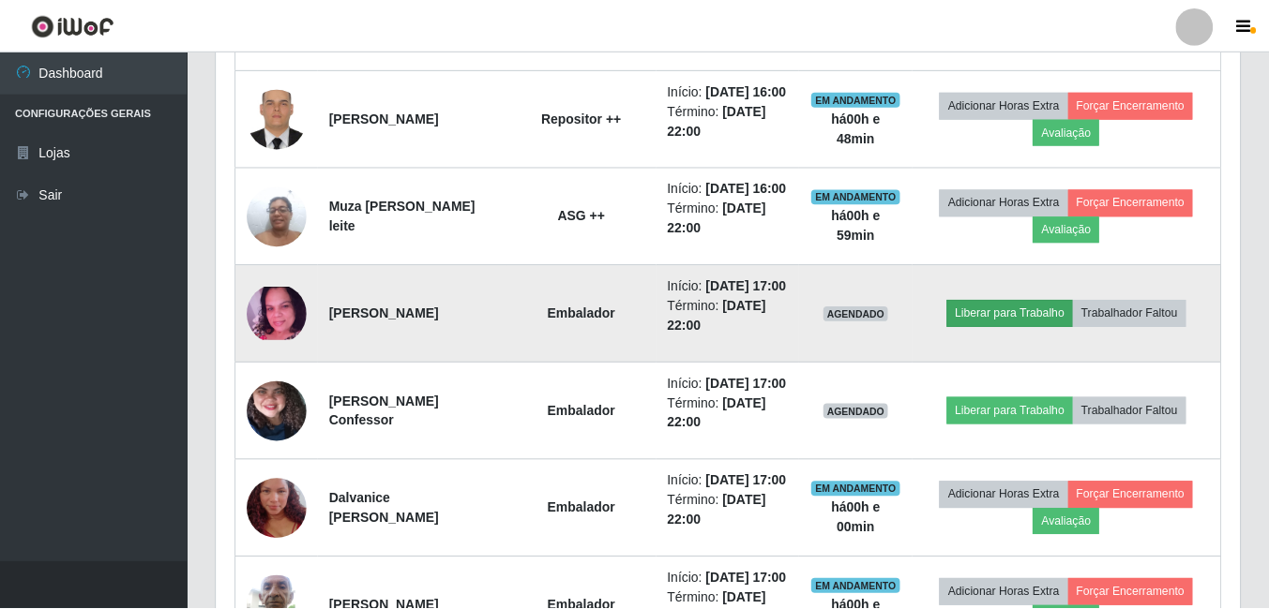
scroll to position [389, 1014]
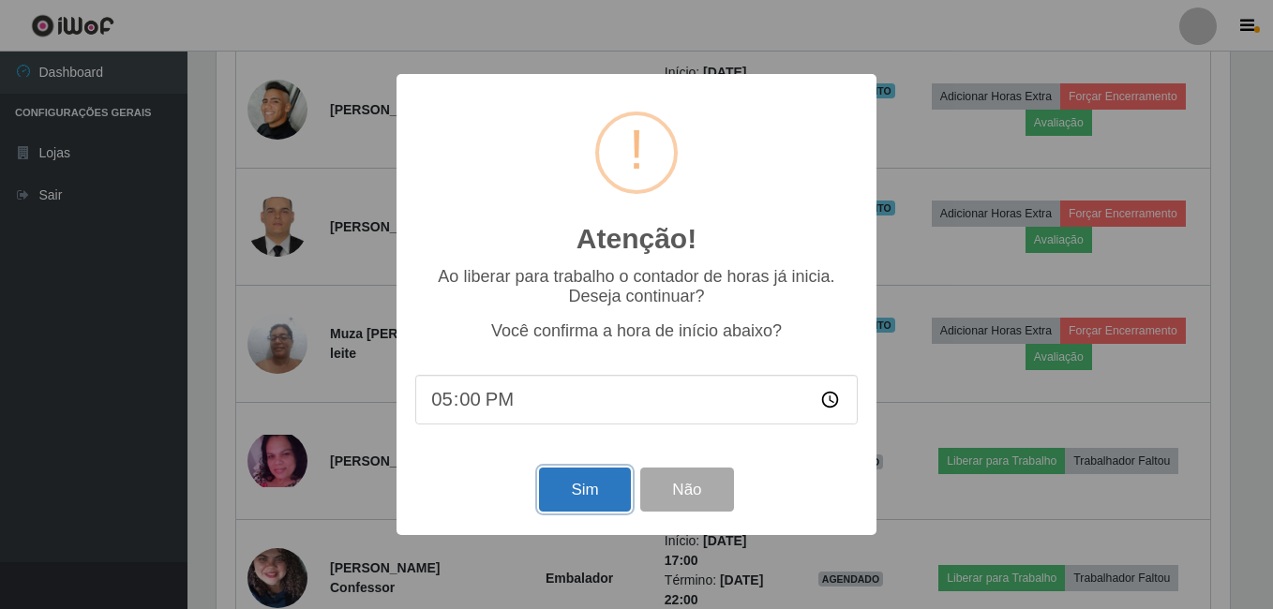
click at [561, 494] on button "Sim" at bounding box center [584, 490] width 91 height 44
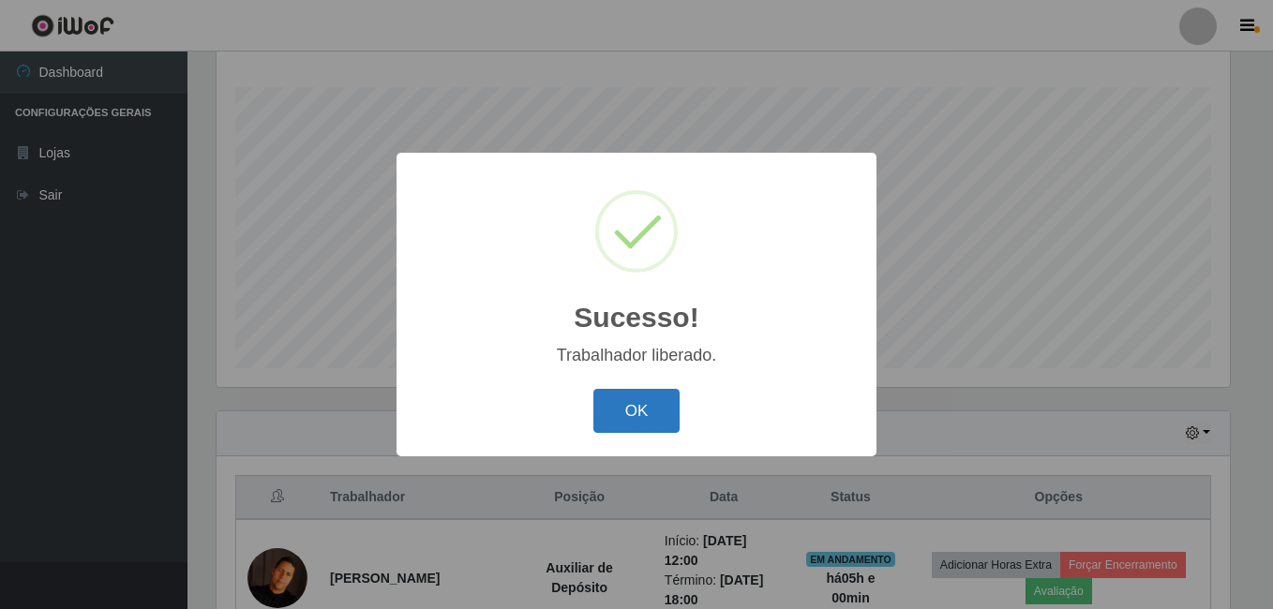
click at [627, 404] on button "OK" at bounding box center [636, 411] width 87 height 44
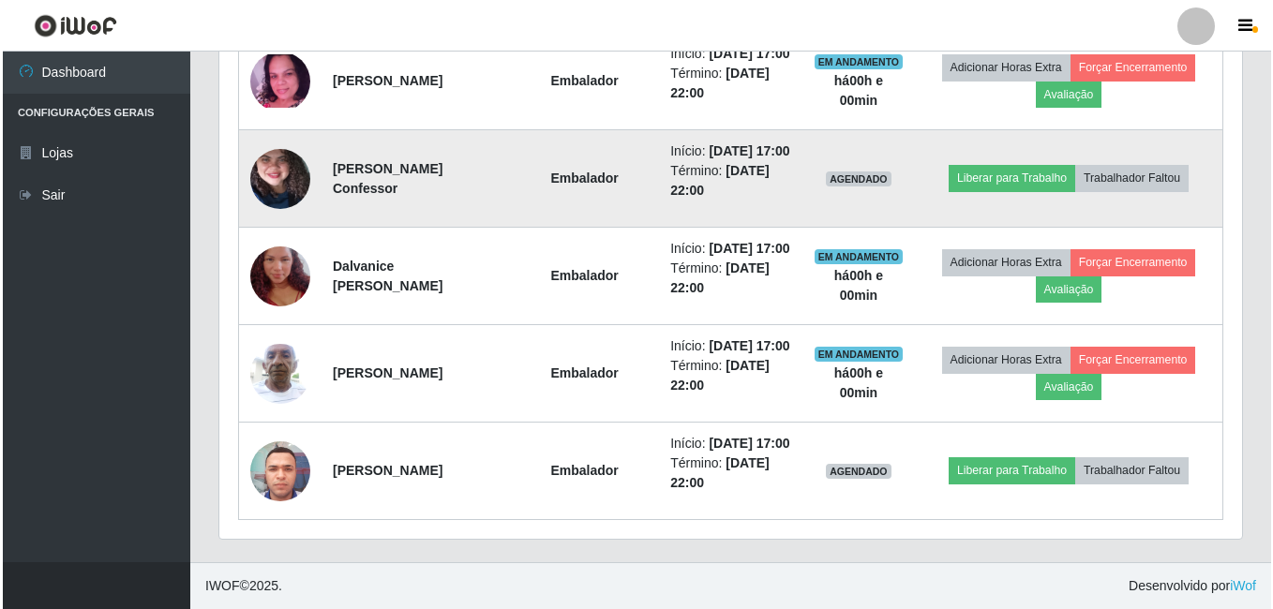
scroll to position [1521, 0]
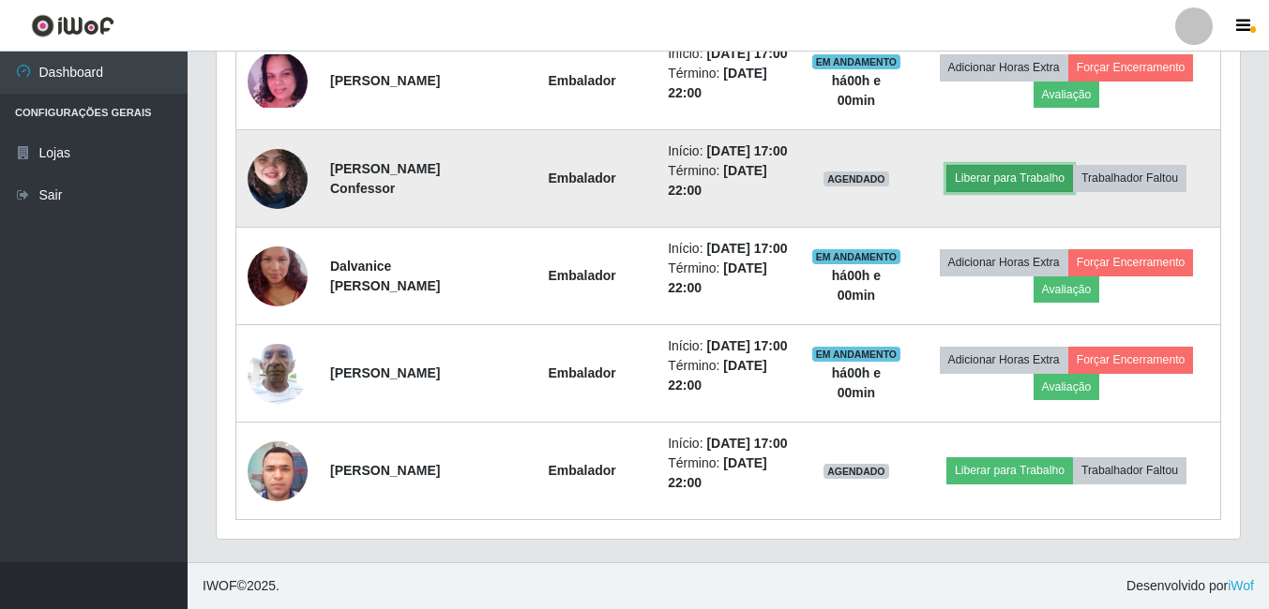
click at [1009, 191] on button "Liberar para Trabalho" at bounding box center [1009, 178] width 127 height 26
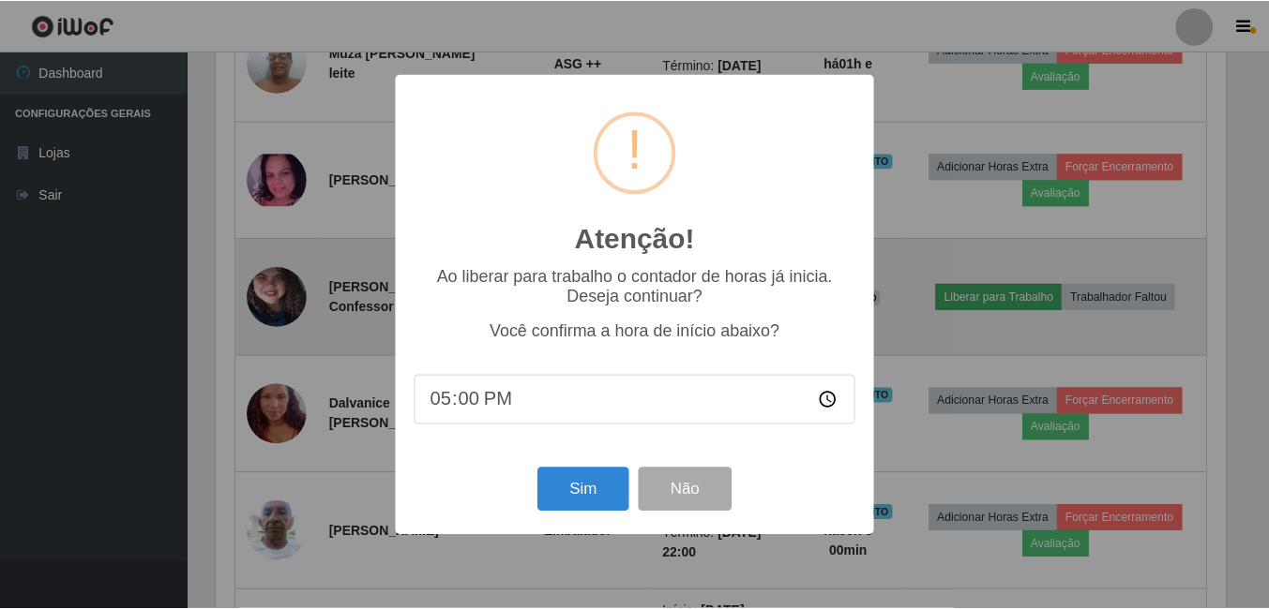
scroll to position [389, 1014]
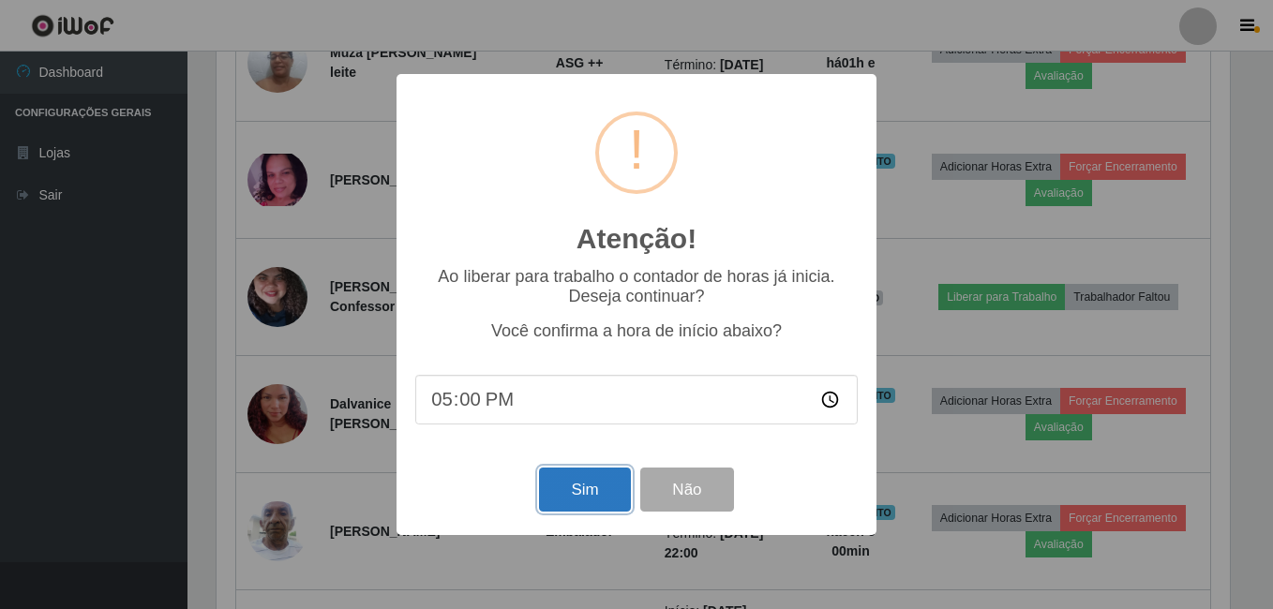
click at [539, 485] on button "Sim" at bounding box center [584, 490] width 91 height 44
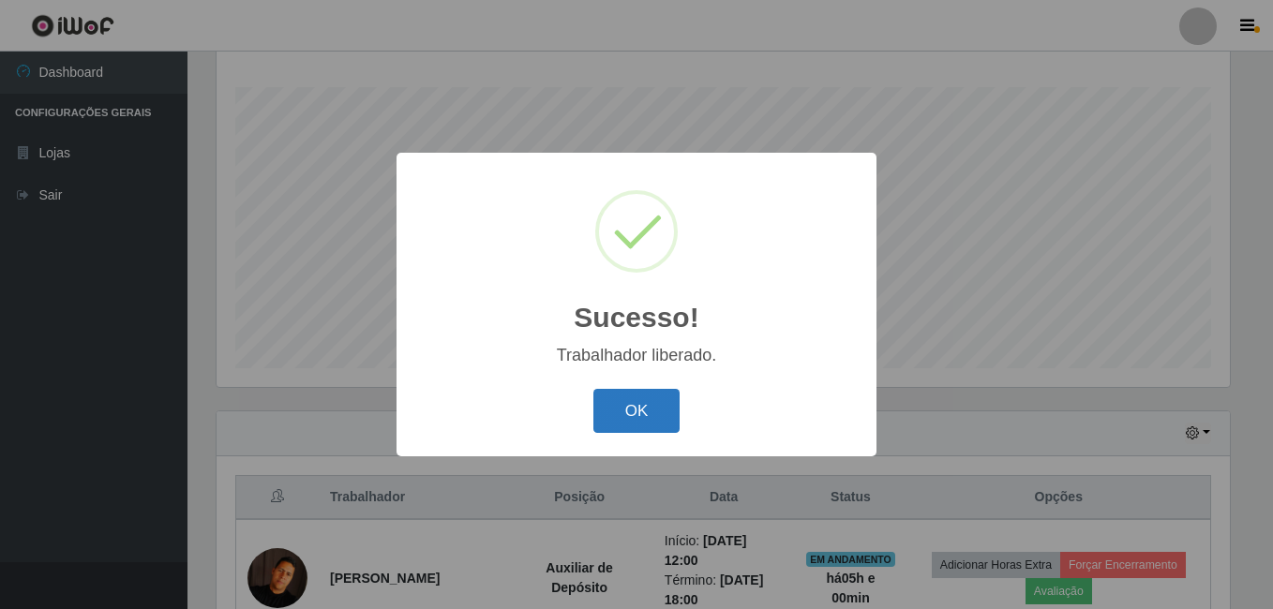
click at [611, 410] on button "OK" at bounding box center [636, 411] width 87 height 44
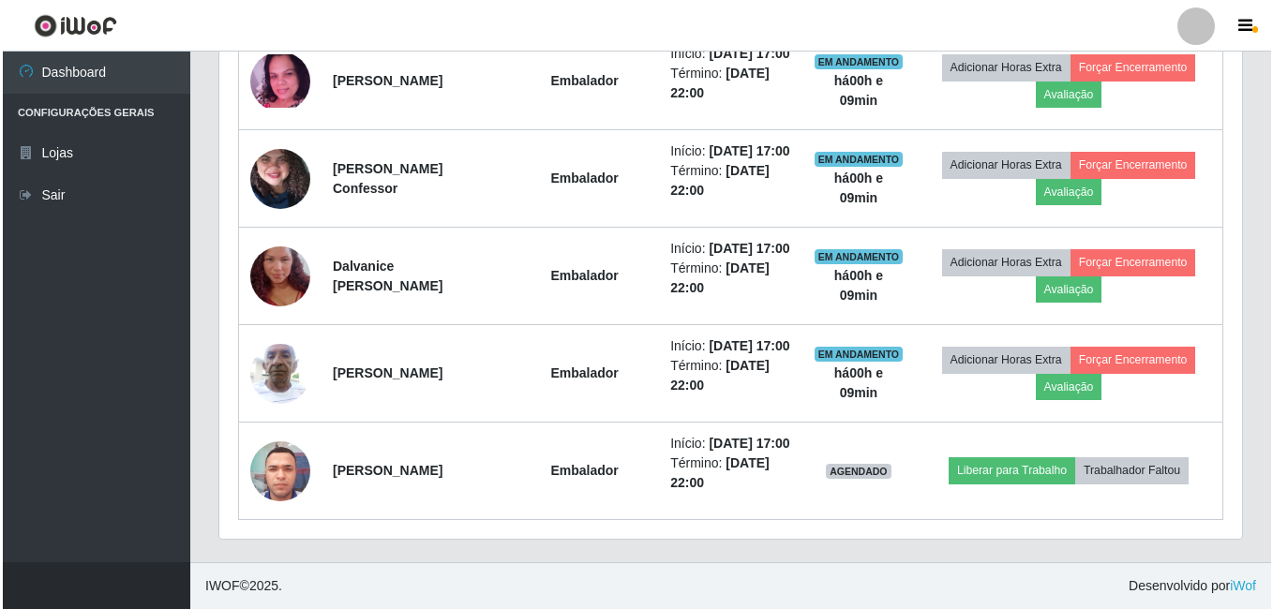
scroll to position [1708, 0]
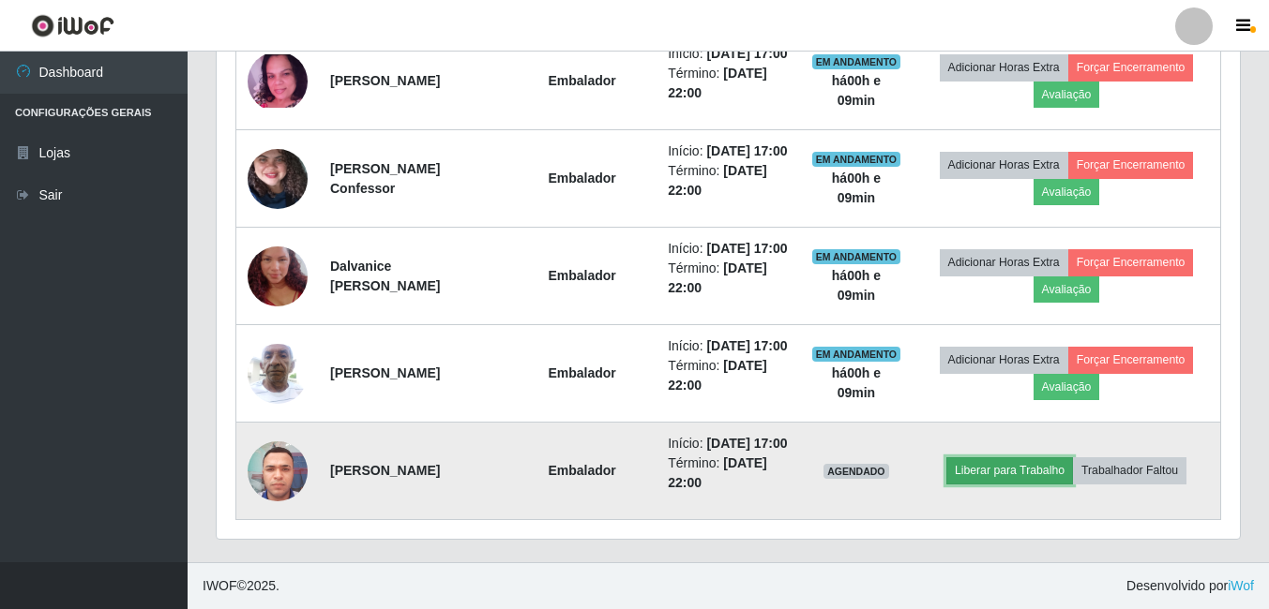
click at [1011, 464] on button "Liberar para Trabalho" at bounding box center [1009, 471] width 127 height 26
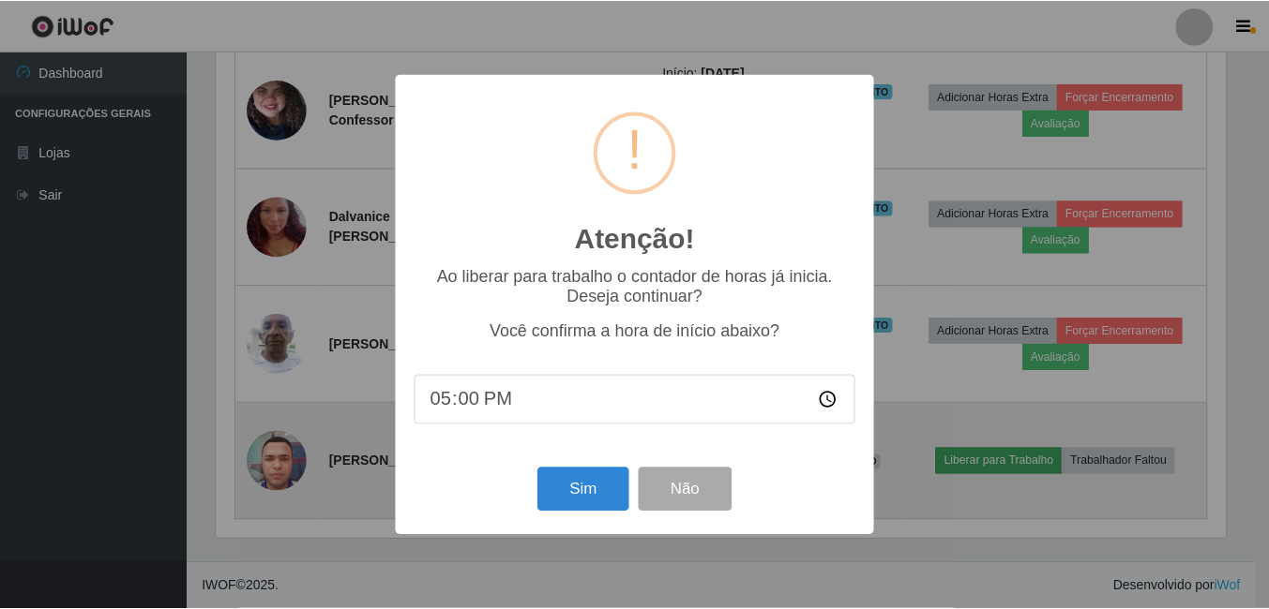
scroll to position [389, 1014]
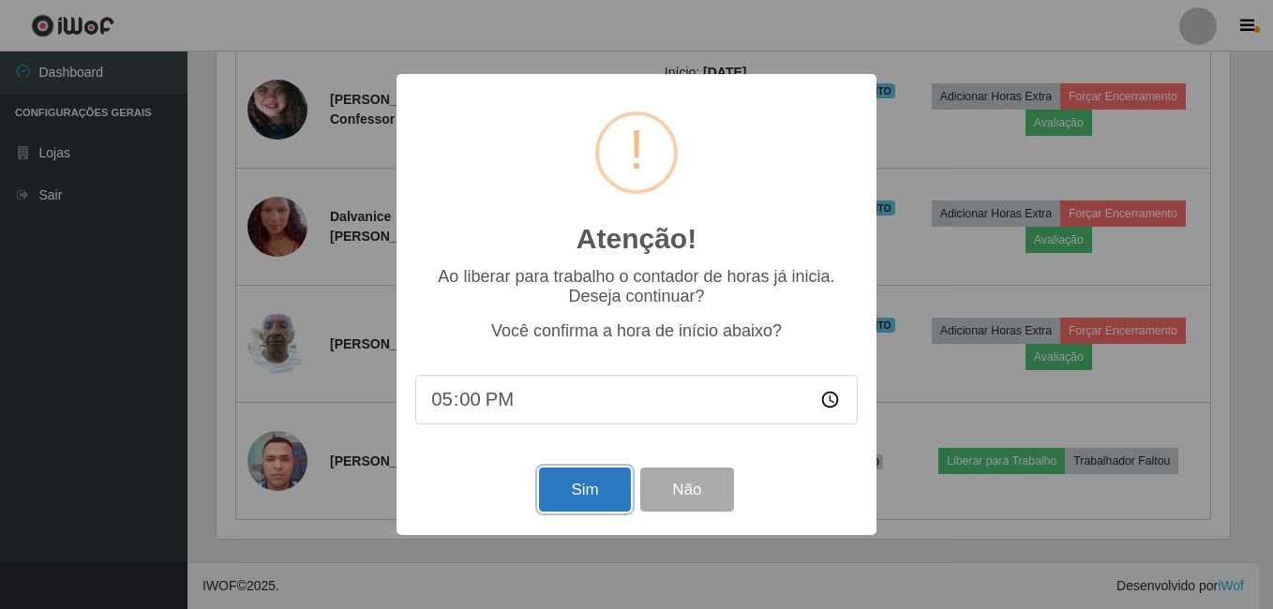
click at [581, 479] on button "Sim" at bounding box center [584, 490] width 91 height 44
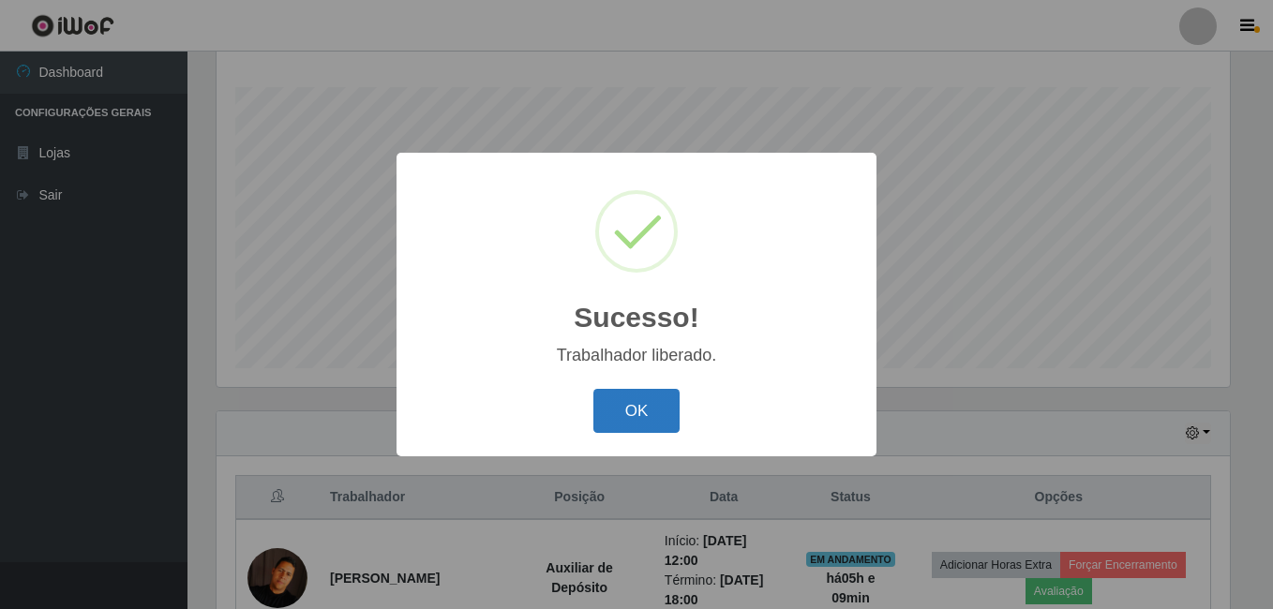
click at [628, 424] on button "OK" at bounding box center [636, 411] width 87 height 44
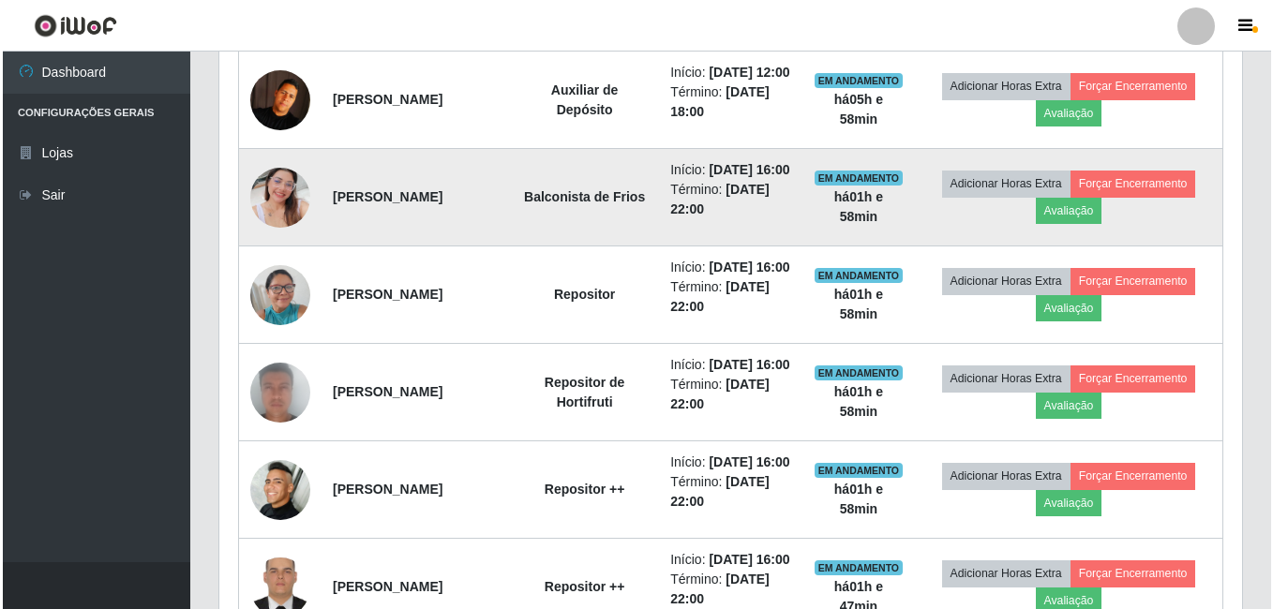
scroll to position [489, 0]
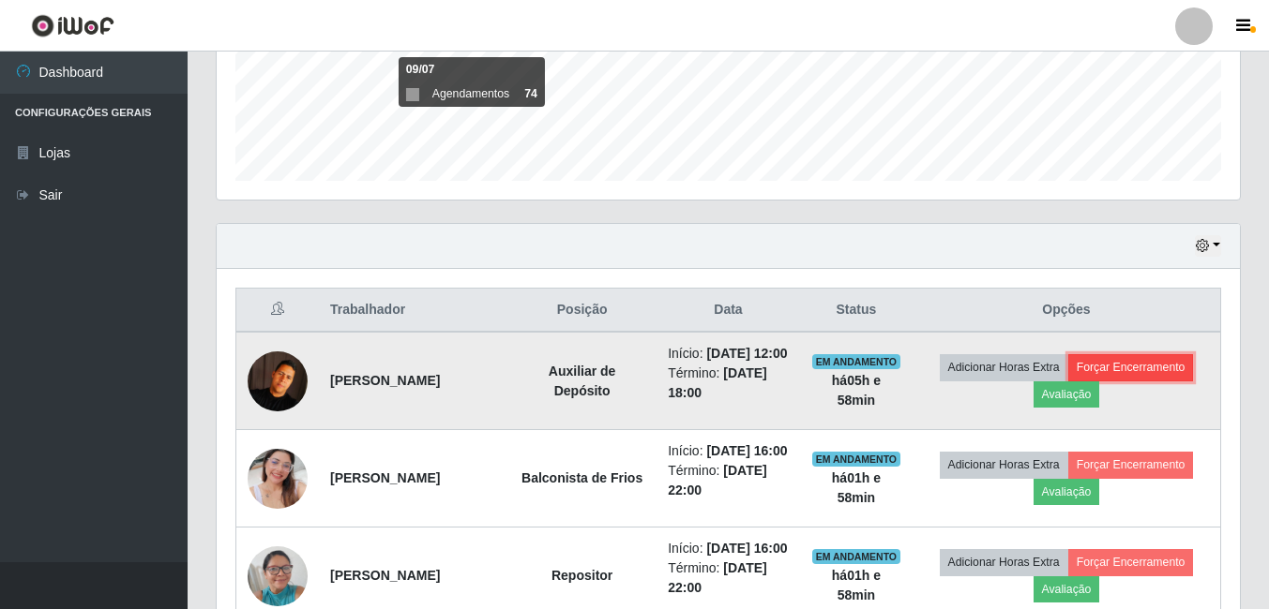
click at [1139, 377] on button "Forçar Encerramento" at bounding box center [1131, 367] width 126 height 26
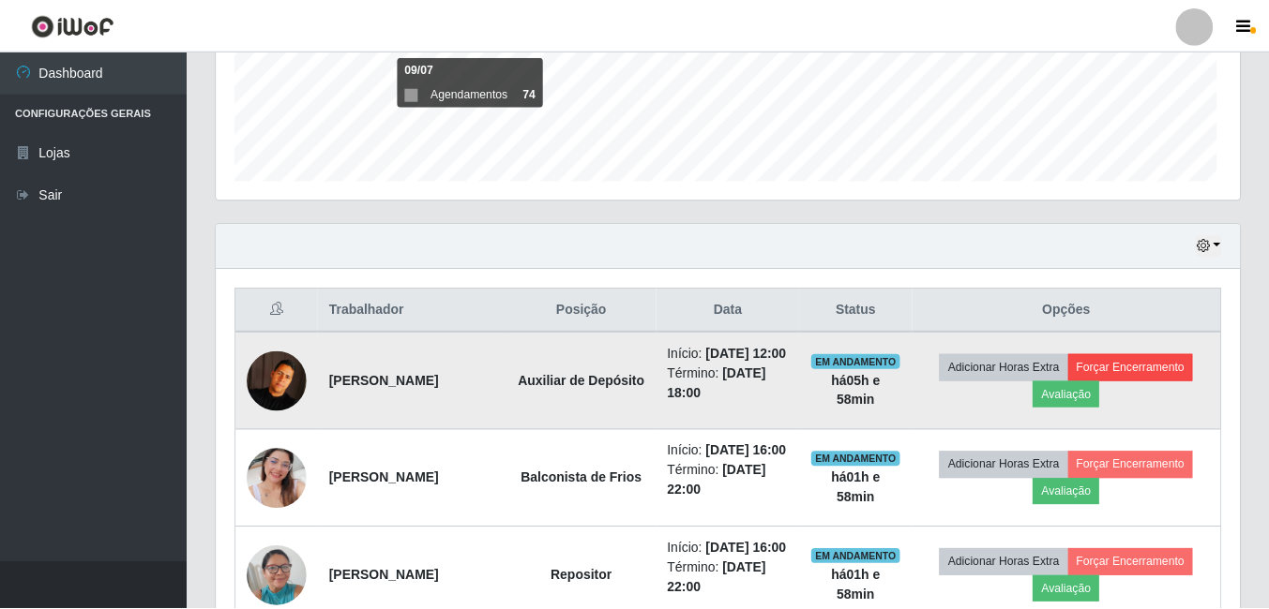
scroll to position [389, 1014]
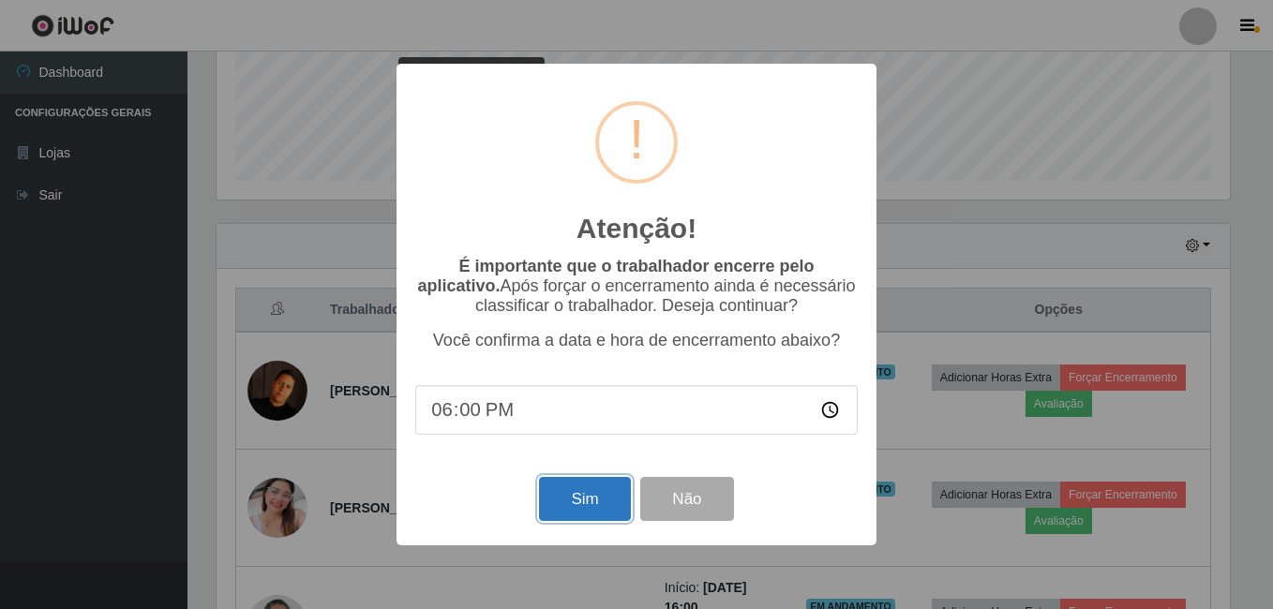
click at [578, 510] on button "Sim" at bounding box center [584, 499] width 91 height 44
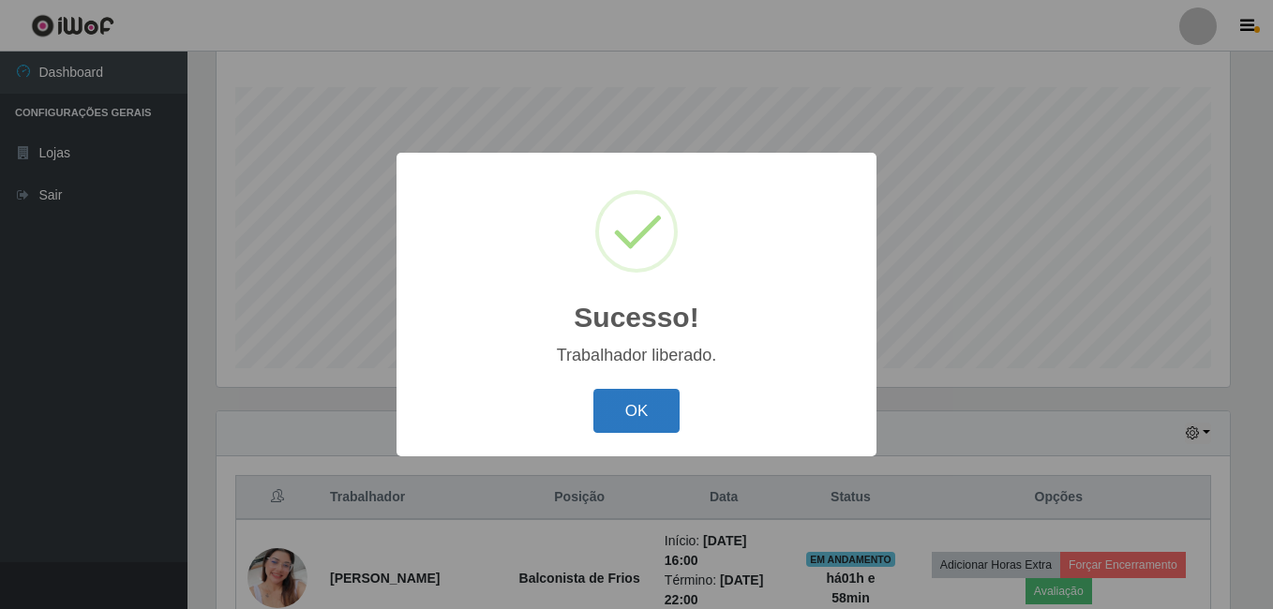
click at [621, 413] on button "OK" at bounding box center [636, 411] width 87 height 44
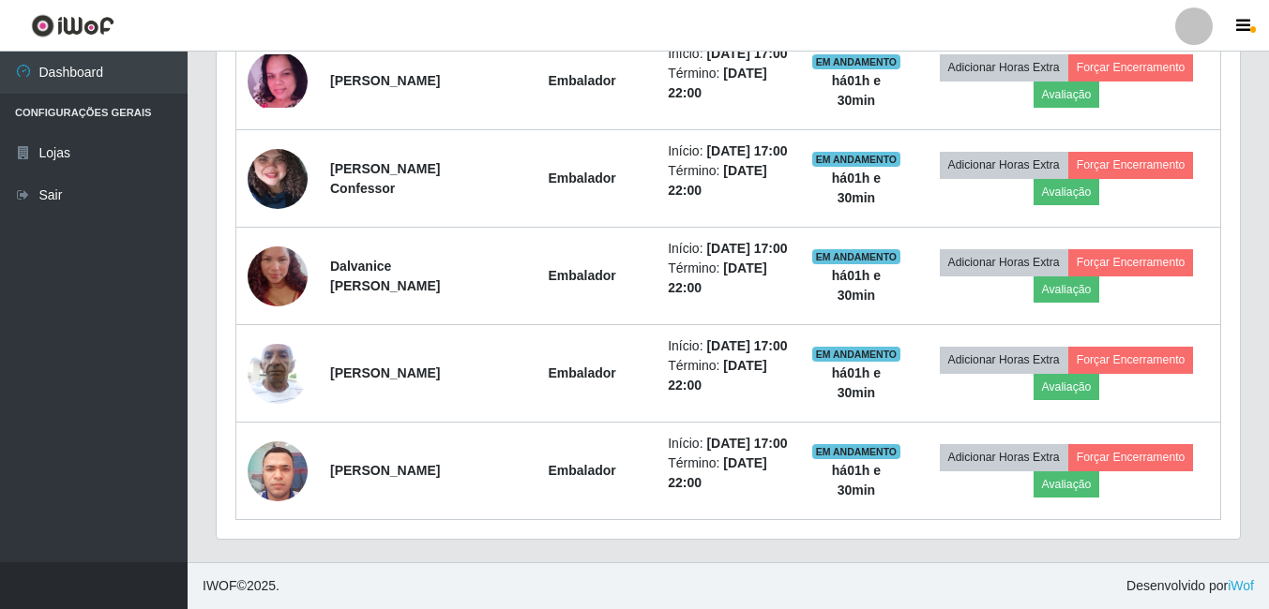
scroll to position [1591, 0]
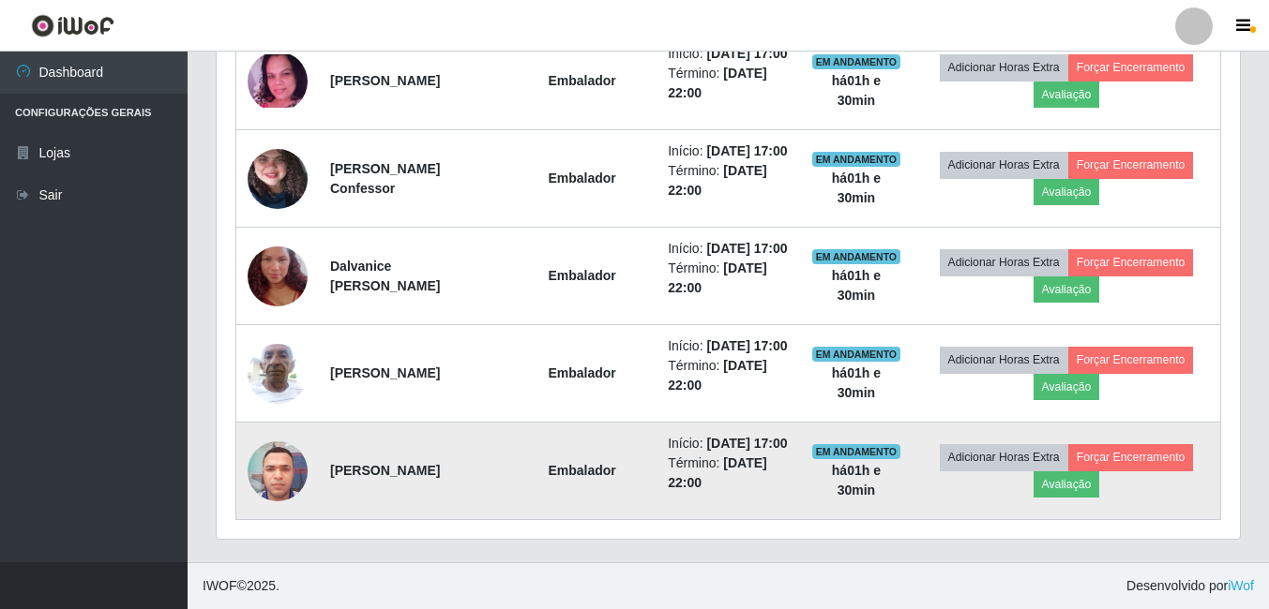
click at [274, 456] on img at bounding box center [278, 471] width 60 height 80
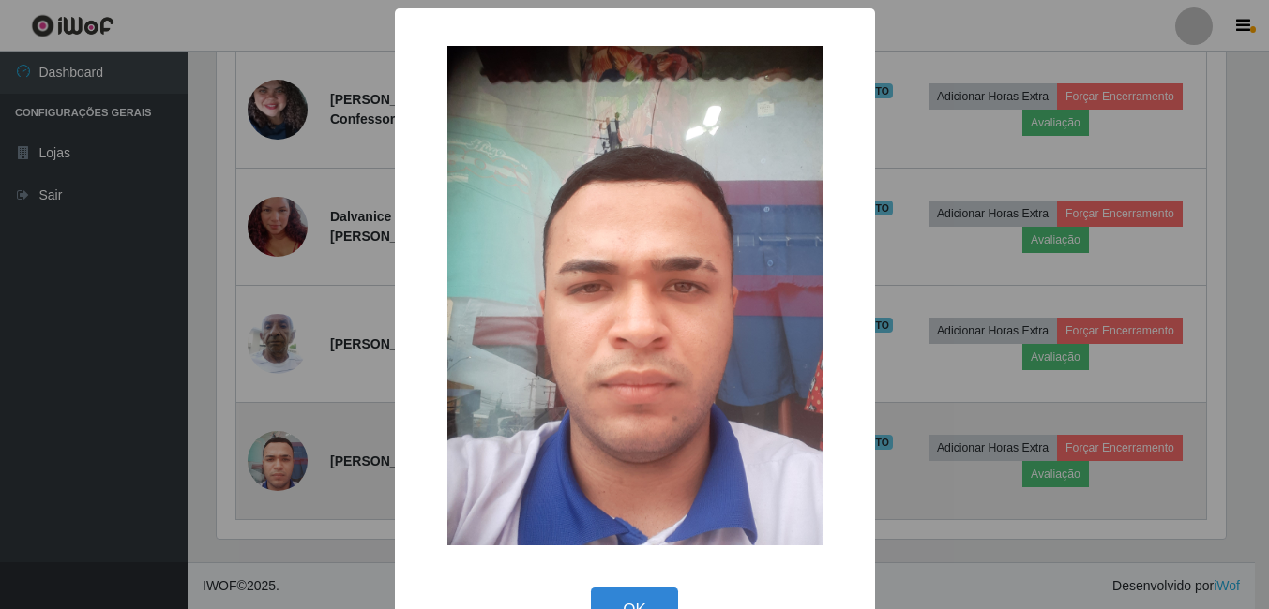
scroll to position [389, 1014]
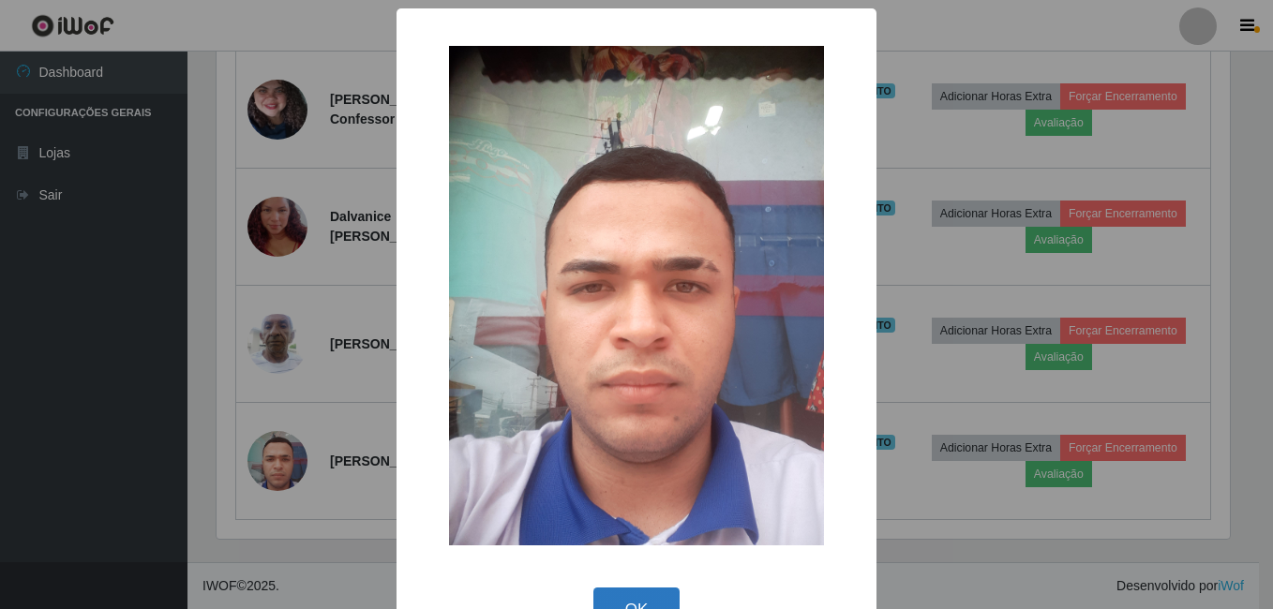
click at [626, 601] on button "OK" at bounding box center [636, 610] width 87 height 44
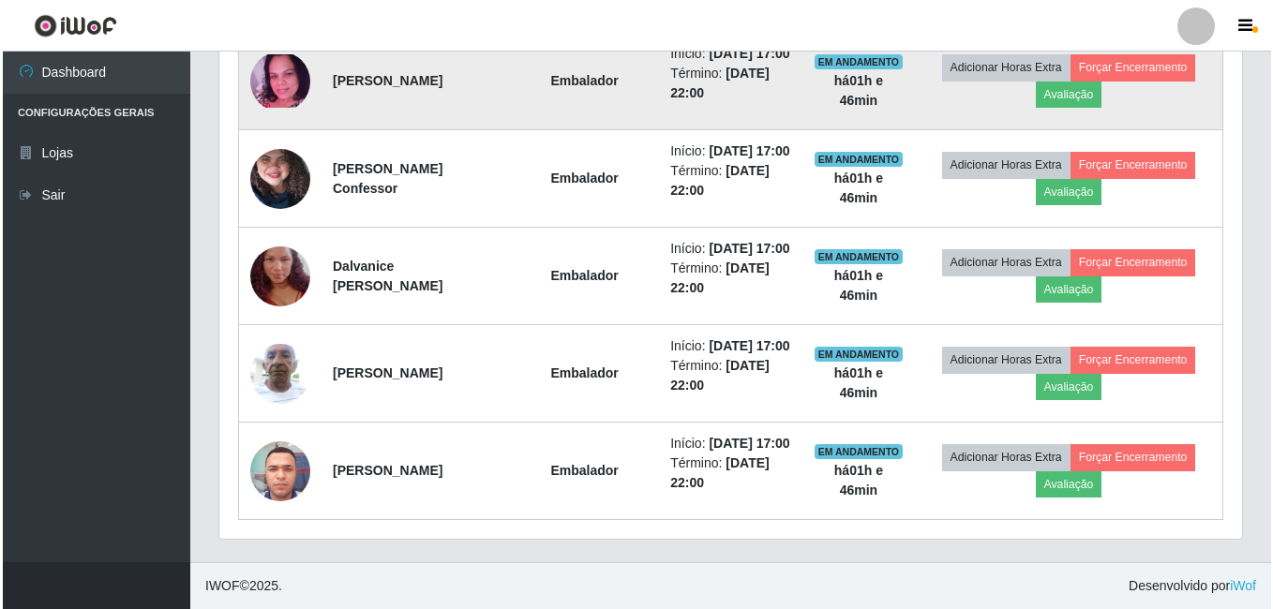
scroll to position [1591, 0]
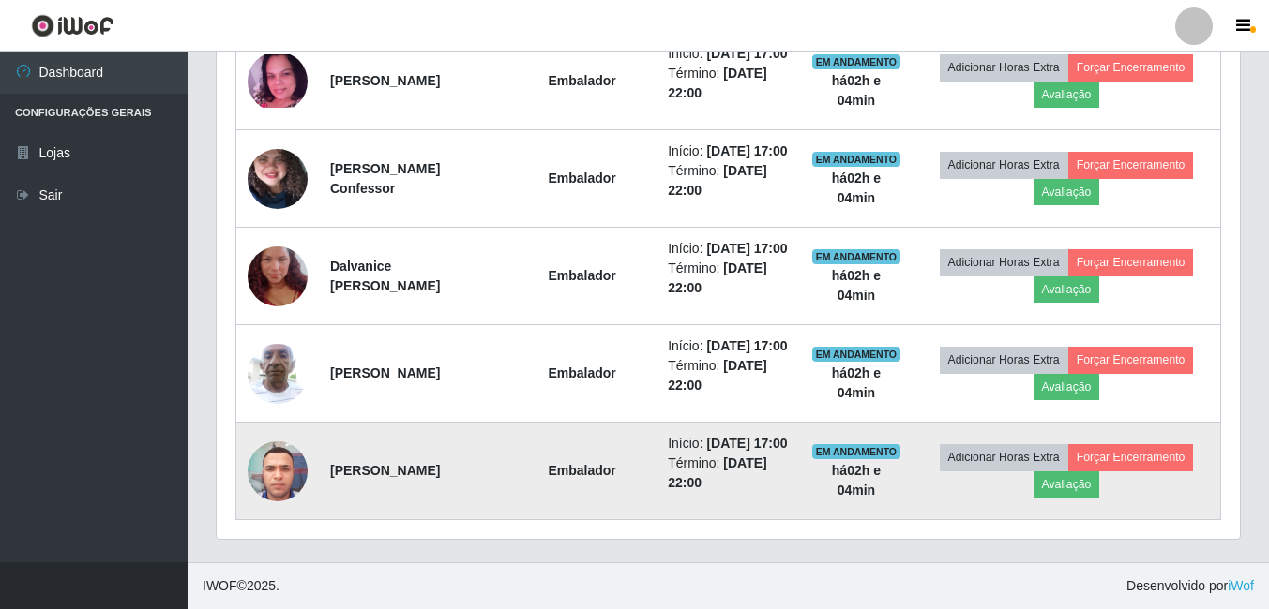
click at [269, 456] on img at bounding box center [278, 471] width 60 height 80
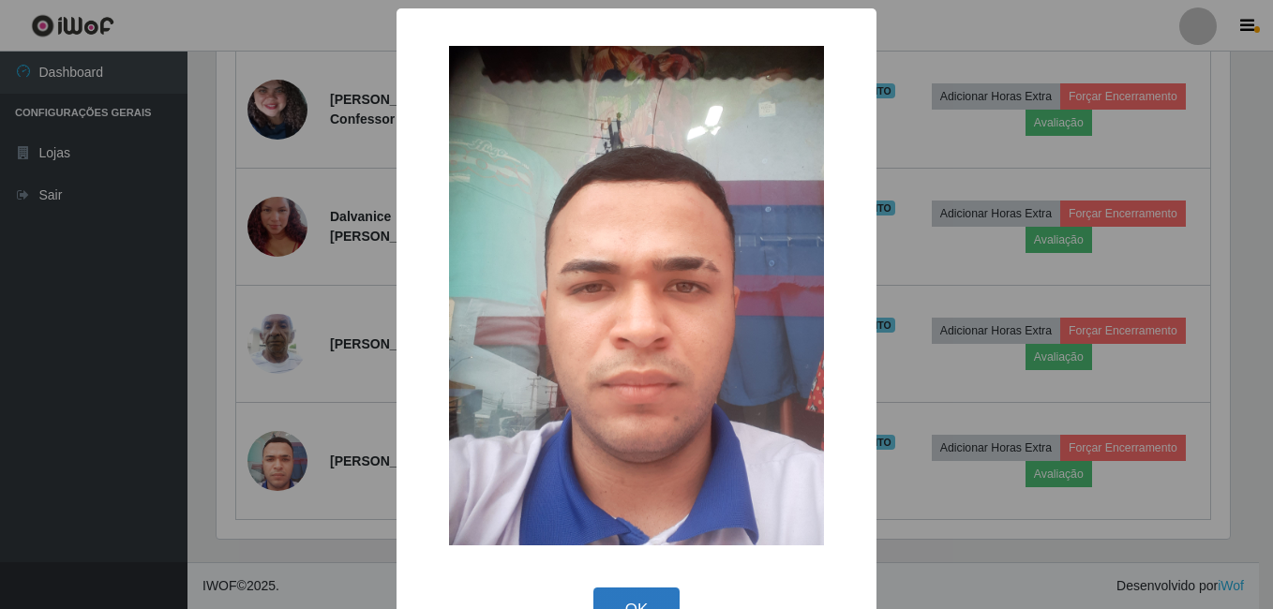
click at [656, 594] on button "OK" at bounding box center [636, 610] width 87 height 44
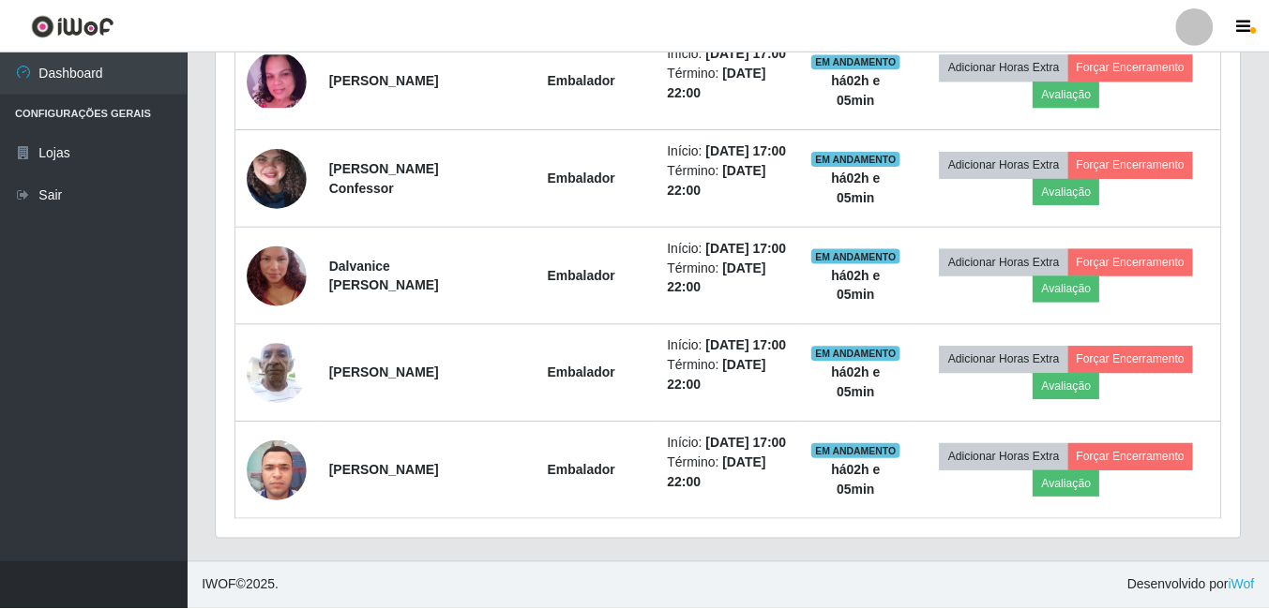
scroll to position [389, 1023]
